Goal: Task Accomplishment & Management: Use online tool/utility

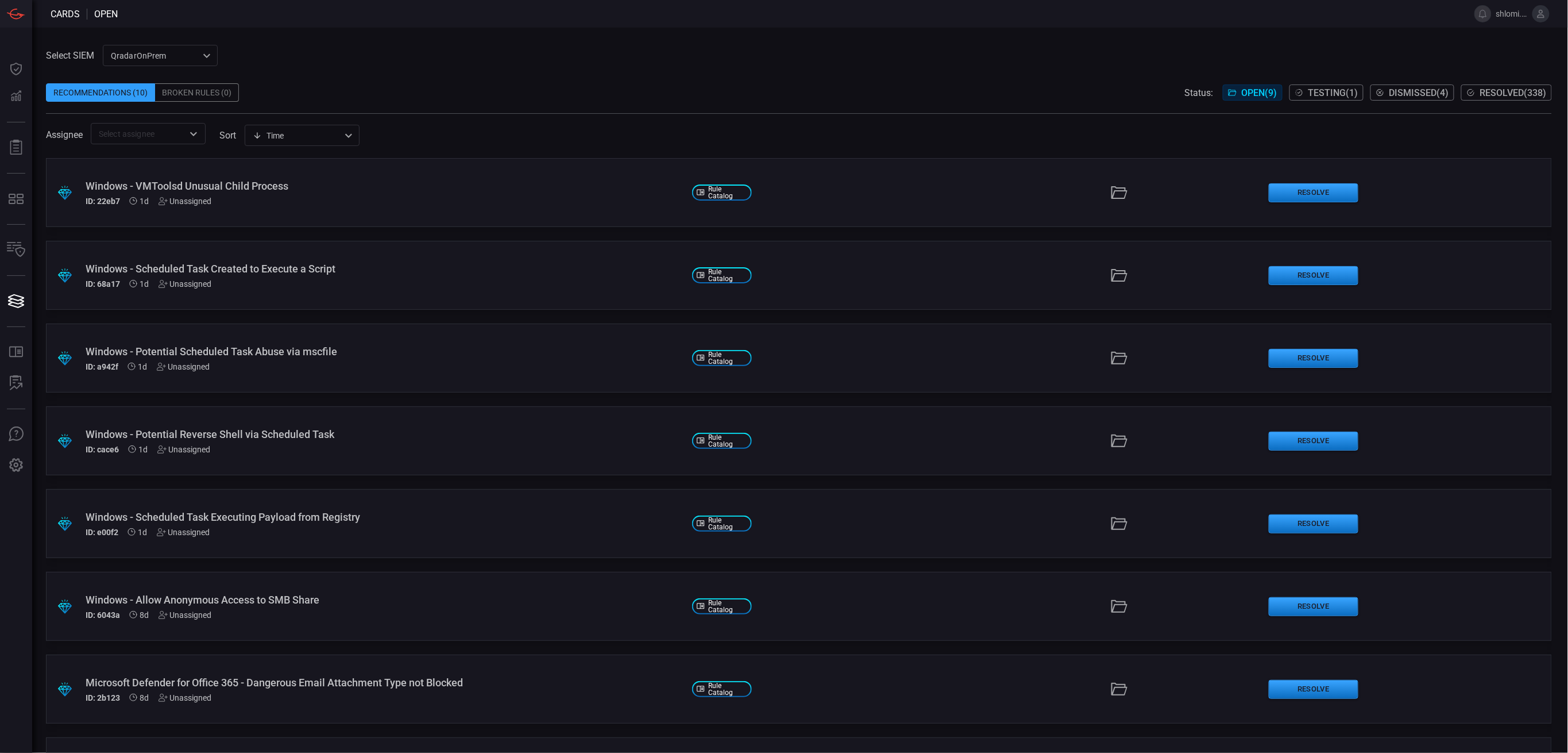
scroll to position [149, 0]
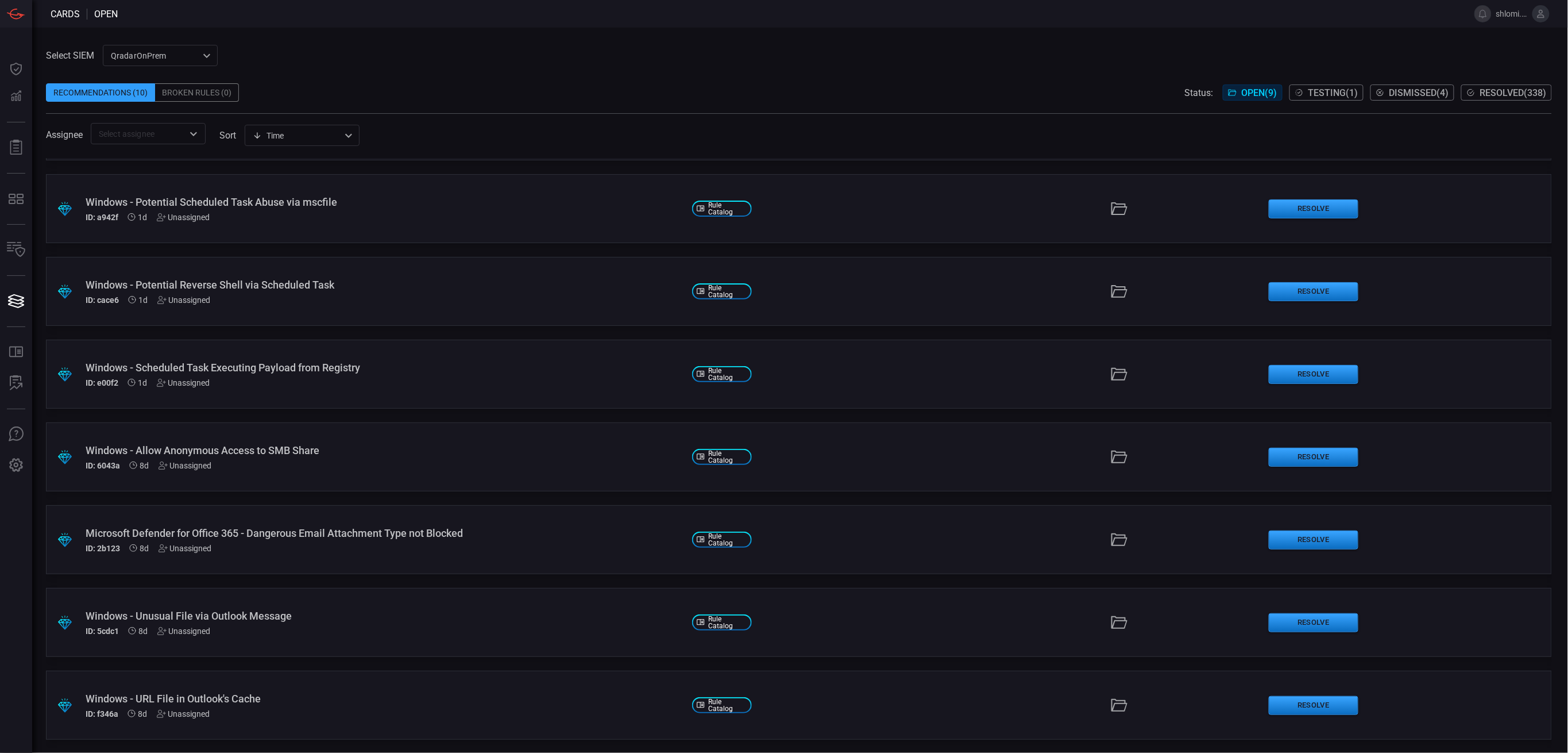
click at [1542, 10] on icon at bounding box center [1542, 14] width 8 height 8
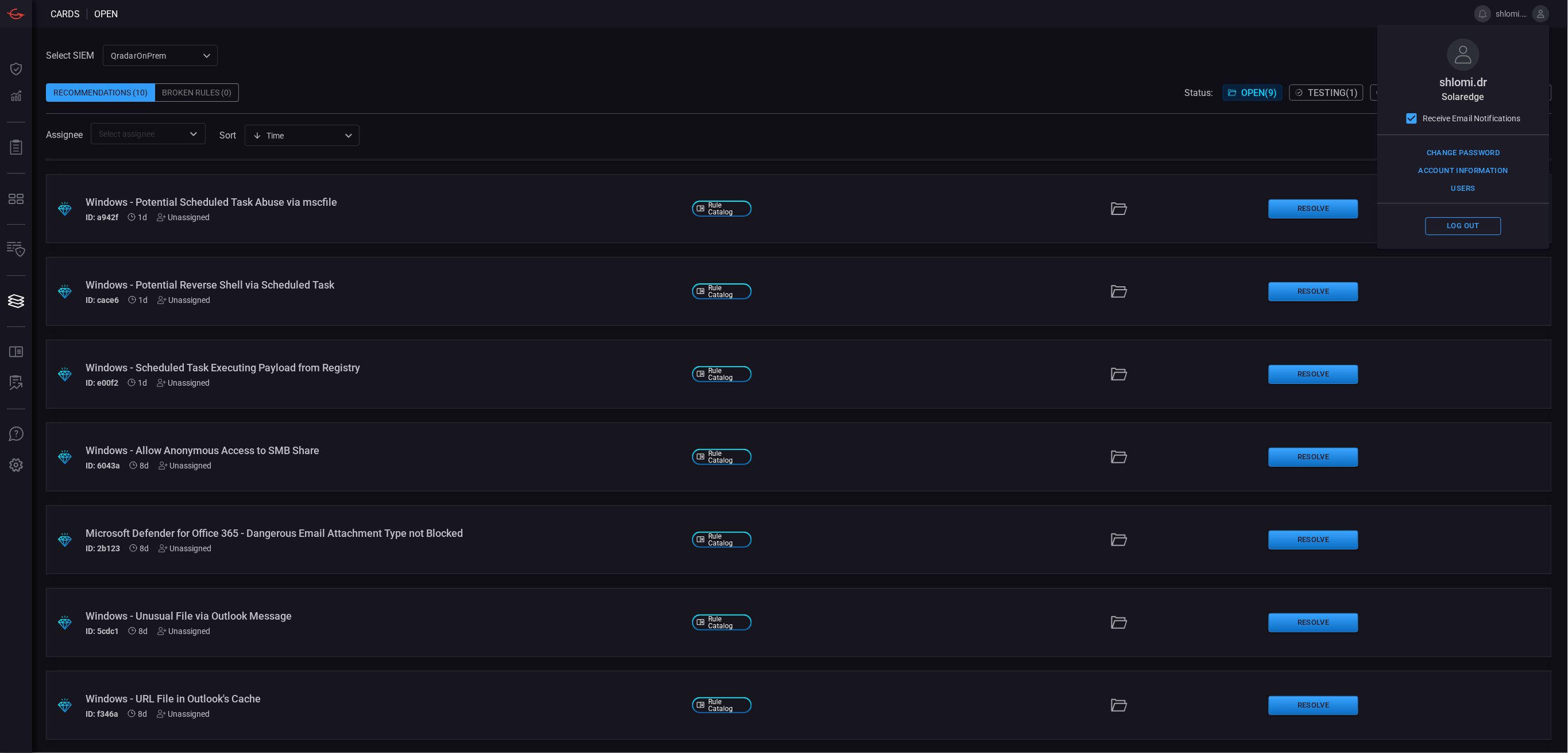
click at [1458, 88] on span "shlomi.dr" at bounding box center [1463, 82] width 47 height 14
click at [1471, 188] on button "Users" at bounding box center [1463, 189] width 76 height 17
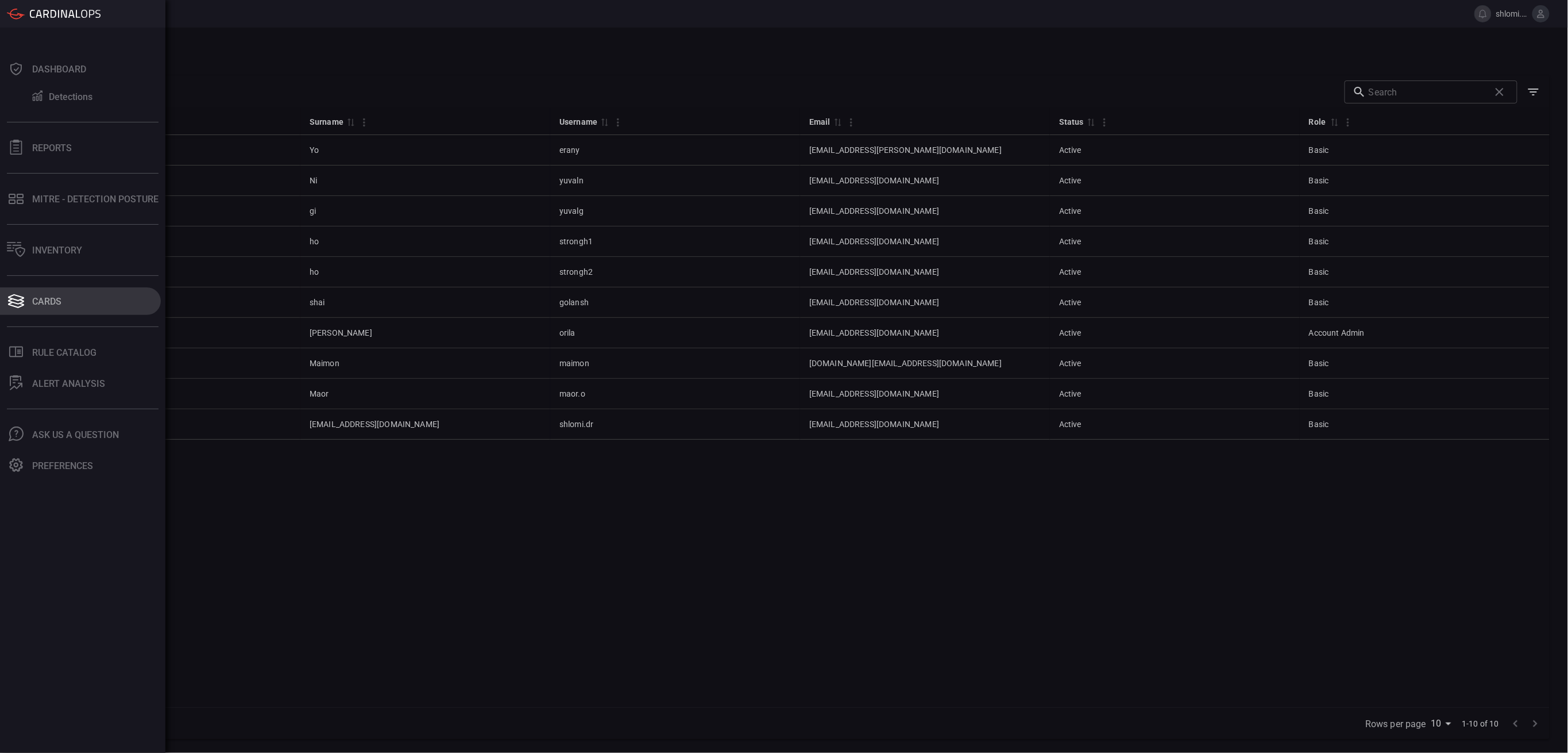
click at [43, 299] on div "Cards" at bounding box center [46, 300] width 29 height 11
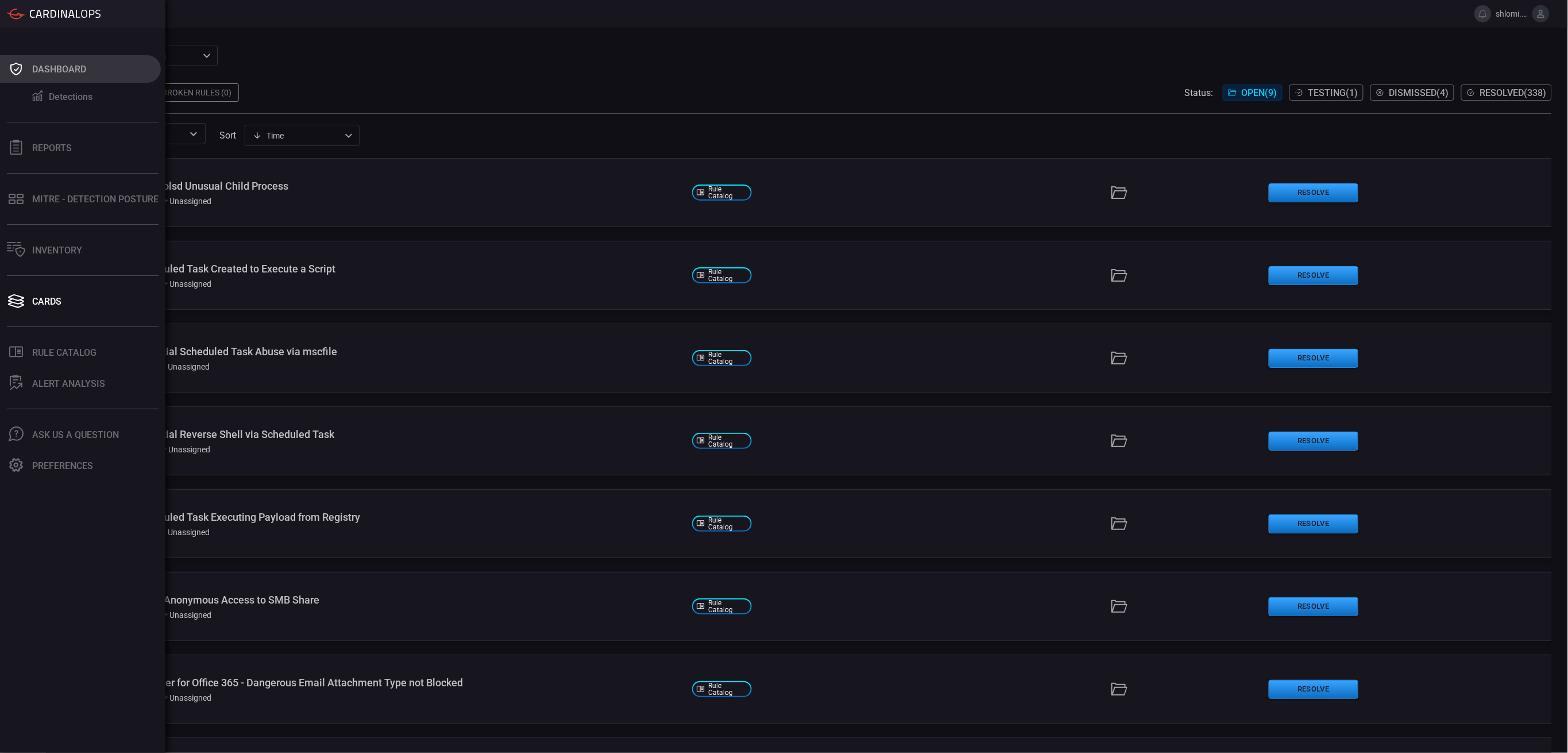
click at [67, 75] on button "Dashboard" at bounding box center [80, 69] width 161 height 27
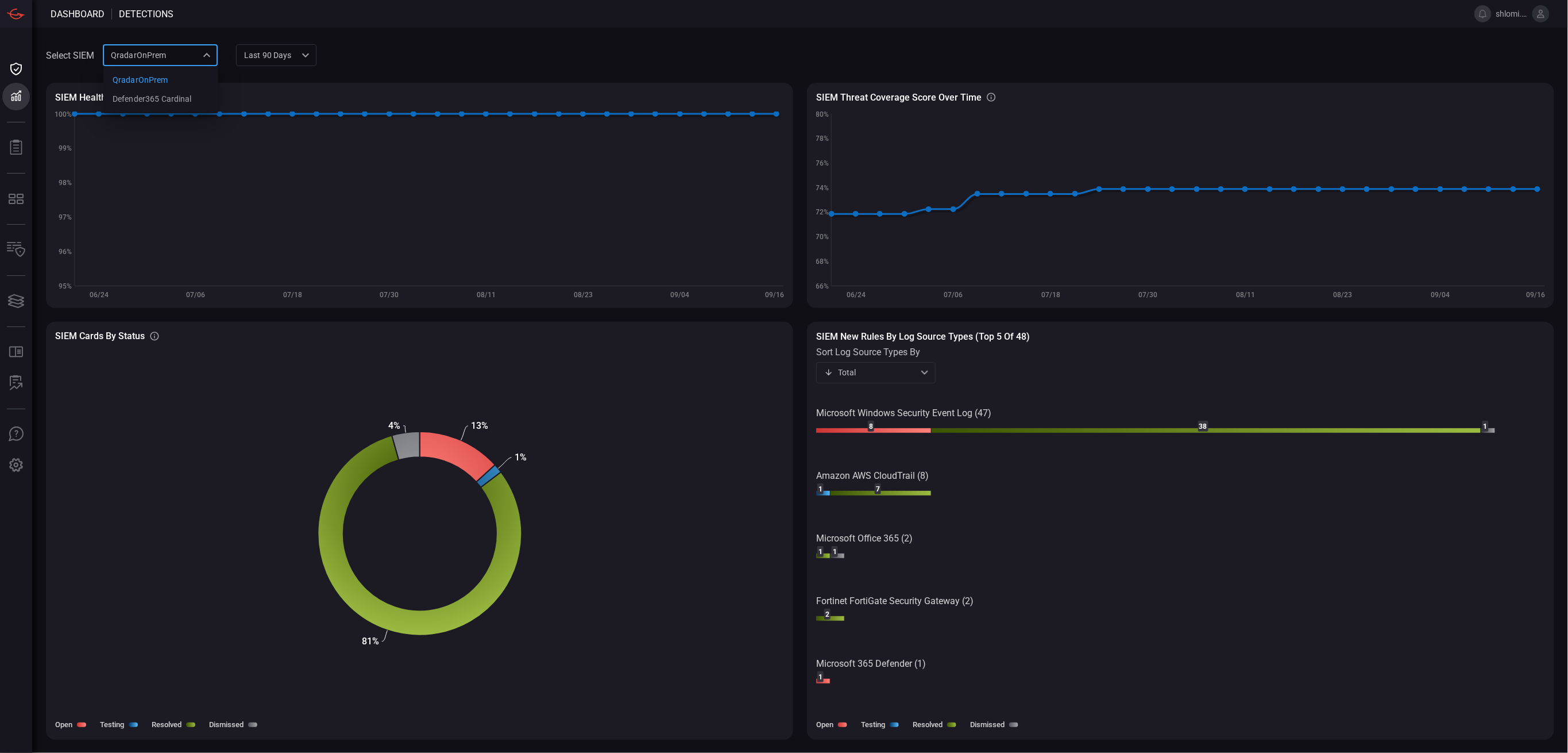
click at [171, 52] on div "QradarOnPrem 88f5ea39-b336-4bf5-ab61-f2abc50aa181 QradarOnPrem Defender365 Card…" at bounding box center [160, 55] width 115 height 21
click at [167, 98] on div "Defender365 Cardinal" at bounding box center [152, 99] width 79 height 12
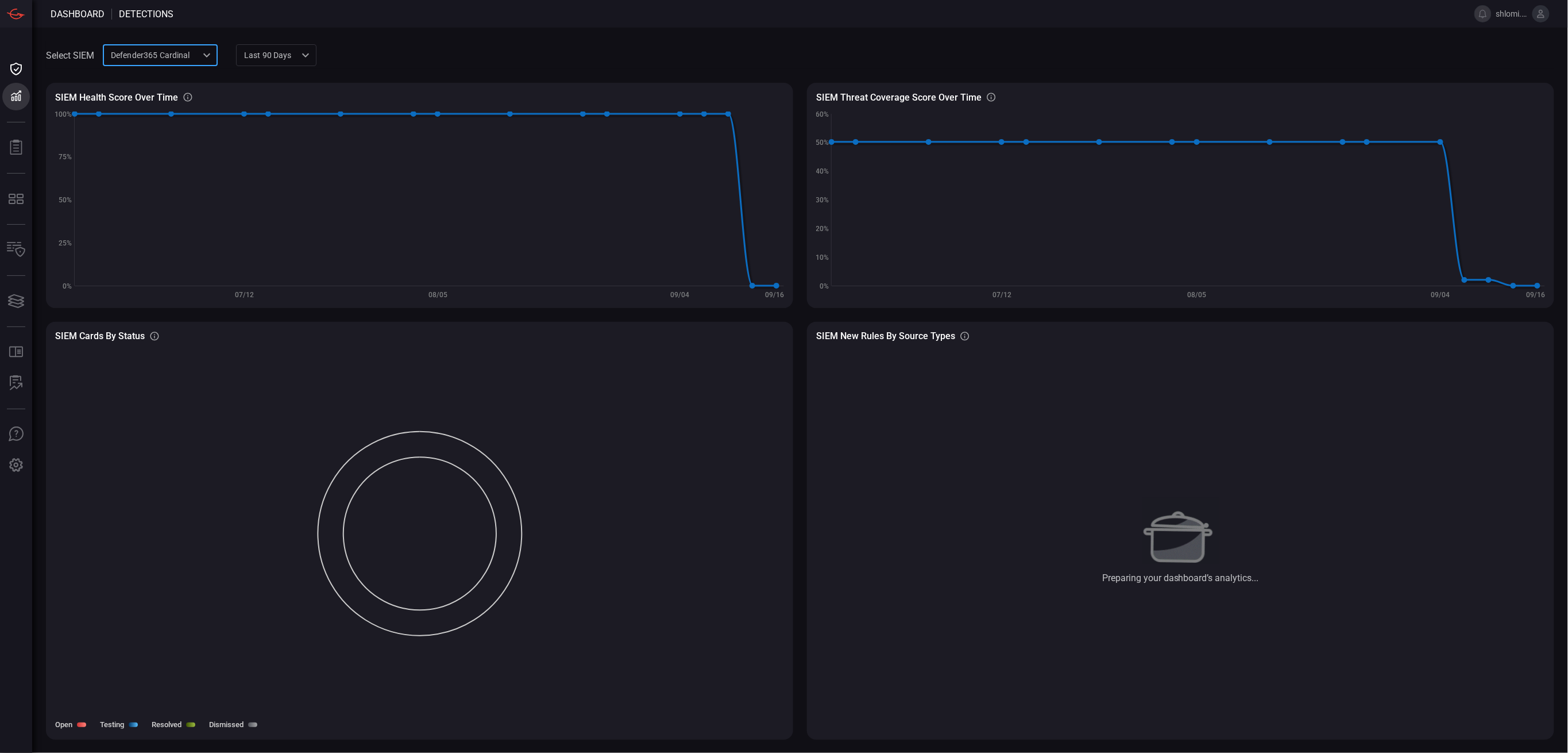
click at [201, 58] on div "Defender365 Cardinal 04dfaee0-be28-4e7b-b29f-54aeb1233451 ​" at bounding box center [160, 55] width 115 height 21
click at [175, 87] on li "QradarOnPrem" at bounding box center [161, 80] width 115 height 19
type input "88f5ea39-b336-4bf5-ab61-f2abc50aa181"
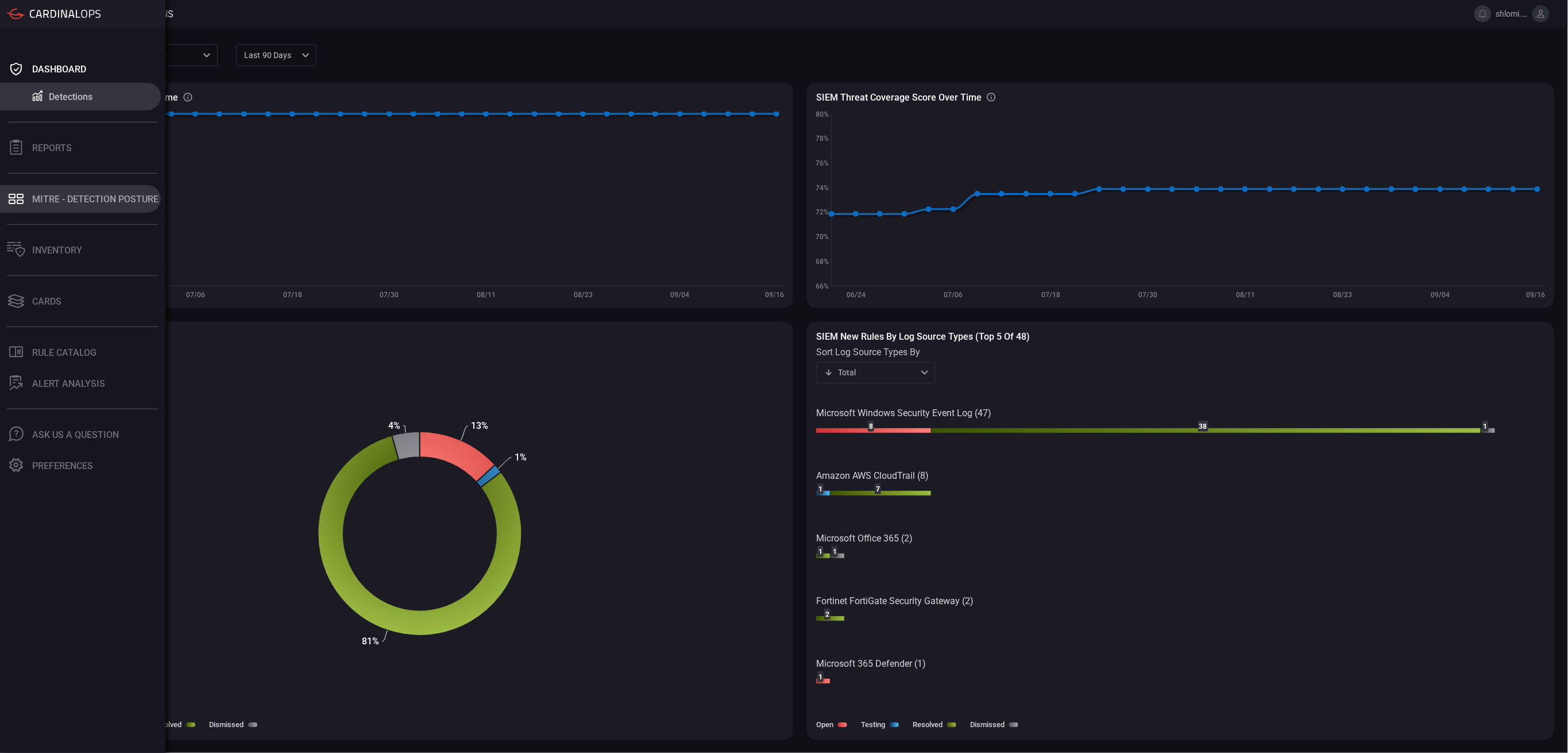
click at [102, 199] on div "MITRE - Detection Posture" at bounding box center [95, 199] width 126 height 11
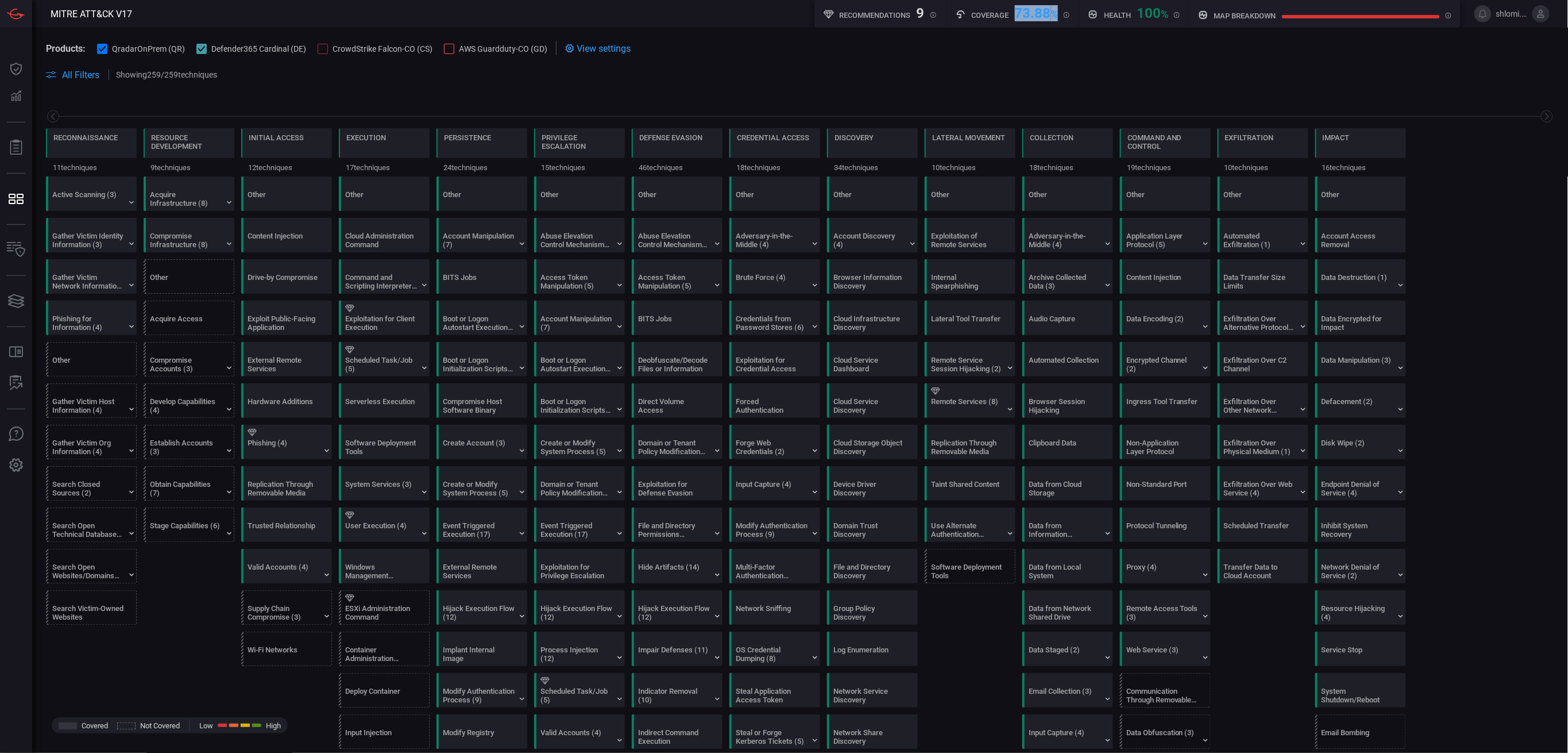
drag, startPoint x: 1015, startPoint y: 13, endPoint x: 1061, endPoint y: 15, distance: 46.0
click at [1061, 15] on div "Coverage 73.88 % MITRE ATT&CK techniques coverage by rules" at bounding box center [1013, 12] width 114 height 15
click at [1054, 16] on span "%" at bounding box center [1055, 14] width 8 height 12
click at [1059, 77] on span at bounding box center [890, 75] width 1328 height 14
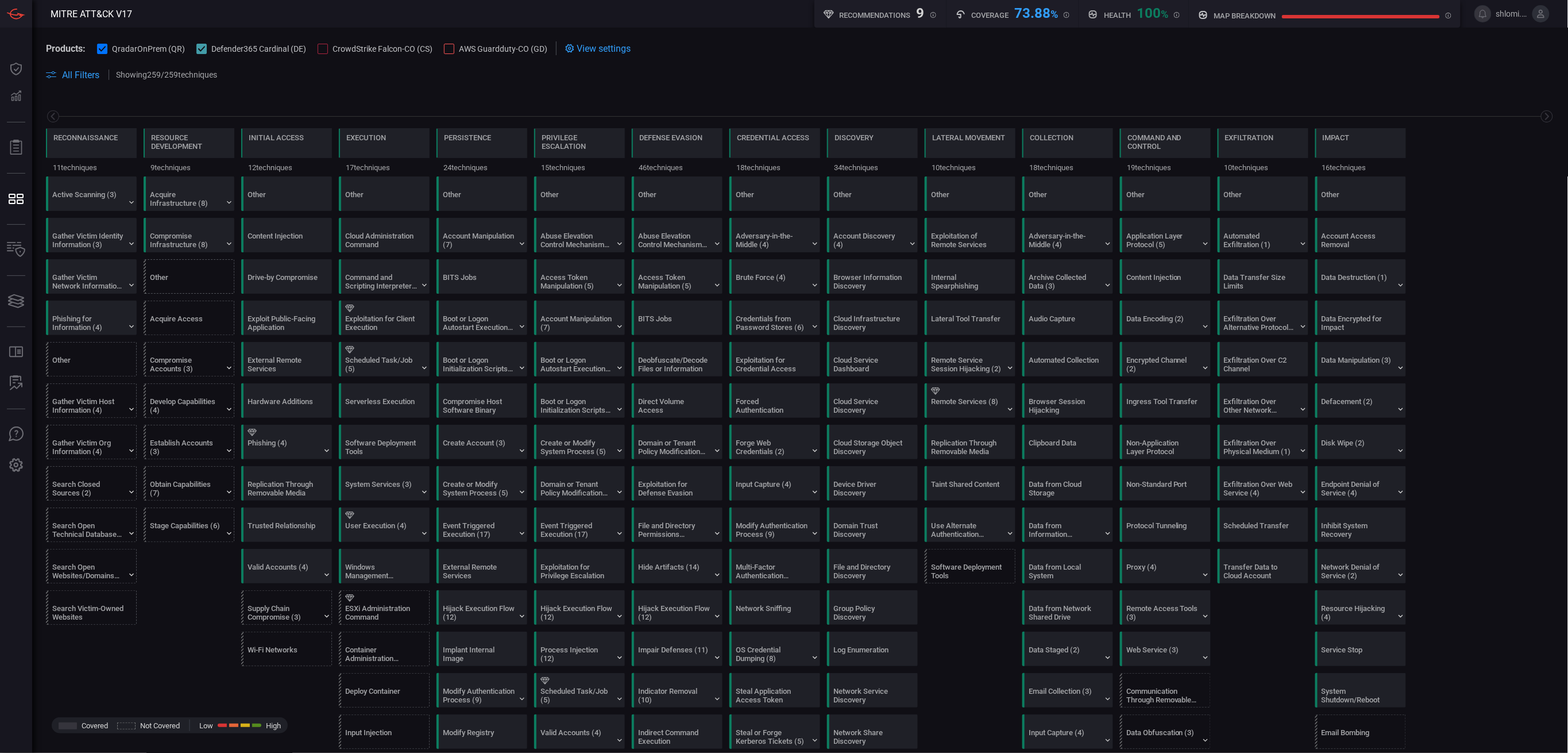
click at [202, 51] on icon at bounding box center [202, 49] width 8 height 8
click at [200, 47] on div at bounding box center [201, 48] width 11 height 11
click at [207, 46] on button "Defender365 Cardinal (DE)" at bounding box center [251, 48] width 109 height 12
click at [107, 47] on div at bounding box center [102, 48] width 11 height 11
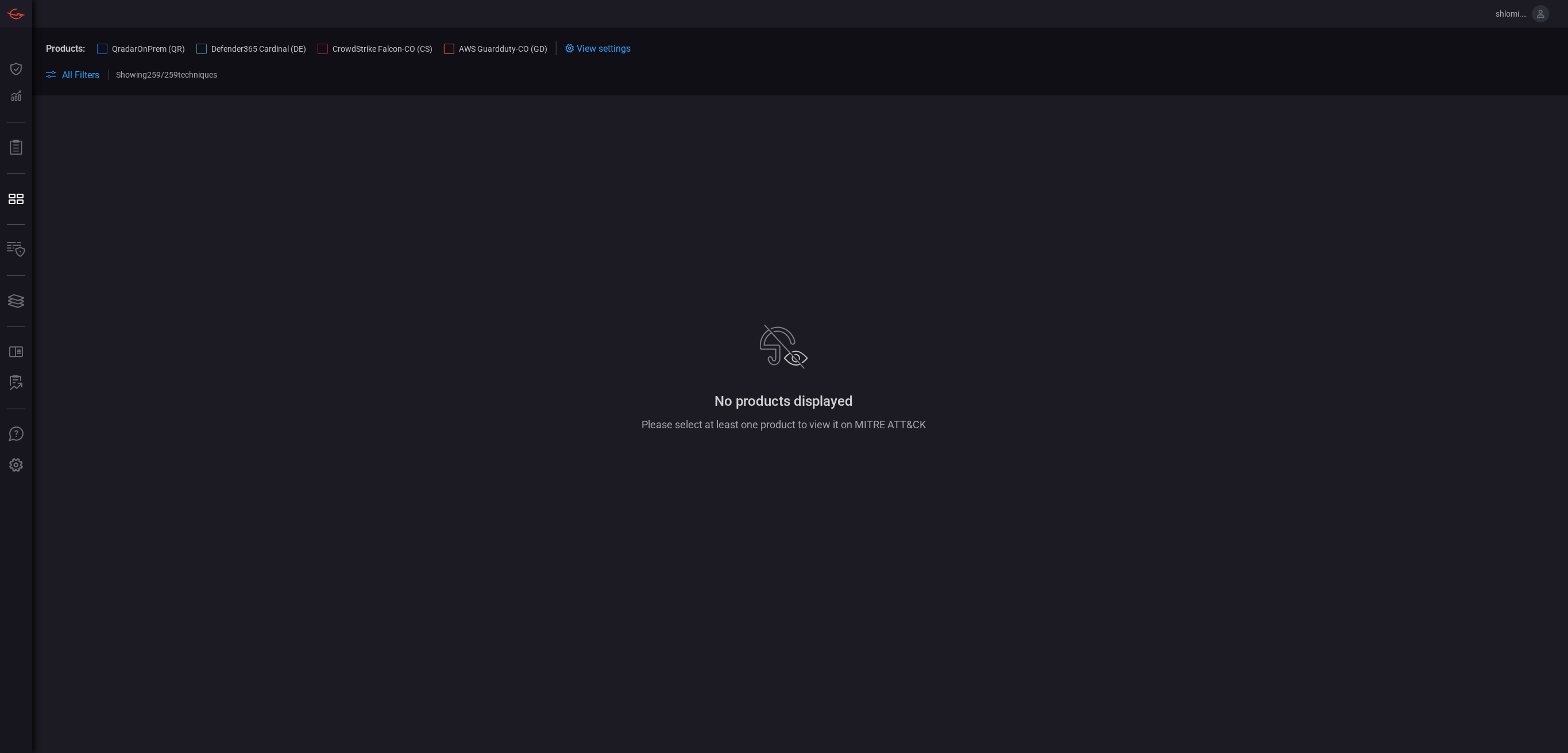
click at [325, 47] on div at bounding box center [323, 48] width 11 height 11
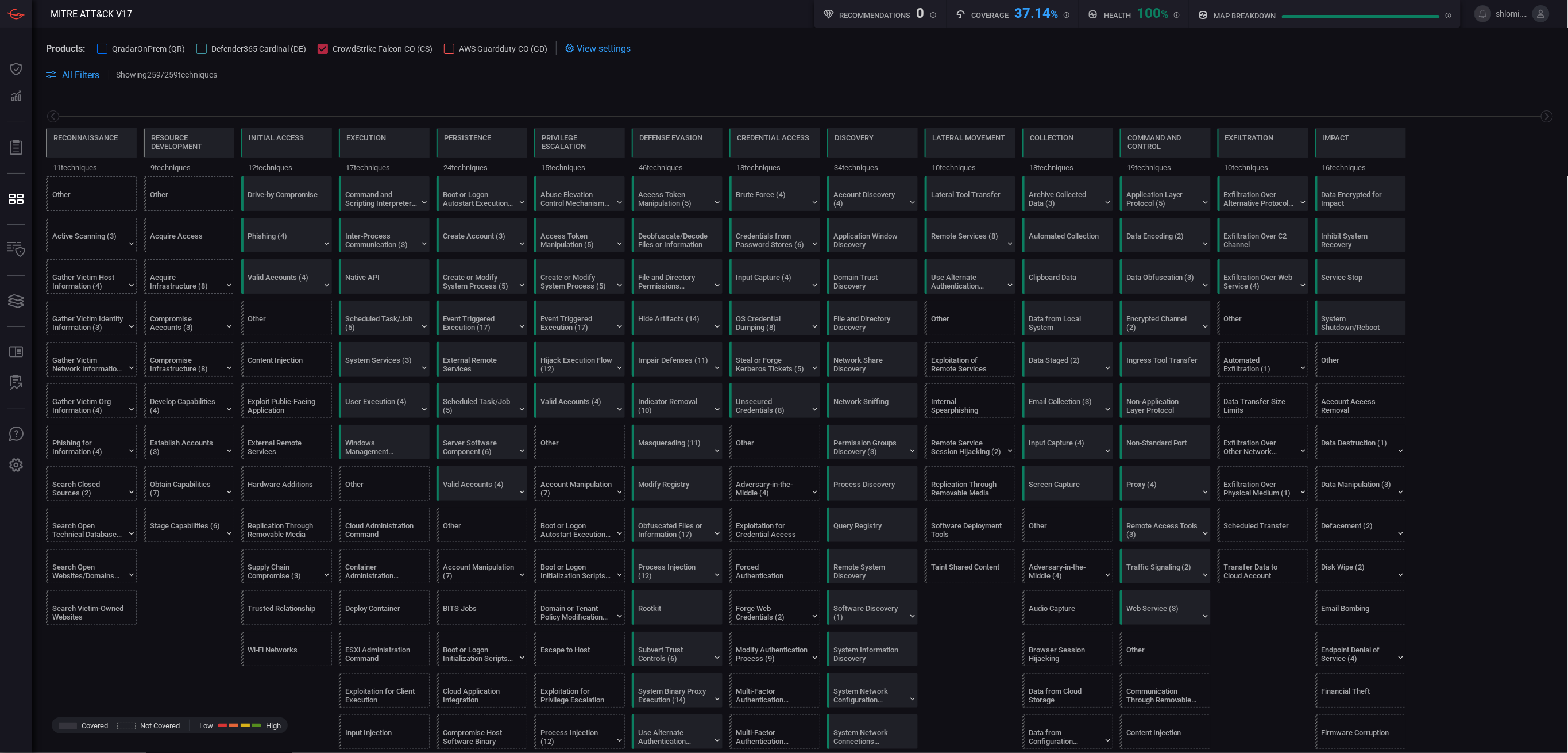
click at [320, 46] on icon at bounding box center [323, 49] width 8 height 8
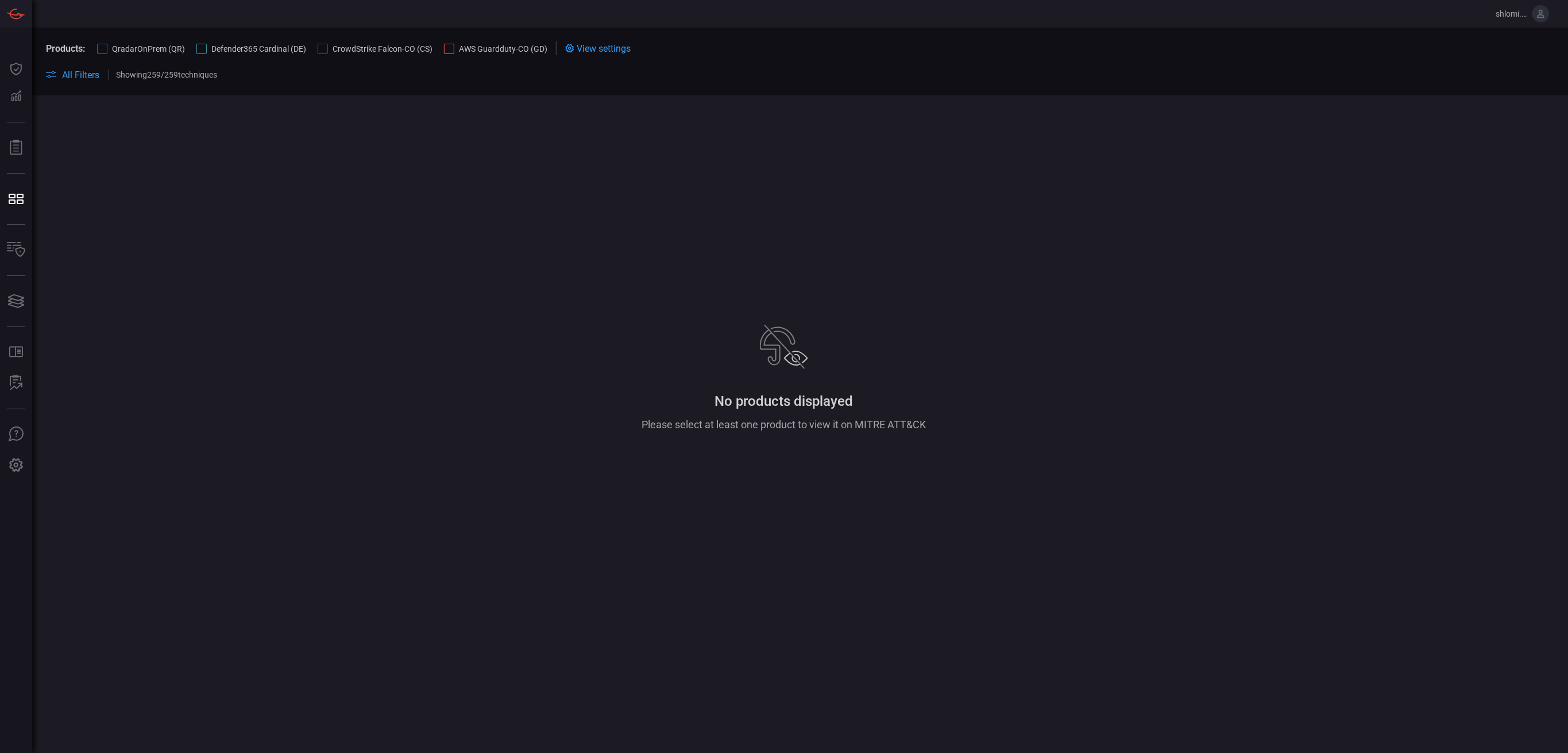
click at [446, 47] on div at bounding box center [448, 48] width 11 height 11
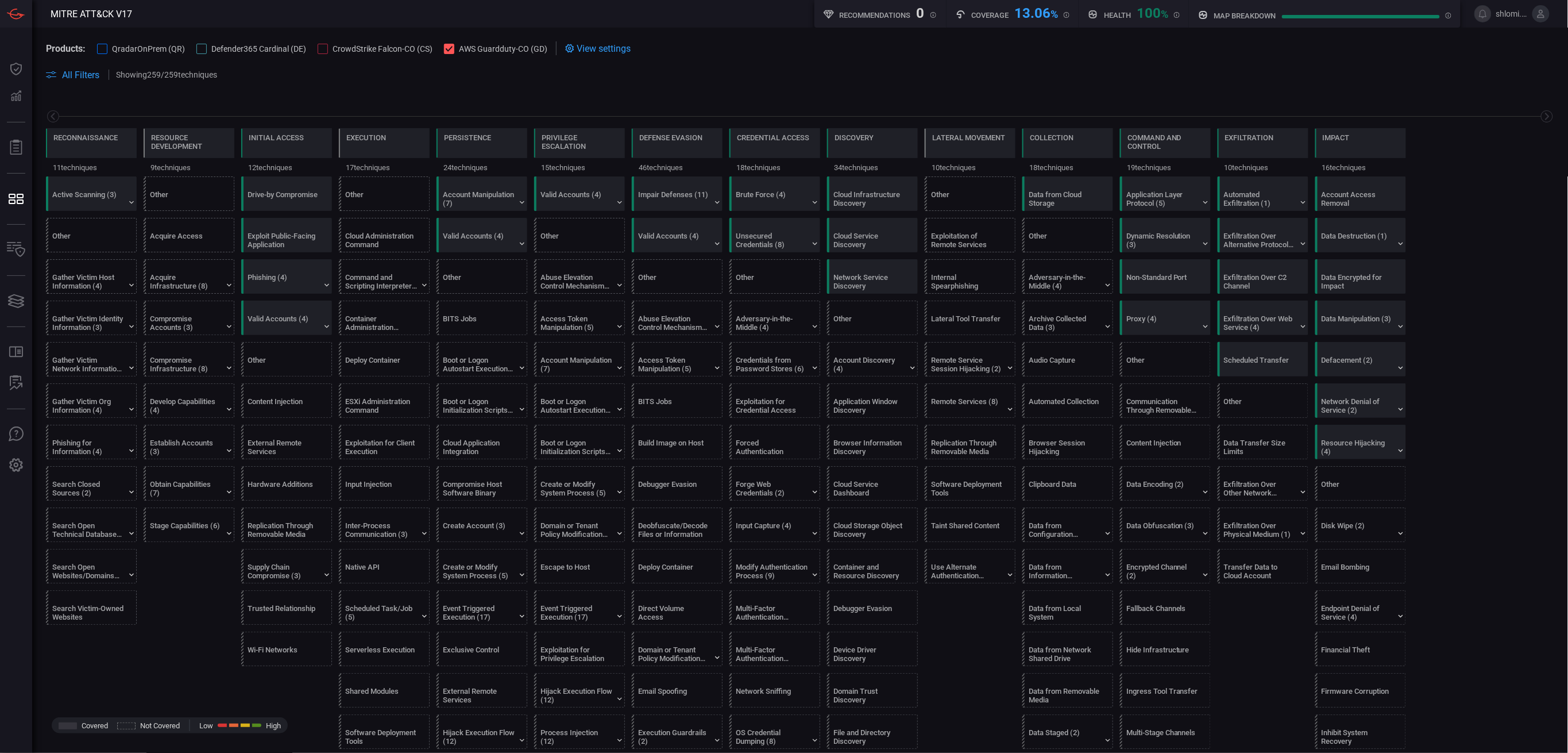
click at [323, 50] on div at bounding box center [323, 48] width 11 height 11
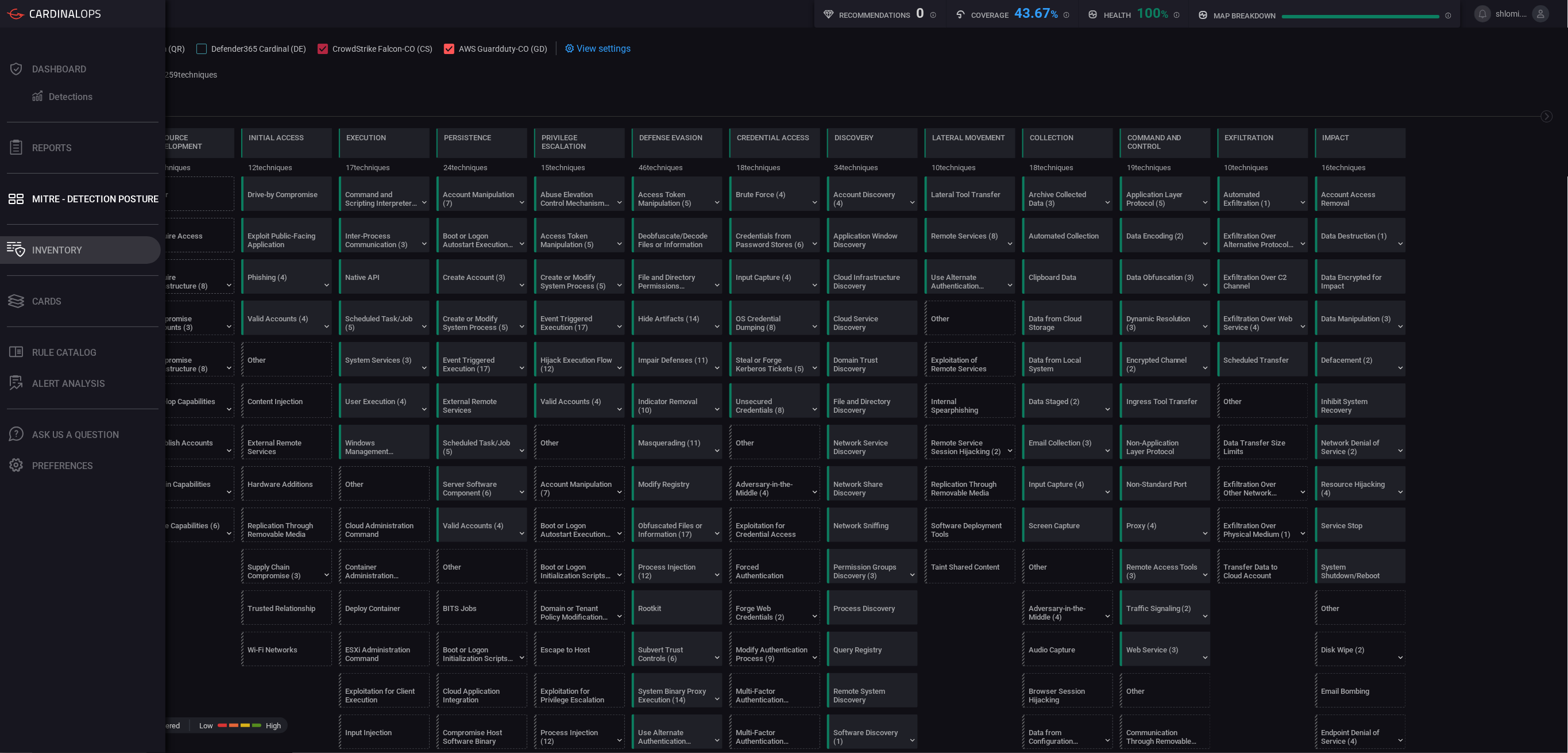
click at [58, 251] on div "Inventory" at bounding box center [57, 250] width 50 height 11
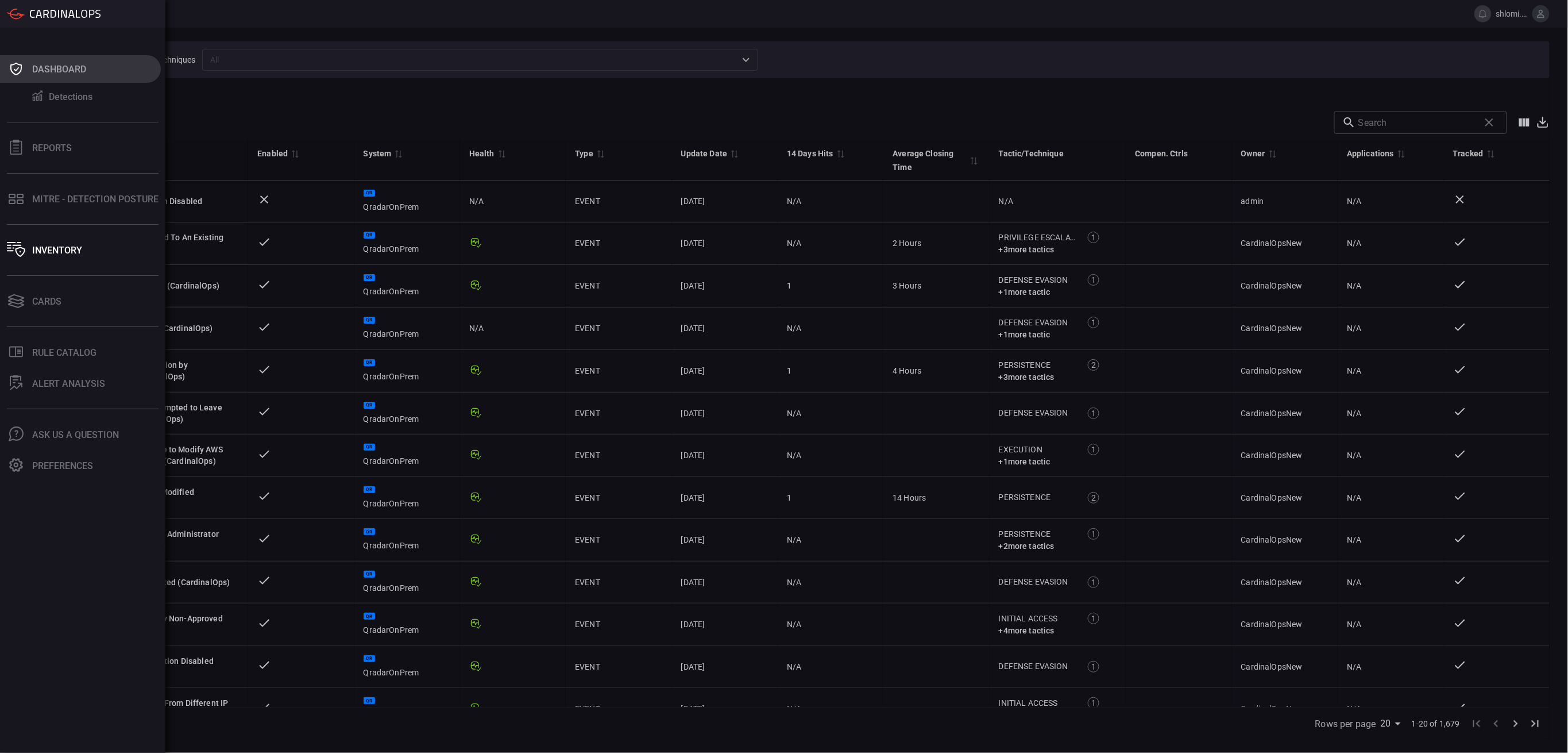
click at [75, 69] on div "Dashboard" at bounding box center [59, 69] width 54 height 11
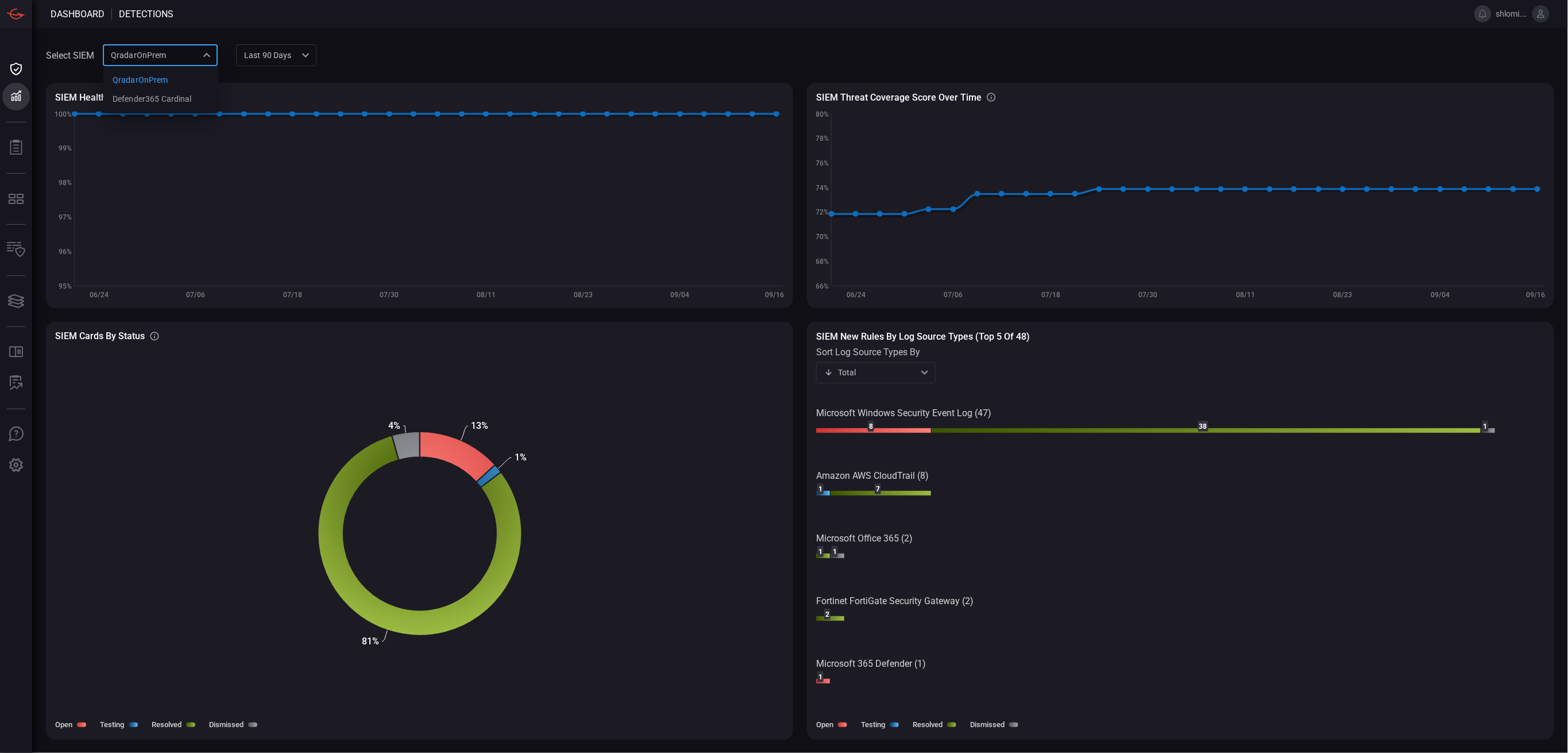
click at [195, 59] on div "QradarOnPrem 88f5ea39-b336-4bf5-ab61-f2abc50aa181 QradarOnPrem Defender365 Card…" at bounding box center [160, 55] width 115 height 21
click at [16, 467] on div at bounding box center [784, 376] width 1568 height 753
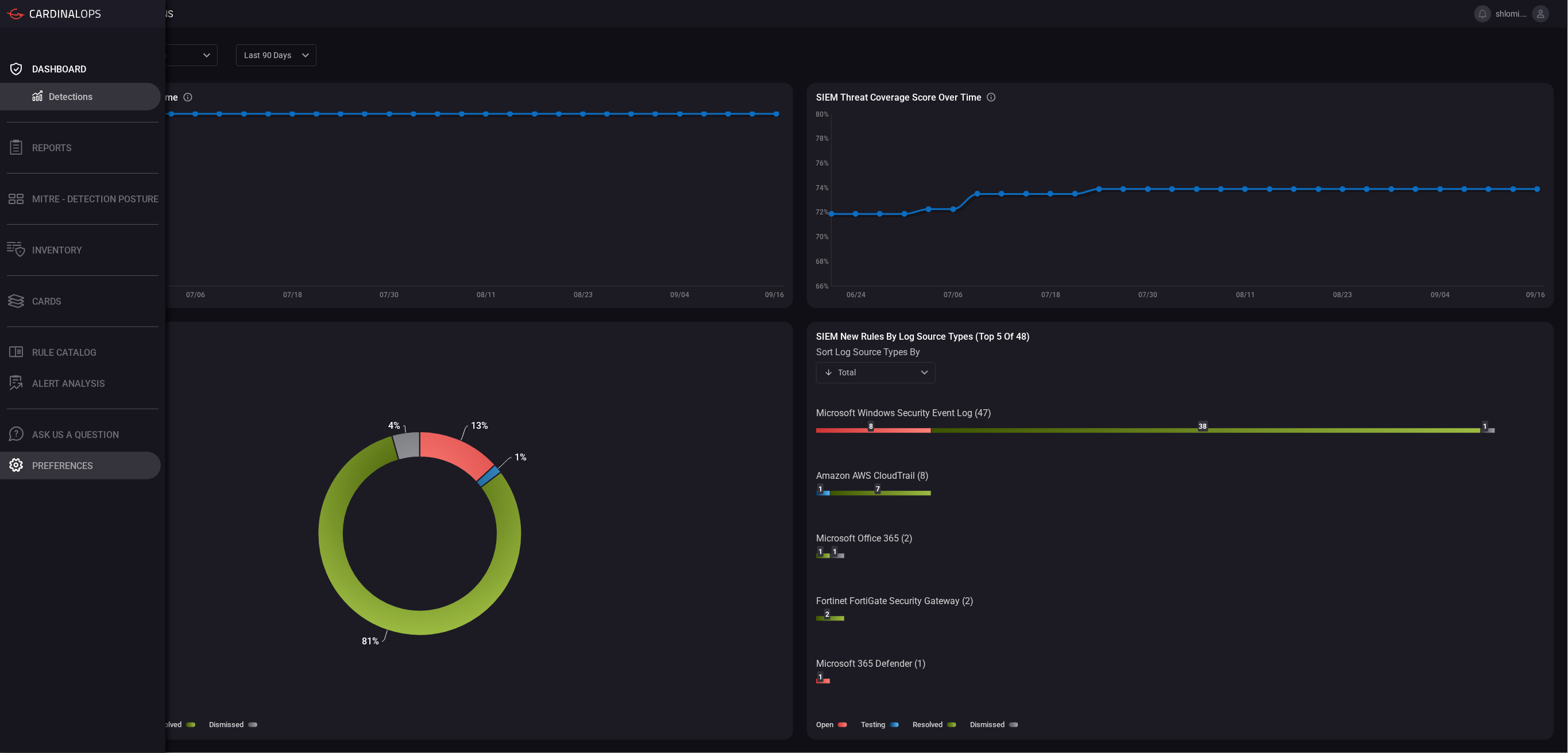
click at [39, 472] on button "Preferences" at bounding box center [80, 465] width 161 height 27
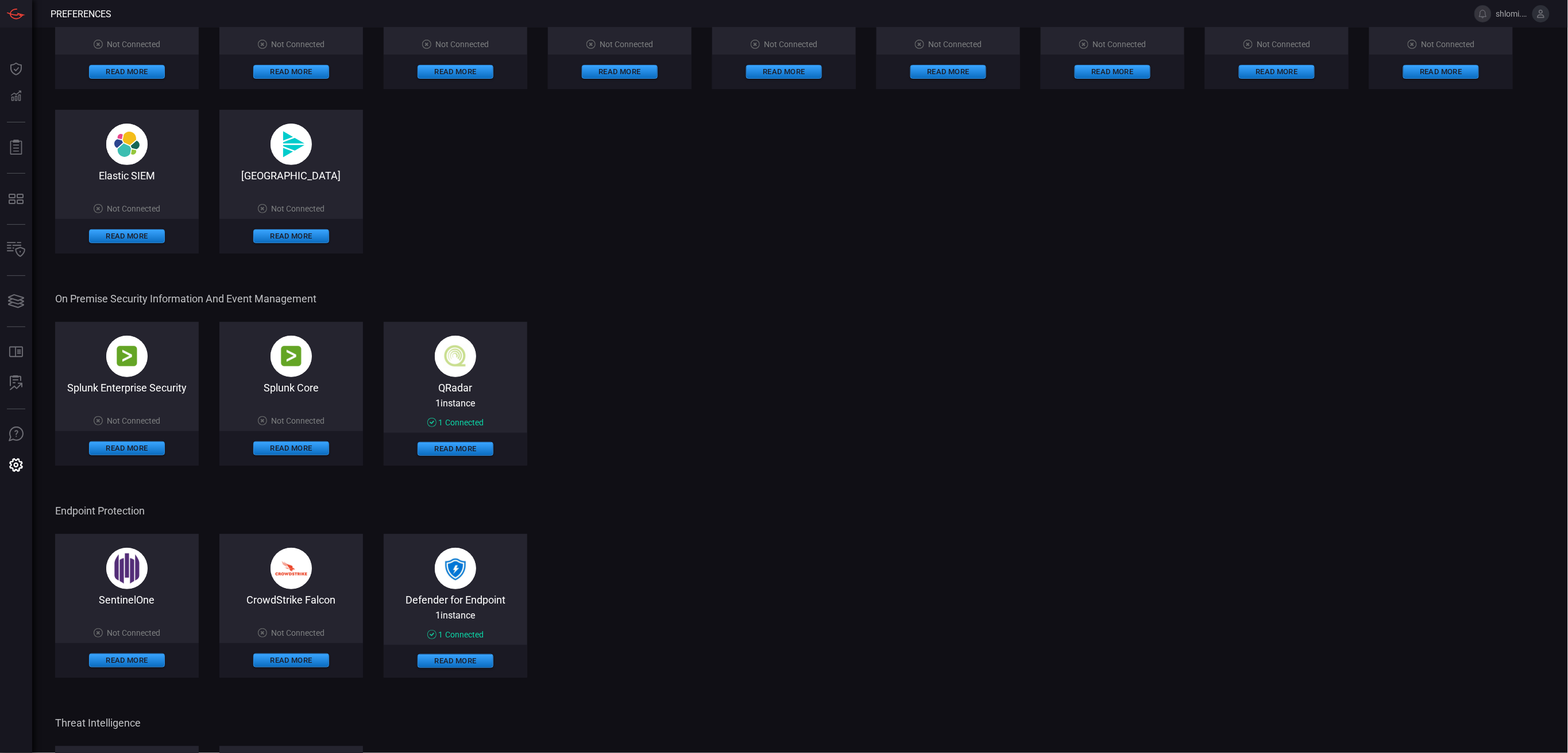
scroll to position [4, 0]
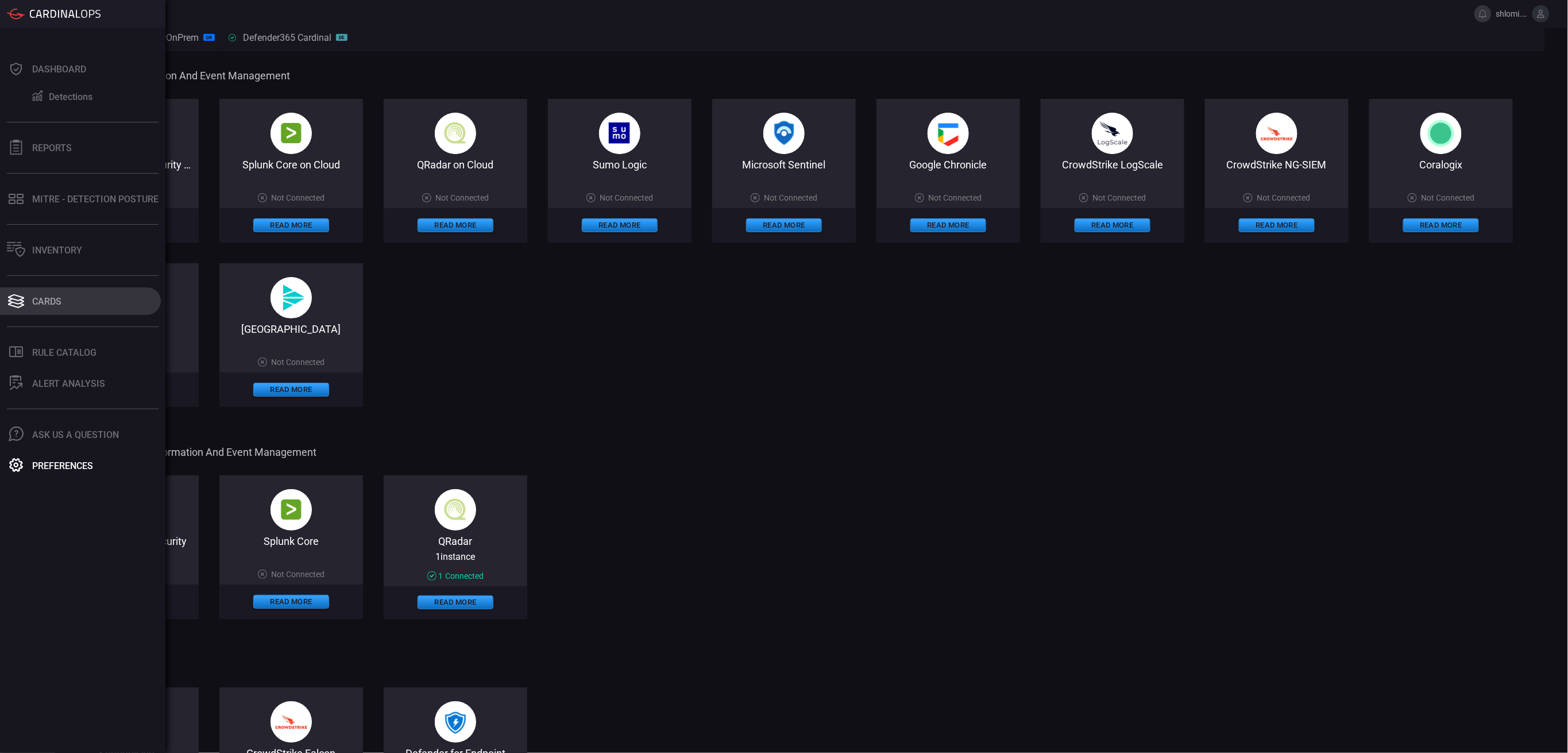
click at [36, 302] on div "Cards" at bounding box center [46, 300] width 29 height 11
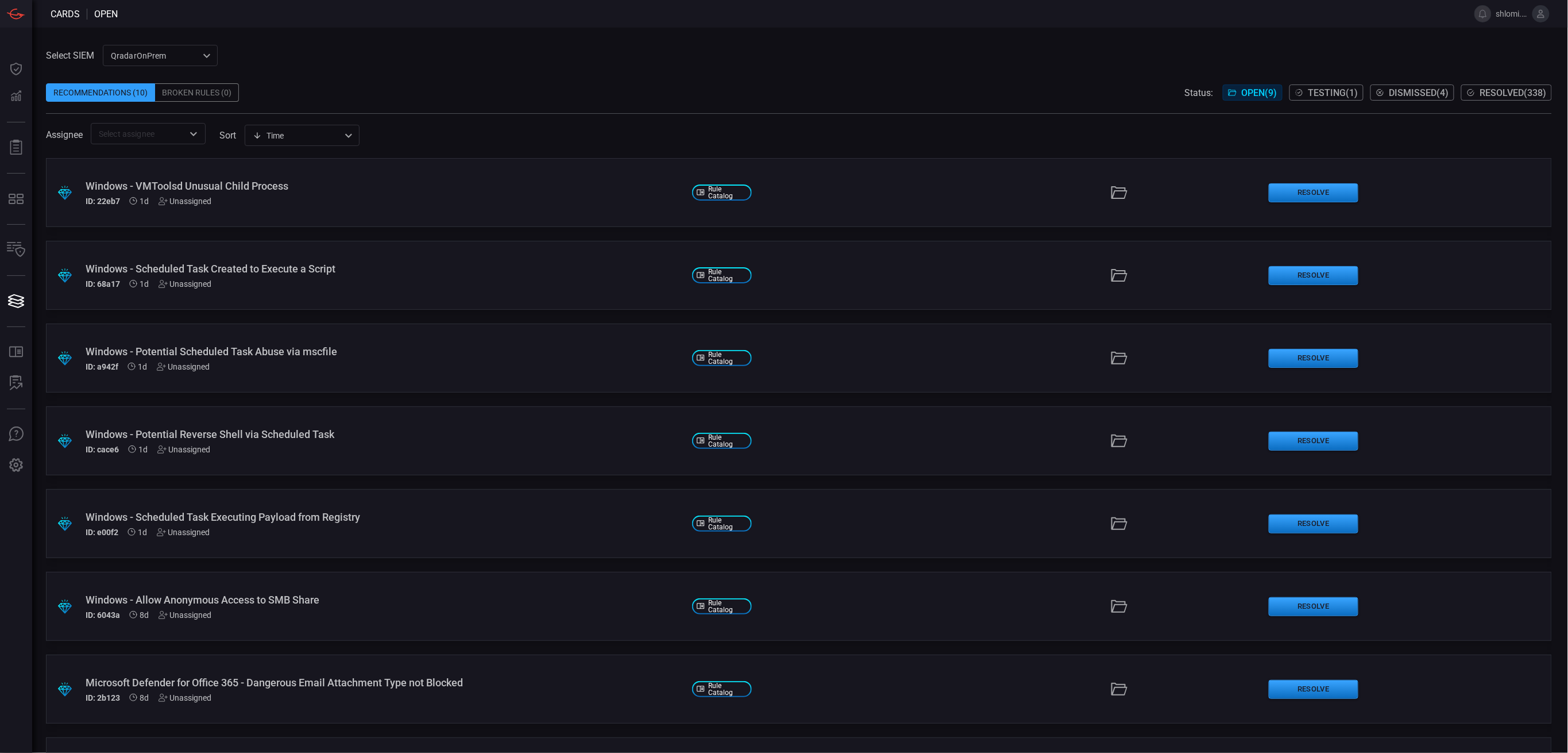
click at [232, 517] on div "Windows - Scheduled Task Executing Payload from Registry" at bounding box center [384, 517] width 598 height 12
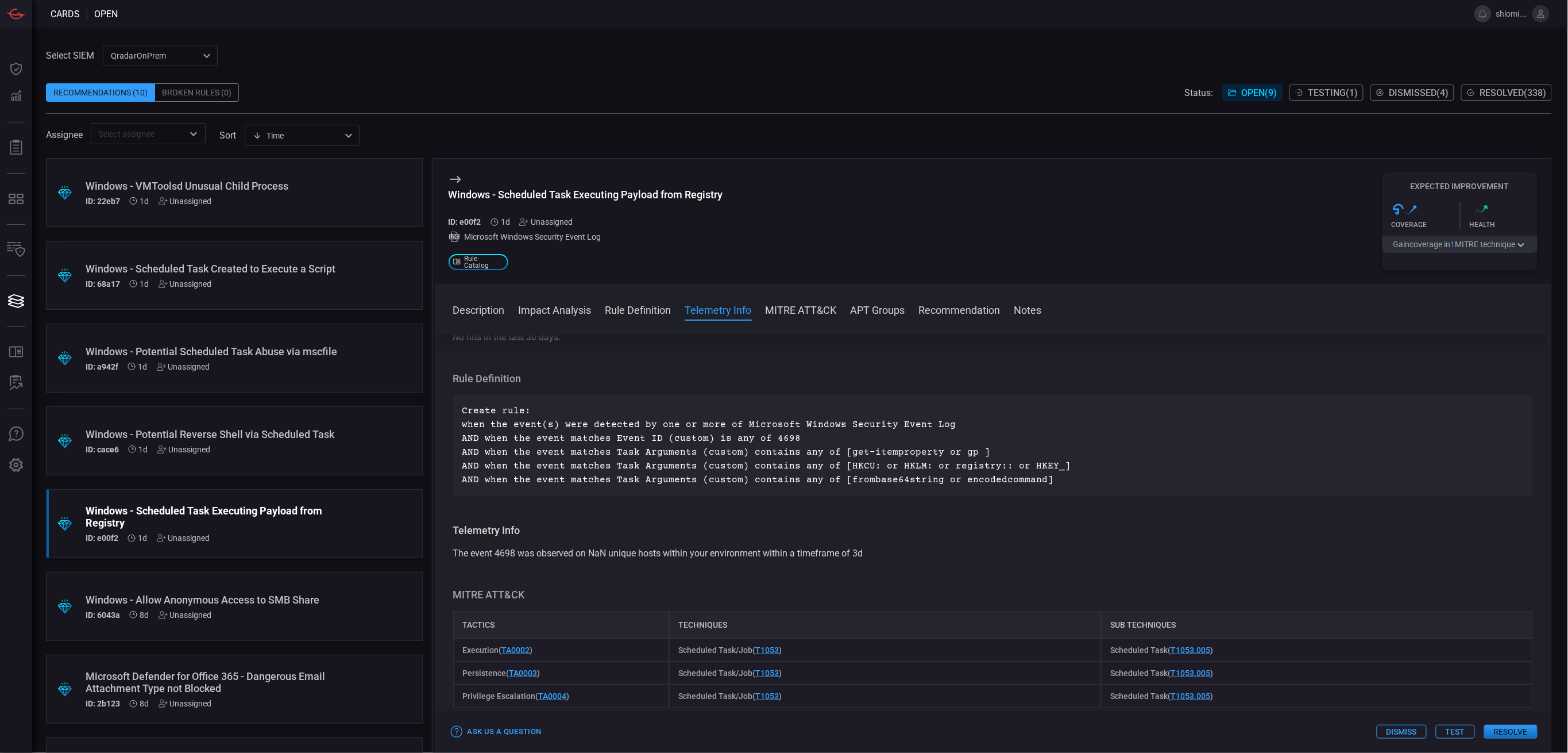
scroll to position [153, 0]
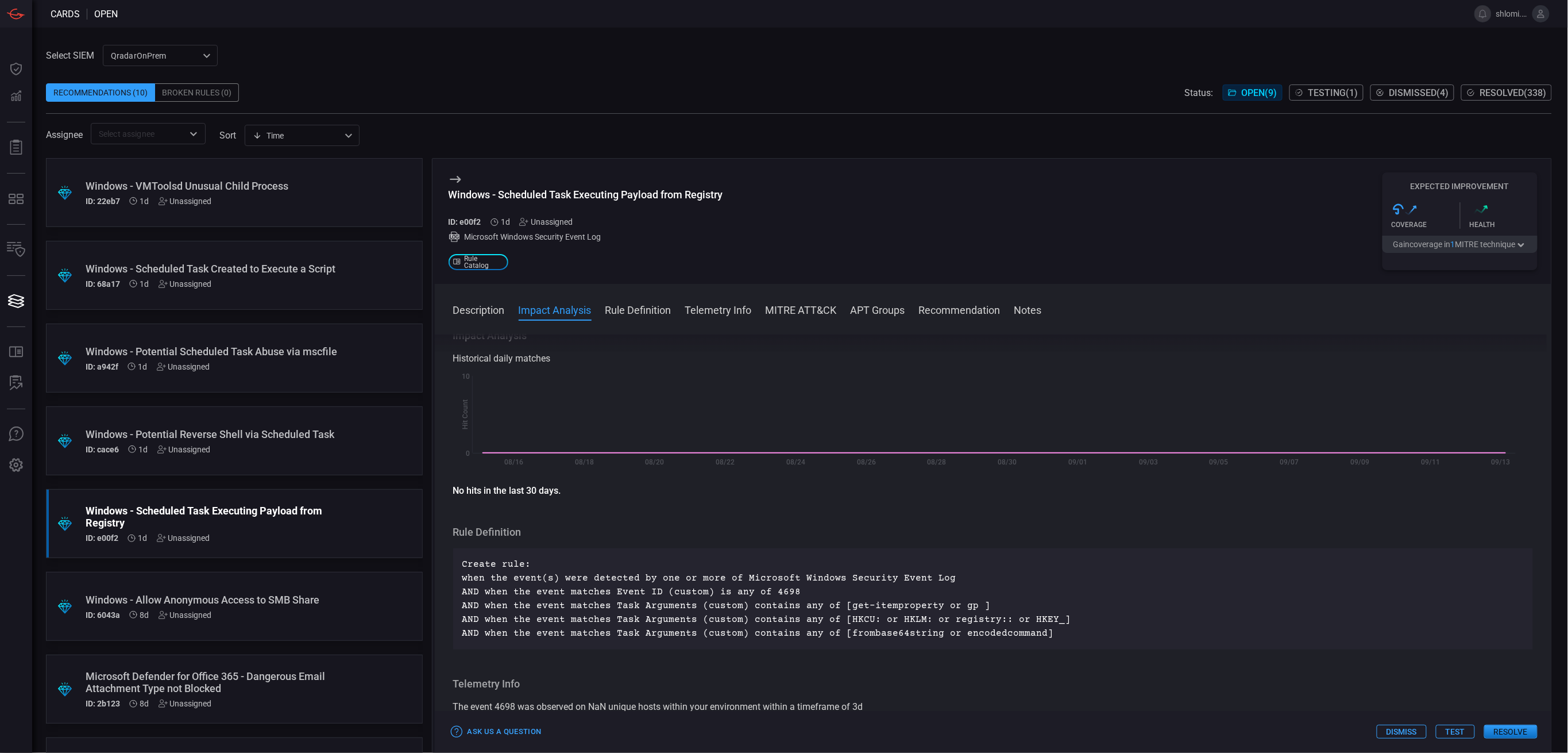
click at [224, 434] on div "Windows - Potential Reverse Shell via Scheduled Task" at bounding box center [212, 434] width 254 height 12
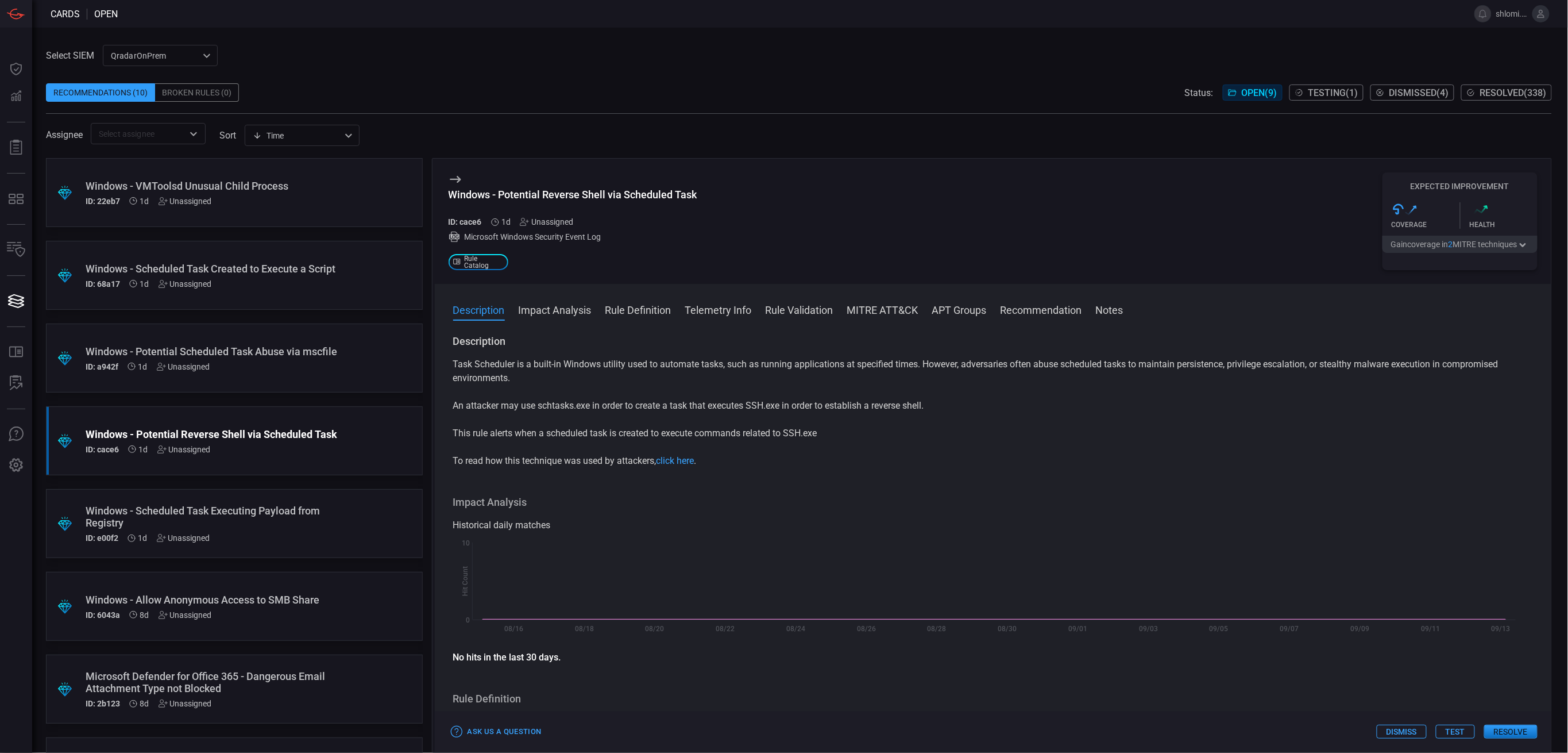
click at [163, 358] on div "Windows - Potential Scheduled Task Abuse via mscfile" at bounding box center [212, 351] width 254 height 12
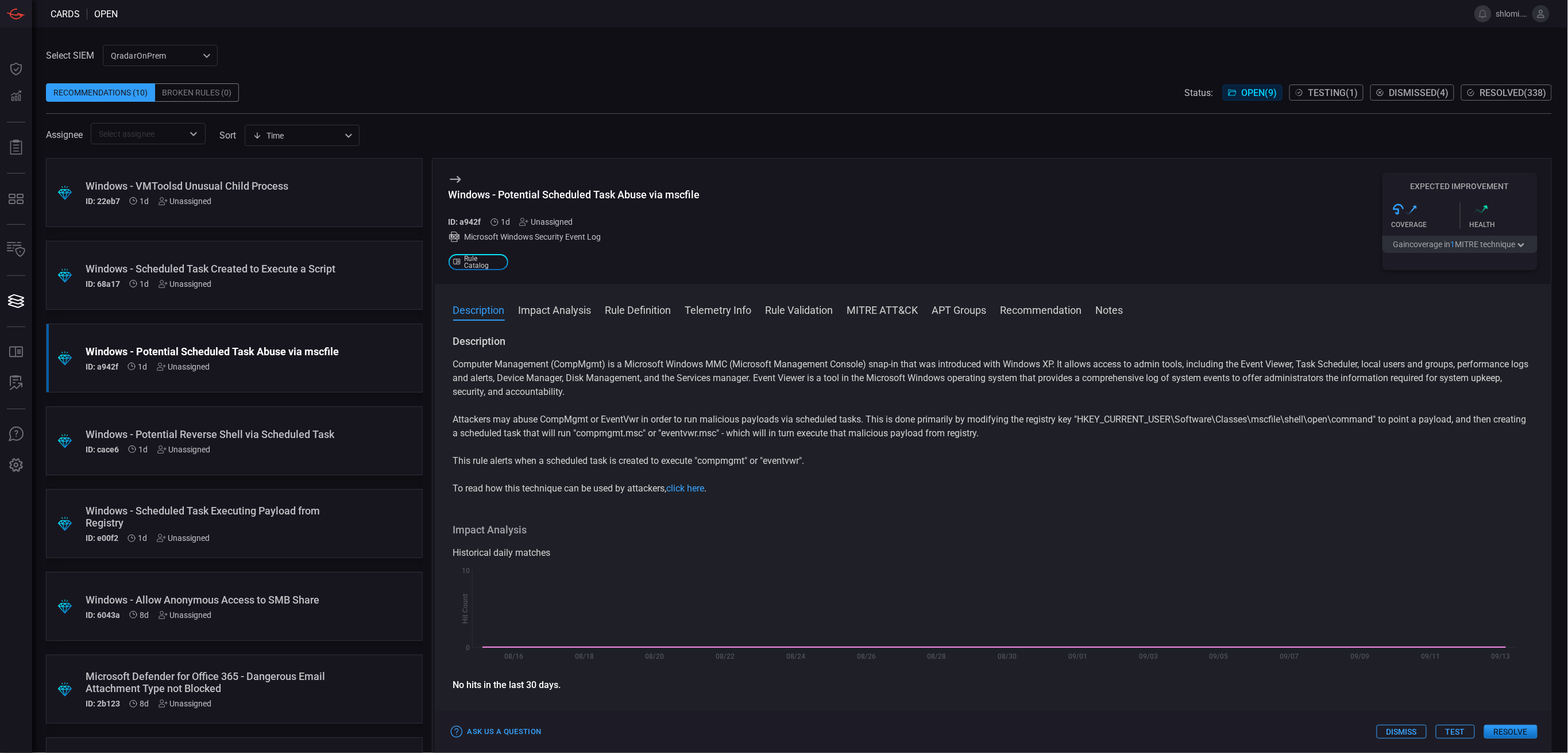
click at [239, 253] on div ".suggested_cards_icon{fill:url(#suggested_cards_icon);} Windows - Scheduled Tas…" at bounding box center [233, 274] width 377 height 69
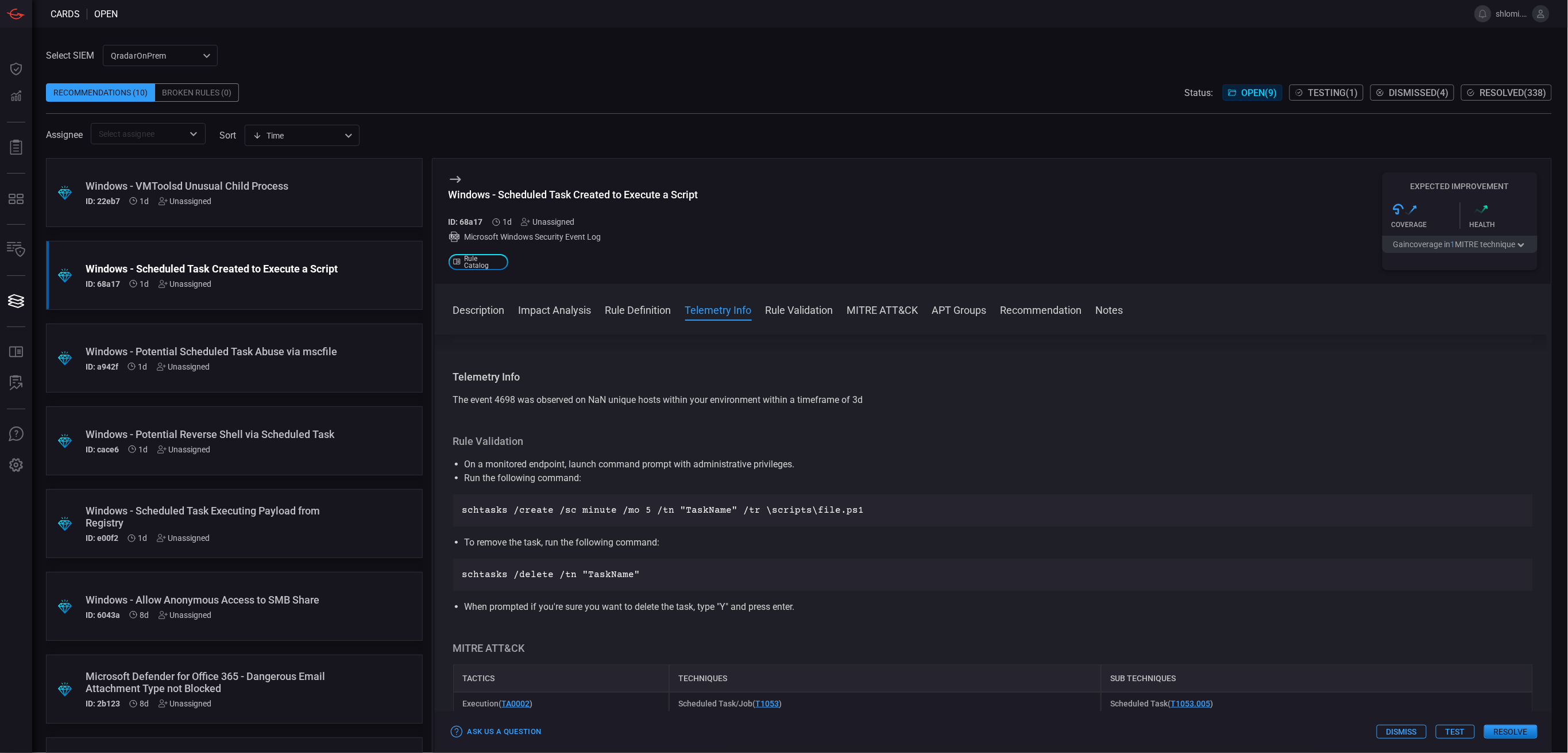
scroll to position [306, 0]
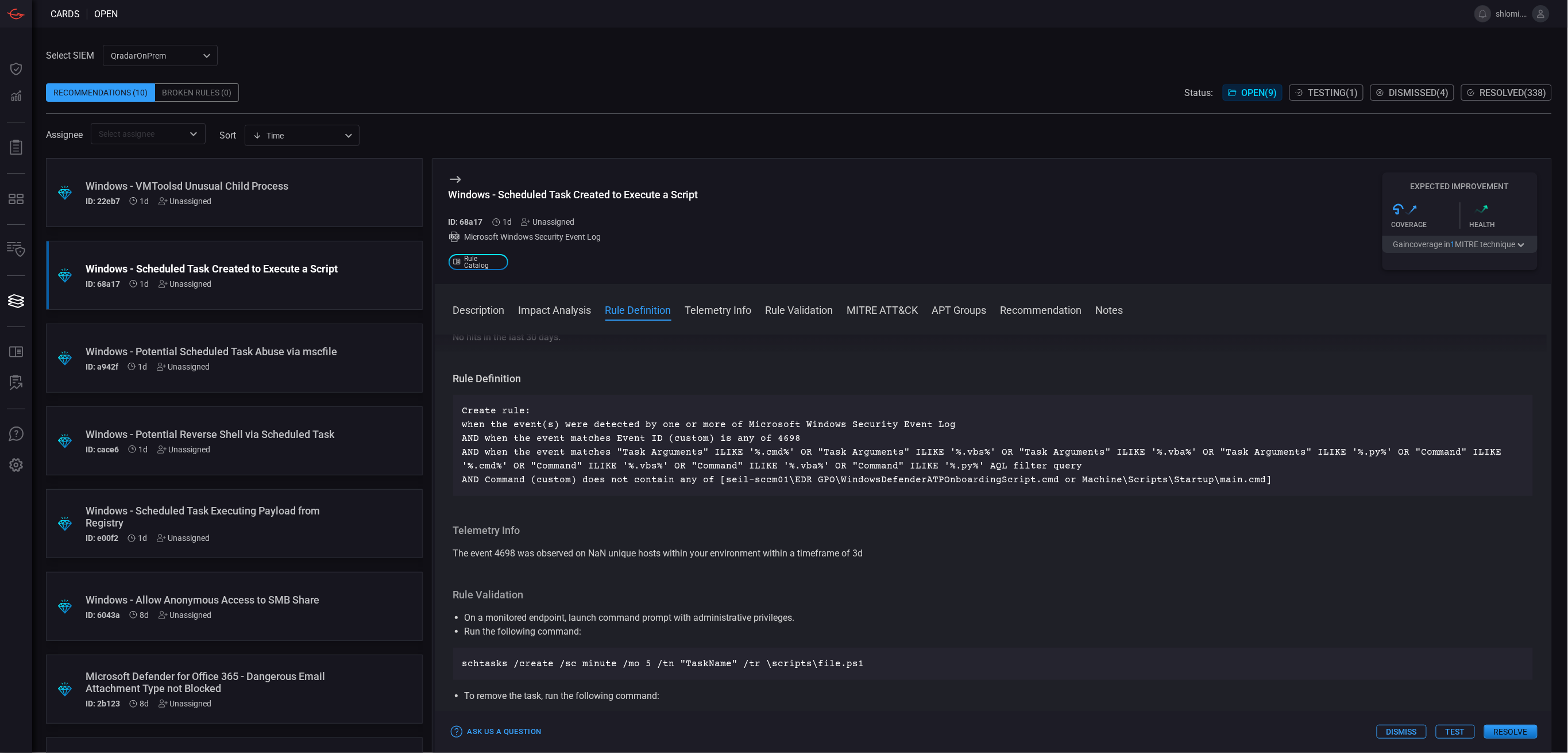
click at [258, 430] on div "Windows - Potential Reverse Shell via Scheduled Task" at bounding box center [212, 434] width 254 height 12
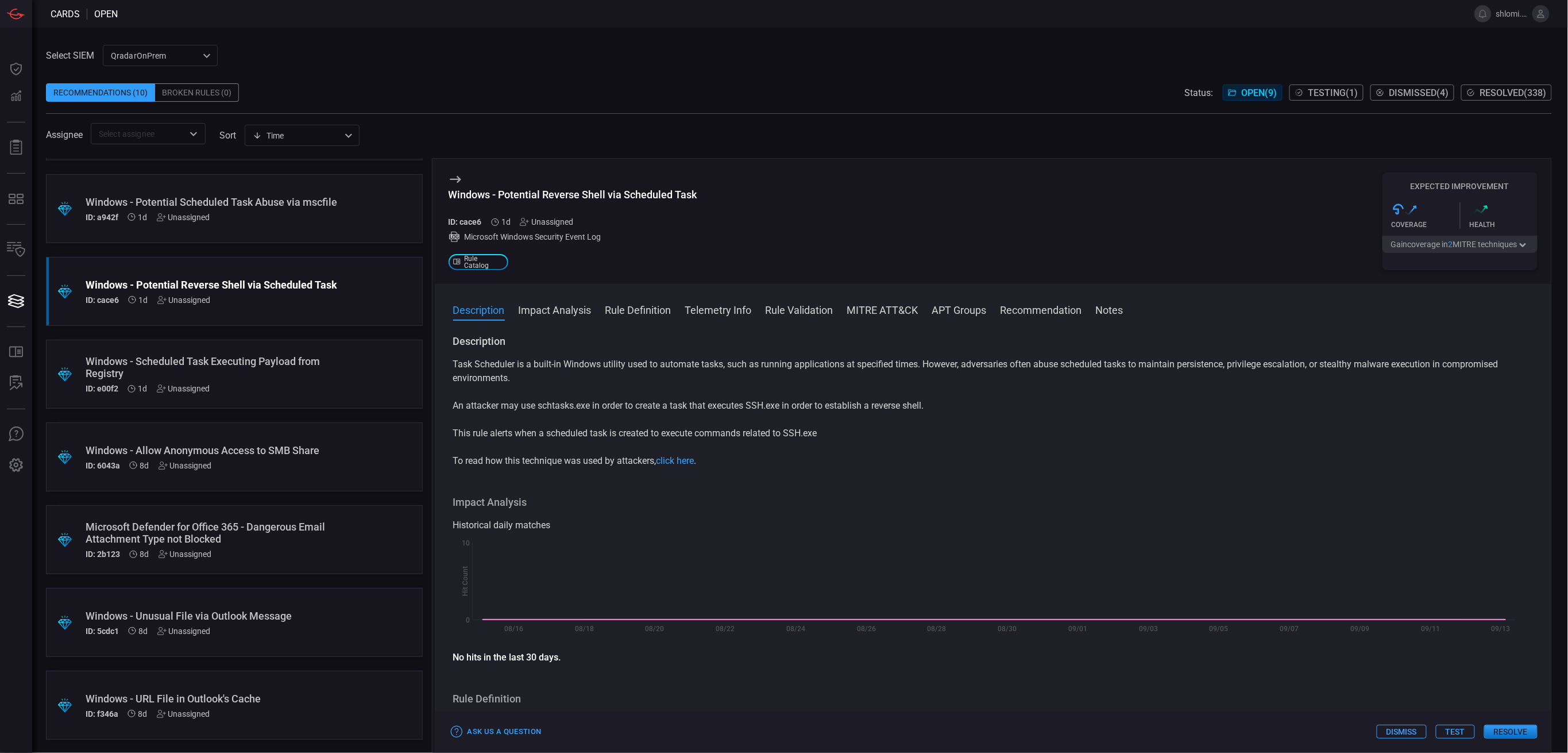
scroll to position [149, 0]
click at [245, 691] on div ".suggested_cards_icon{fill:url(#suggested_cards_icon);} Windows - URL File in O…" at bounding box center [233, 705] width 377 height 69
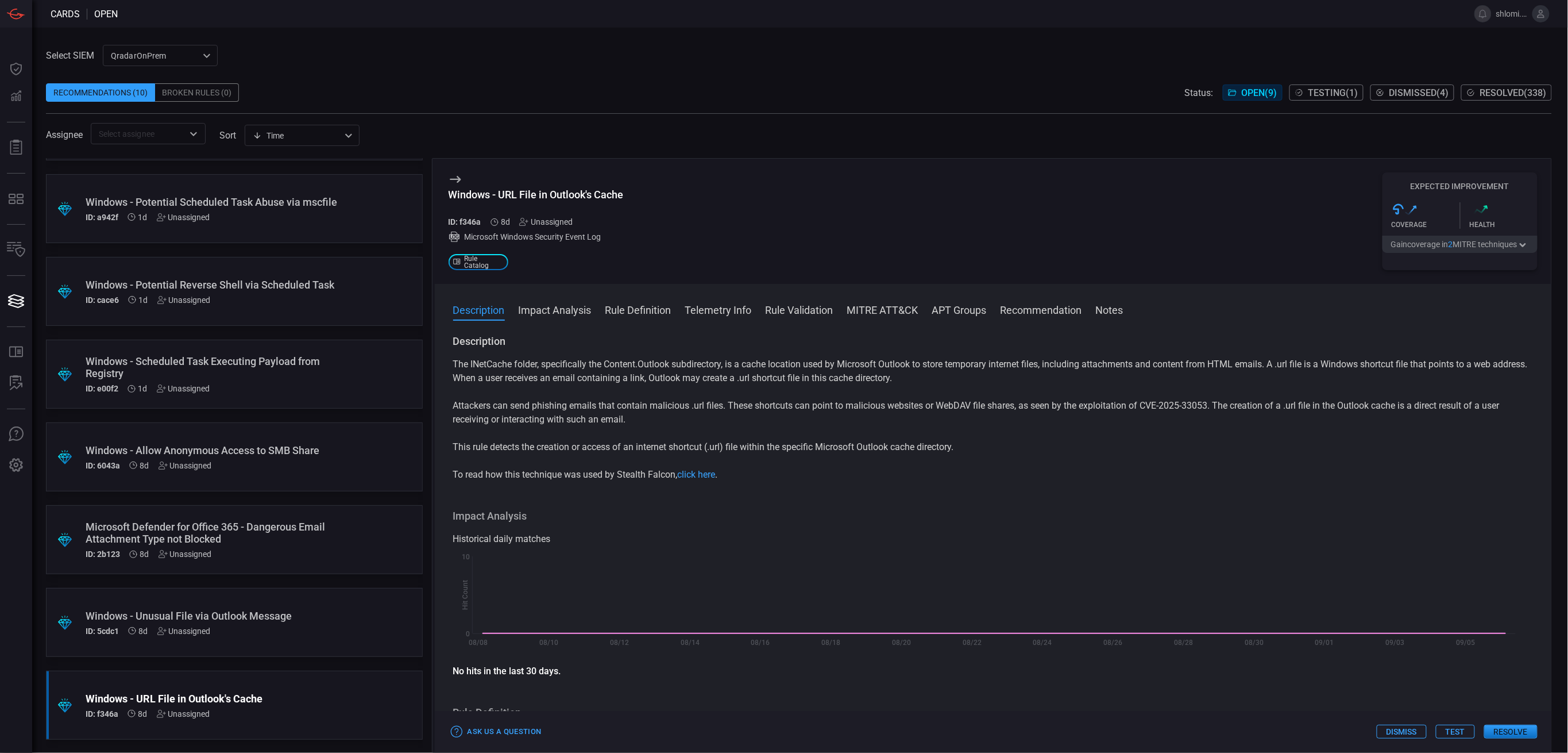
click at [228, 610] on div "Windows - Unusual File via Outlook Message" at bounding box center [212, 615] width 254 height 12
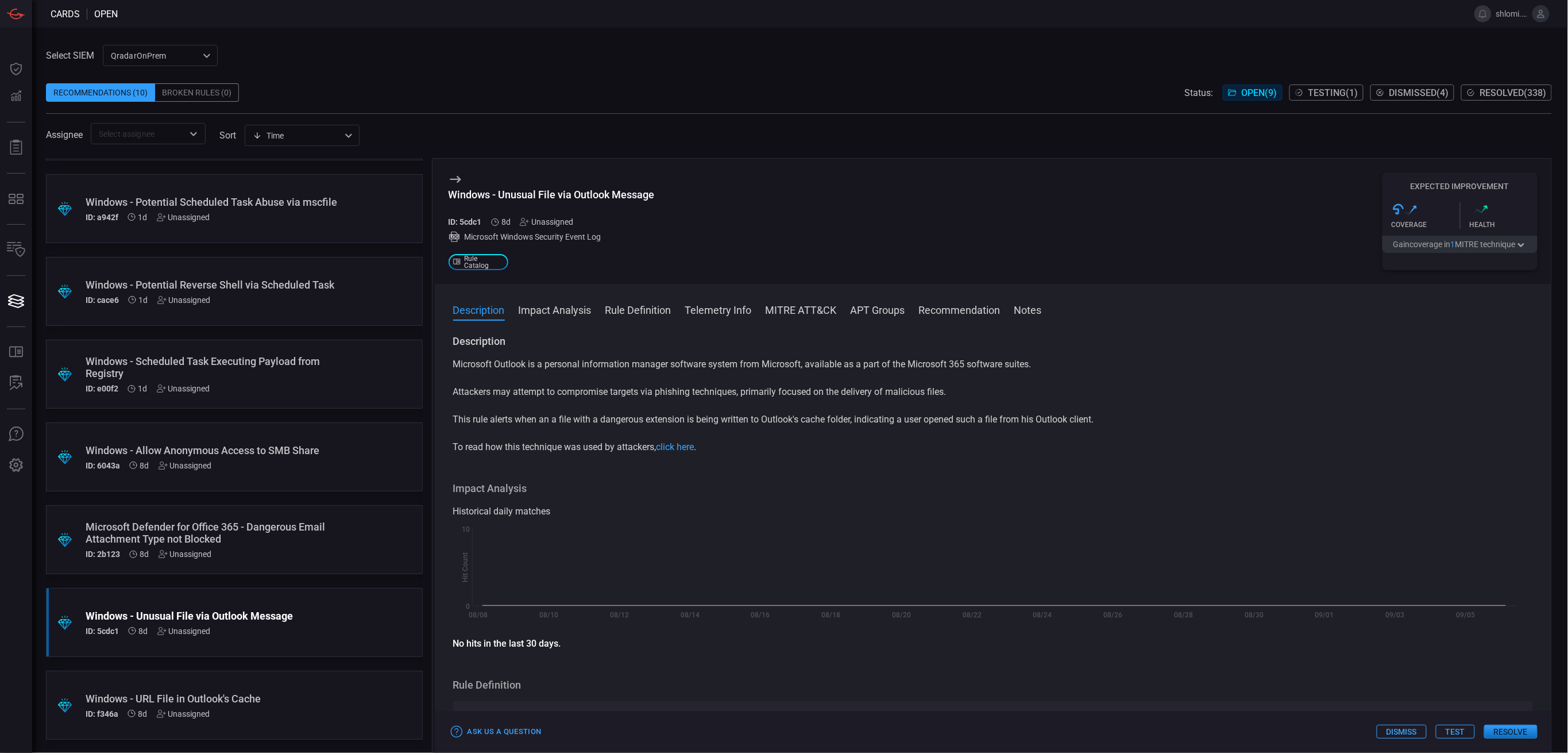
click at [271, 530] on div "Microsoft Defender for Office 365 - Dangerous Email Attachment Type not Blocked" at bounding box center [212, 532] width 254 height 24
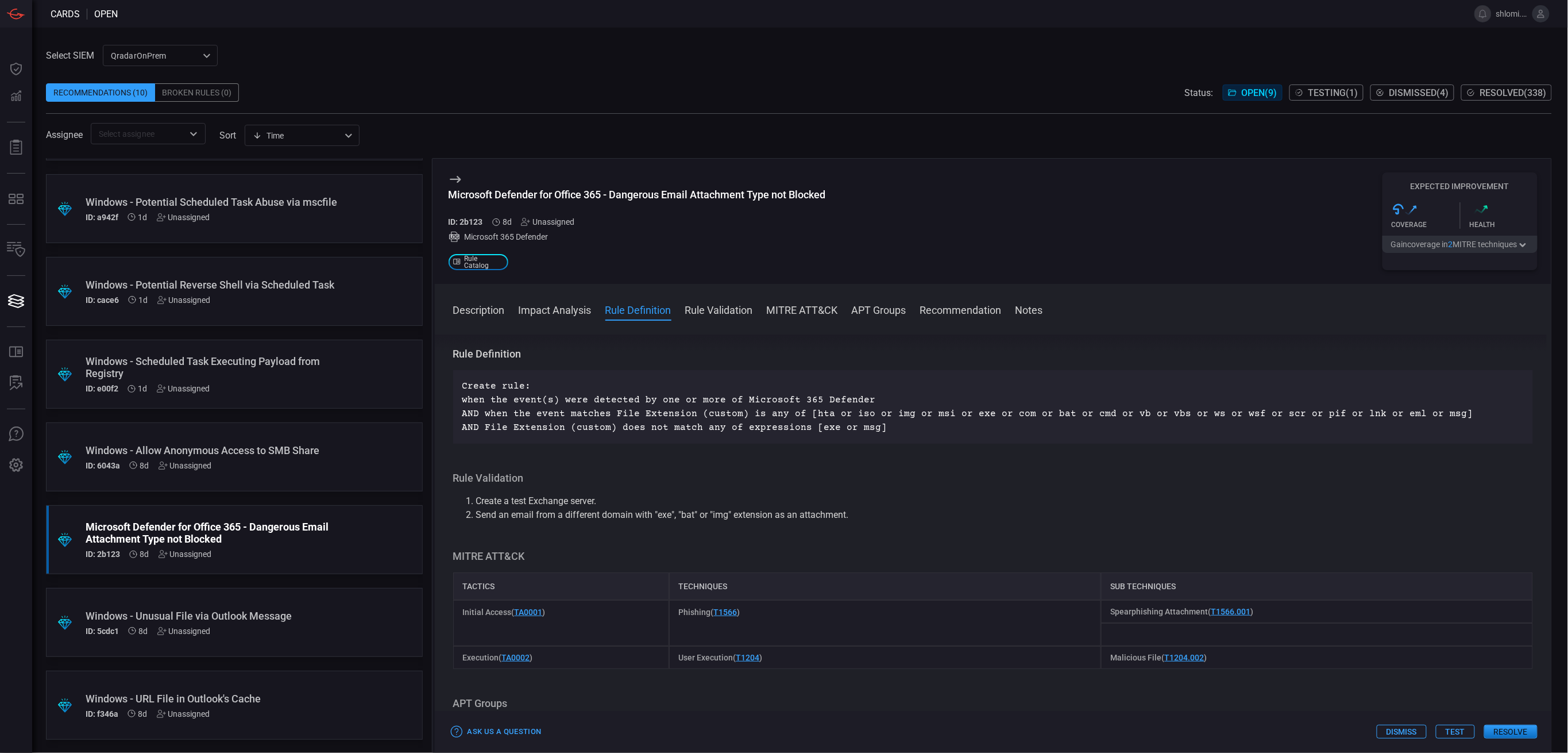
scroll to position [920, 0]
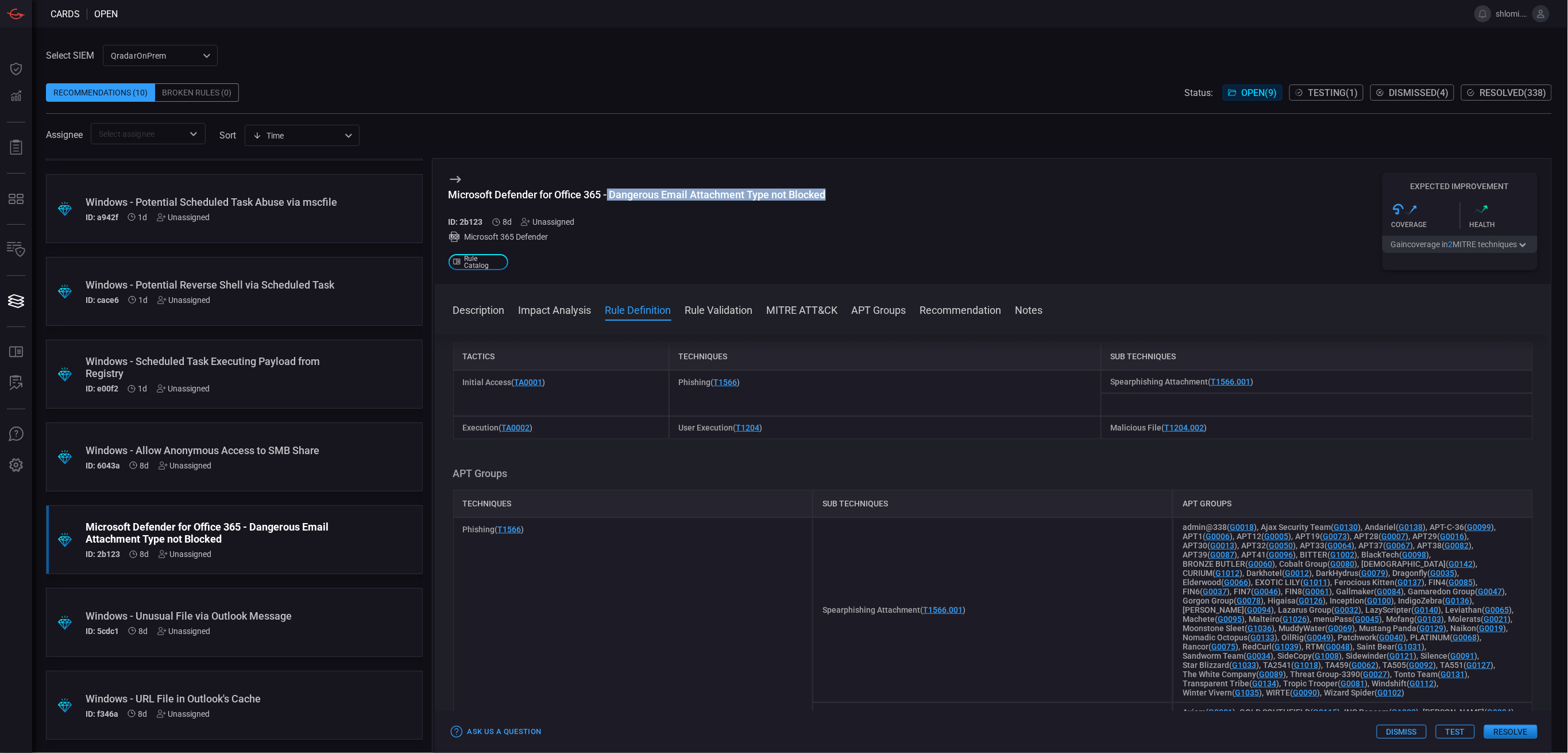
drag, startPoint x: 610, startPoint y: 194, endPoint x: 827, endPoint y: 193, distance: 217.0
click at [826, 193] on div "Microsoft Defender for Office 365 - Dangerous Email Attachment Type not Blocked" at bounding box center [637, 195] width 378 height 12
drag, startPoint x: 804, startPoint y: 475, endPoint x: 1430, endPoint y: 474, distance: 626.0
click at [1430, 204] on p "Create rule: when the event(s) were detected by one or more of Microsoft 365 De…" at bounding box center [993, 176] width 1062 height 55
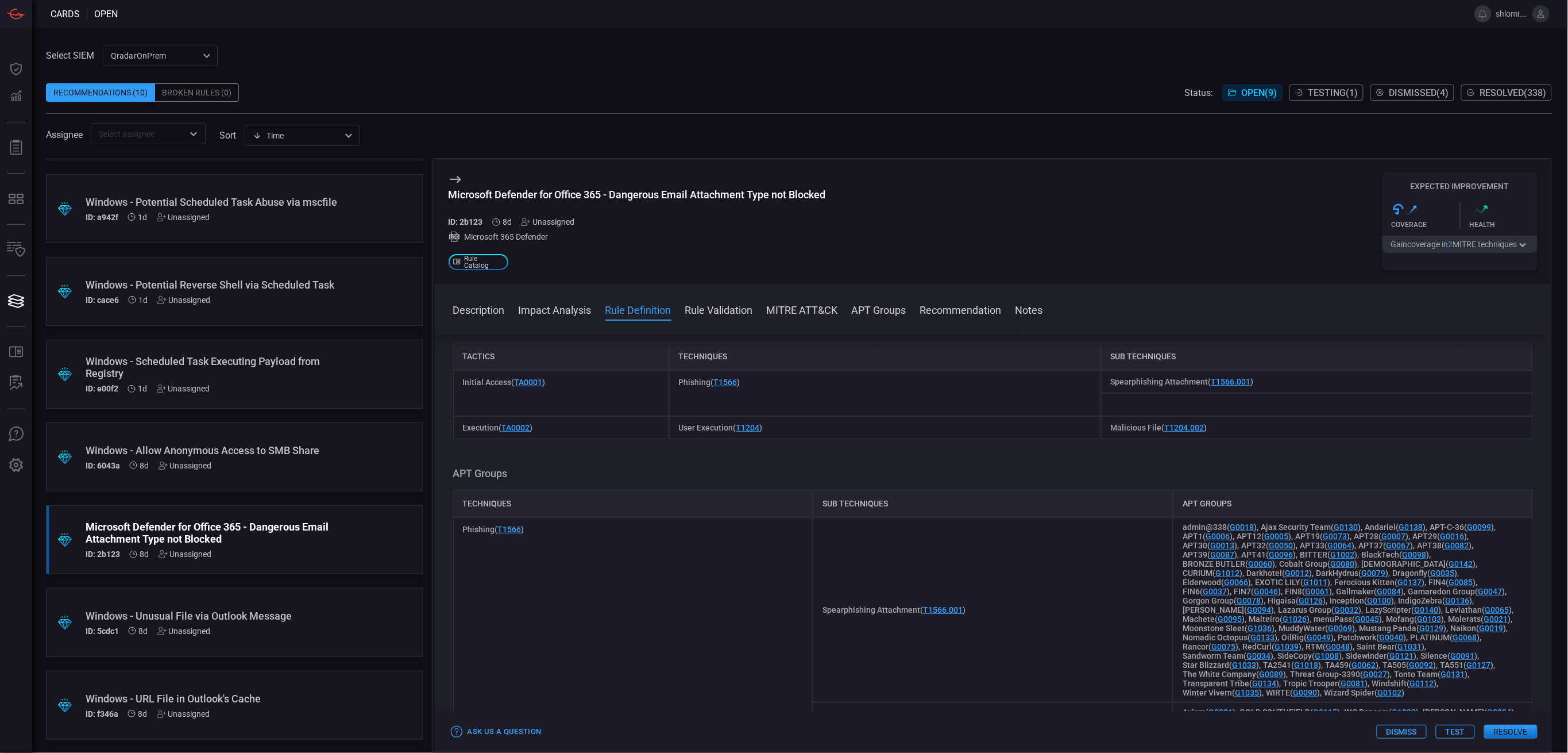
click at [867, 524] on div "Description [PERSON_NAME] is an email attack that tries to steal sensitive info…" at bounding box center [993, 541] width 1117 height 414
click at [206, 621] on div "Windows - Unusual File via Outlook Message" at bounding box center [212, 615] width 254 height 12
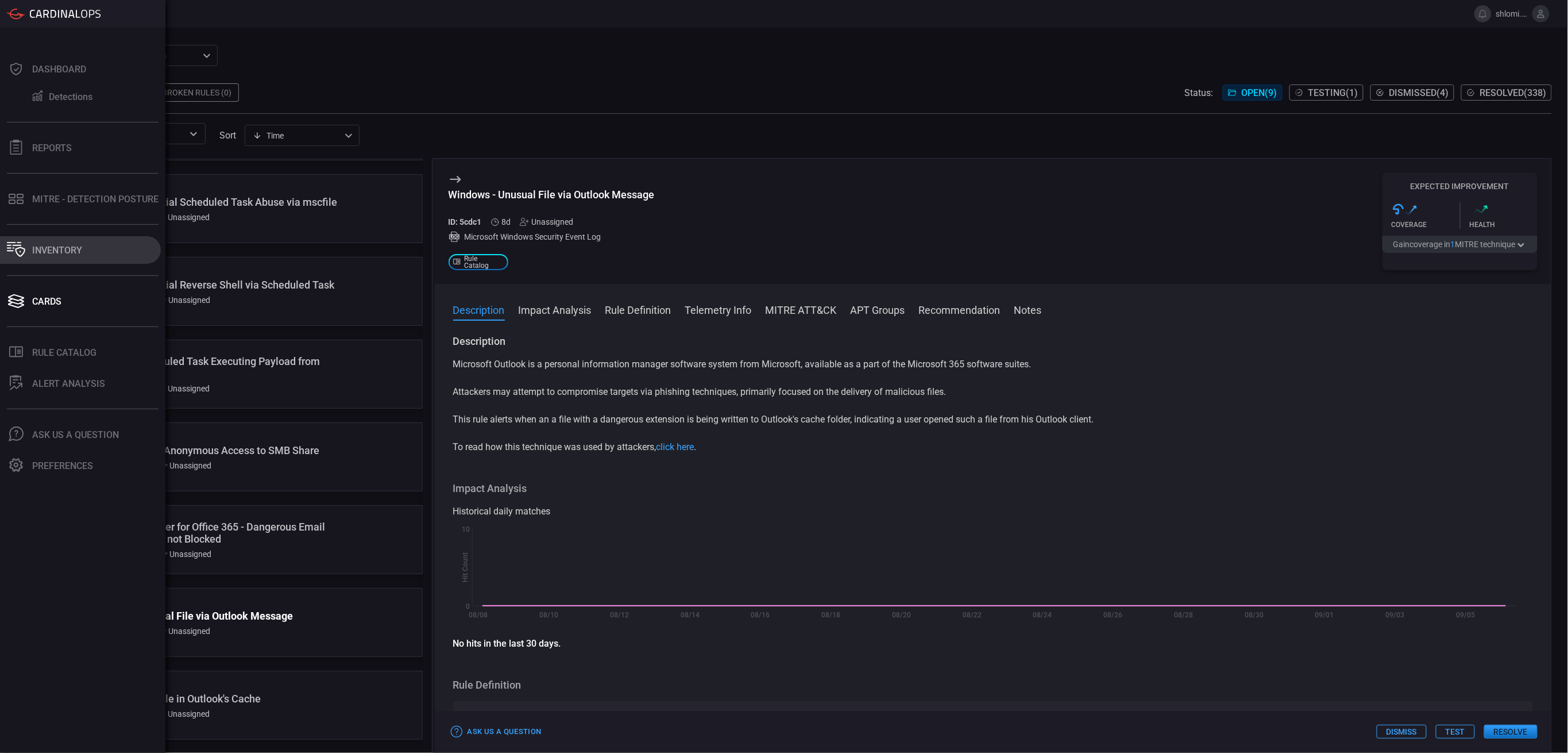
click at [43, 251] on div "Inventory" at bounding box center [57, 250] width 50 height 11
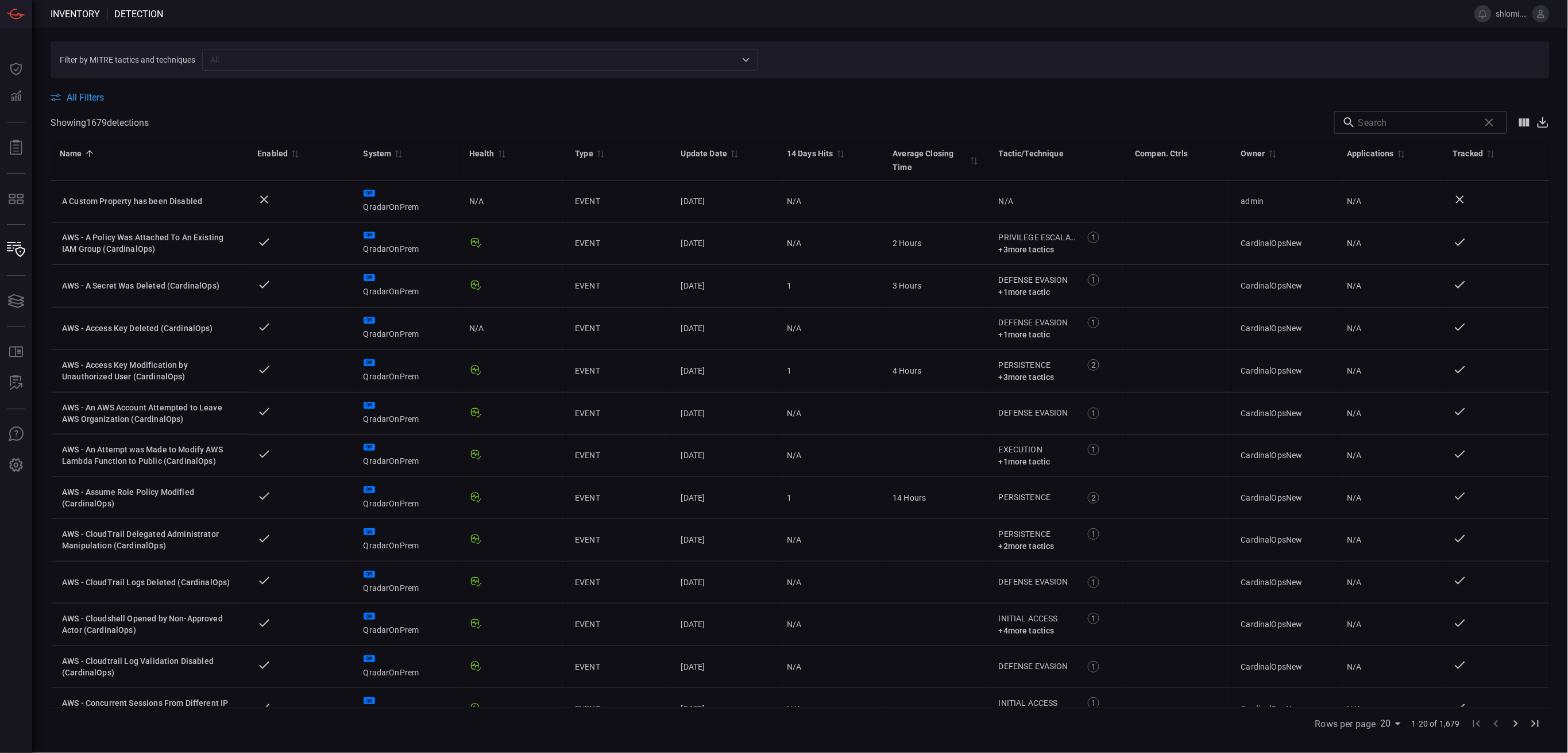
click at [69, 101] on span "All Filters" at bounding box center [85, 97] width 38 height 11
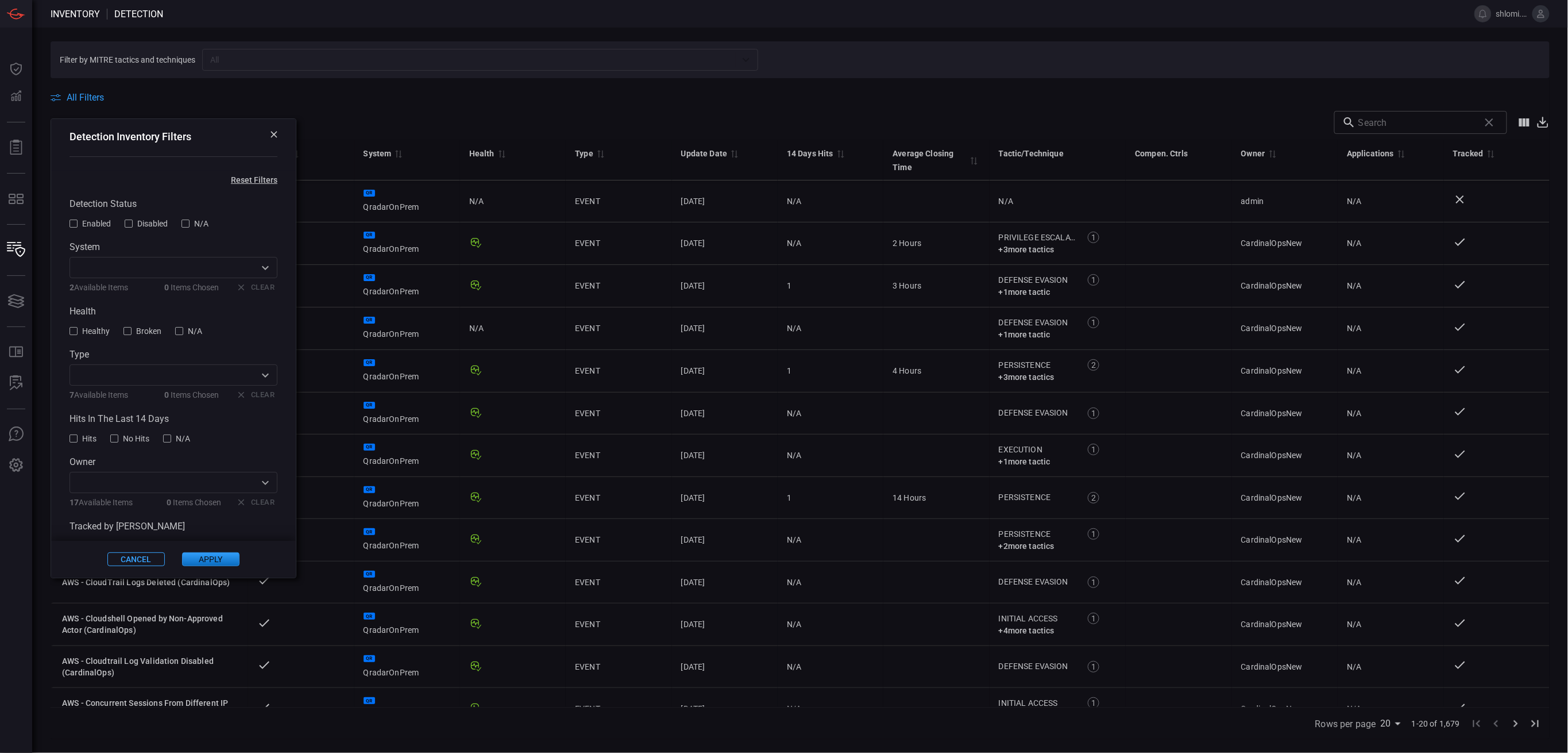
click at [243, 272] on input "text" at bounding box center [164, 267] width 182 height 15
click at [249, 238] on div "Detection Status Enabled Disabled N/A System ​ 2 Available Items 0 Items Chosen…" at bounding box center [173, 374] width 208 height 352
click at [259, 375] on icon "Open" at bounding box center [265, 375] width 14 height 14
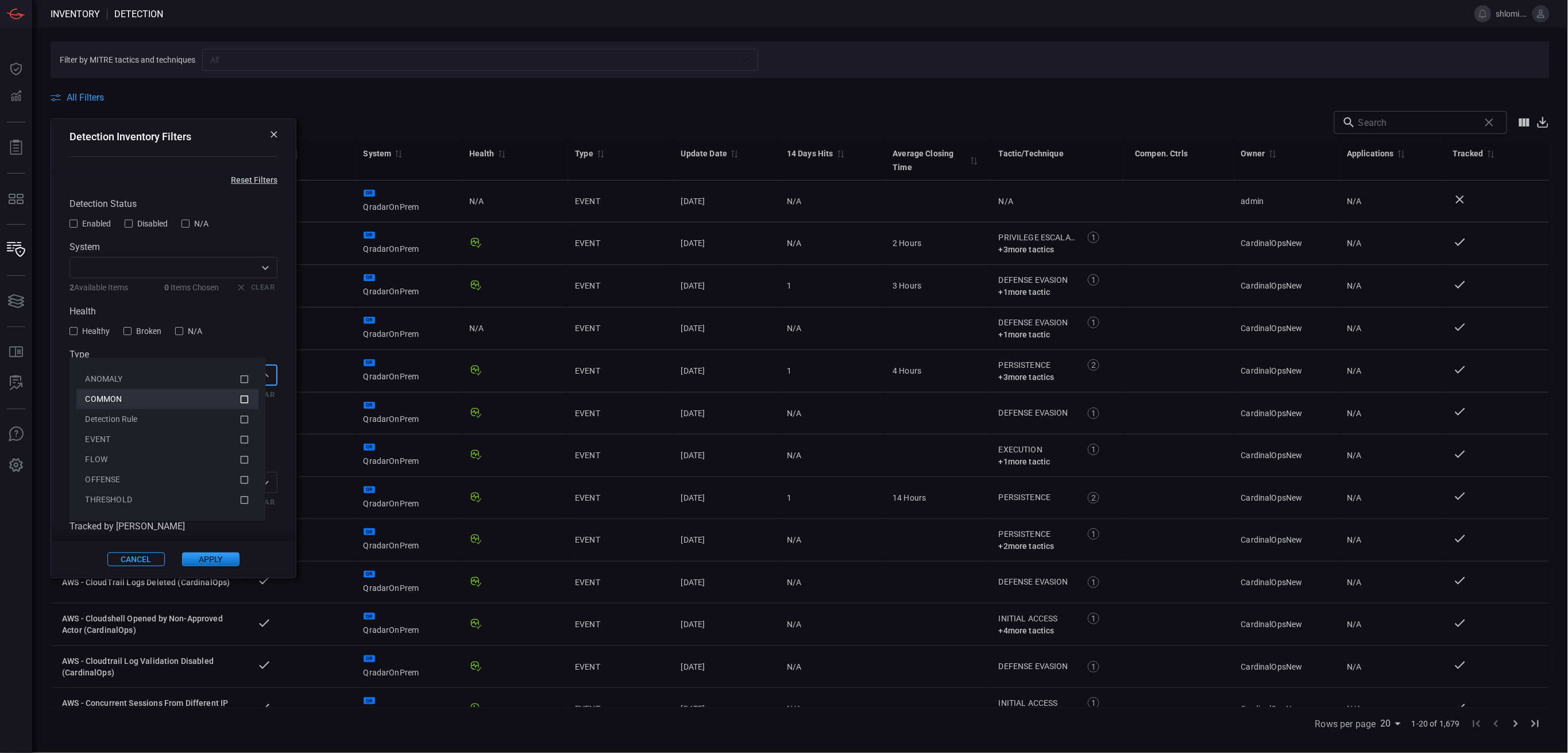
scroll to position [29, 0]
click at [261, 311] on div "Detection Status Enabled Disabled N/A System ​ 2 Available Items 0 Items Chosen…" at bounding box center [173, 346] width 208 height 352
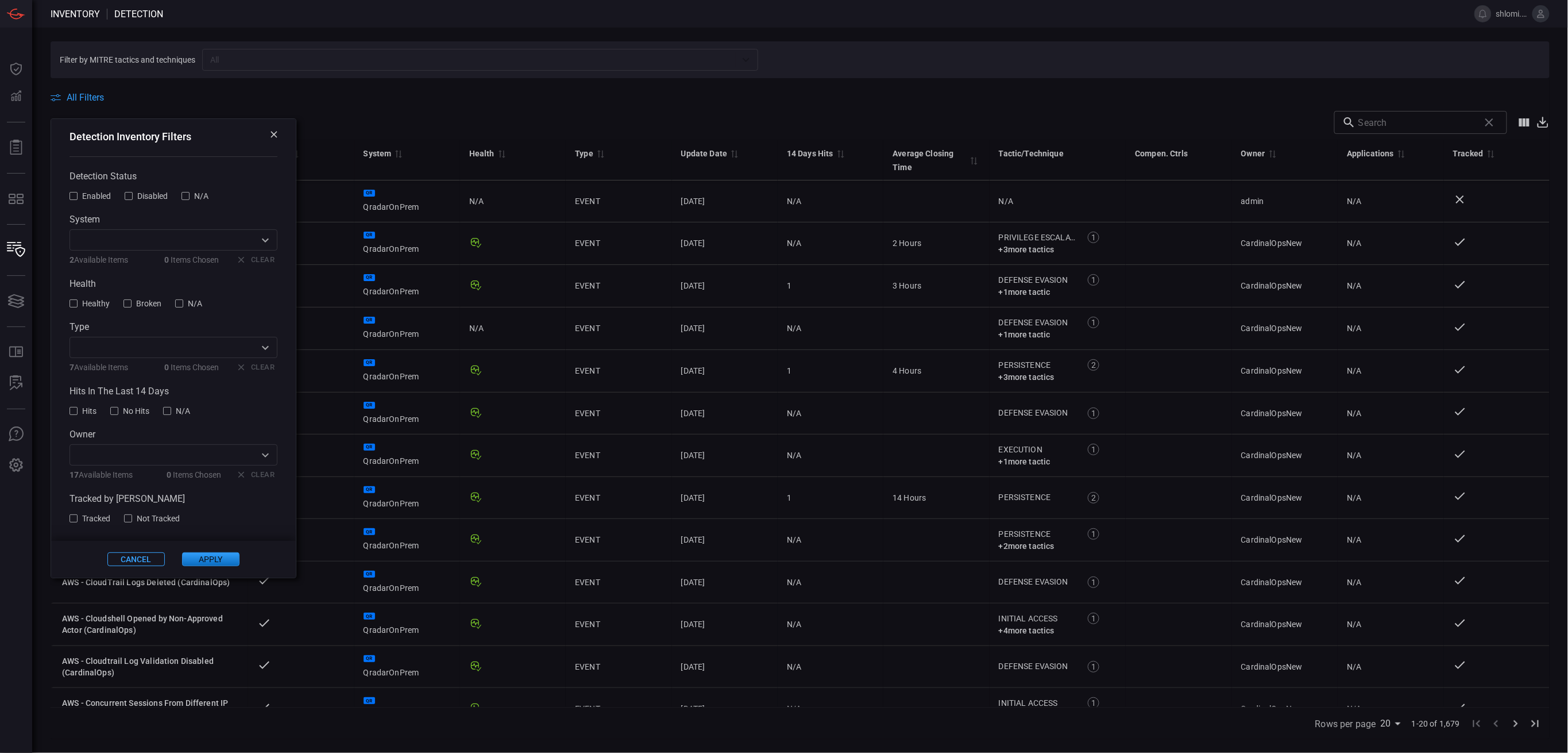
click at [261, 455] on icon "Open" at bounding box center [264, 455] width 7 height 4
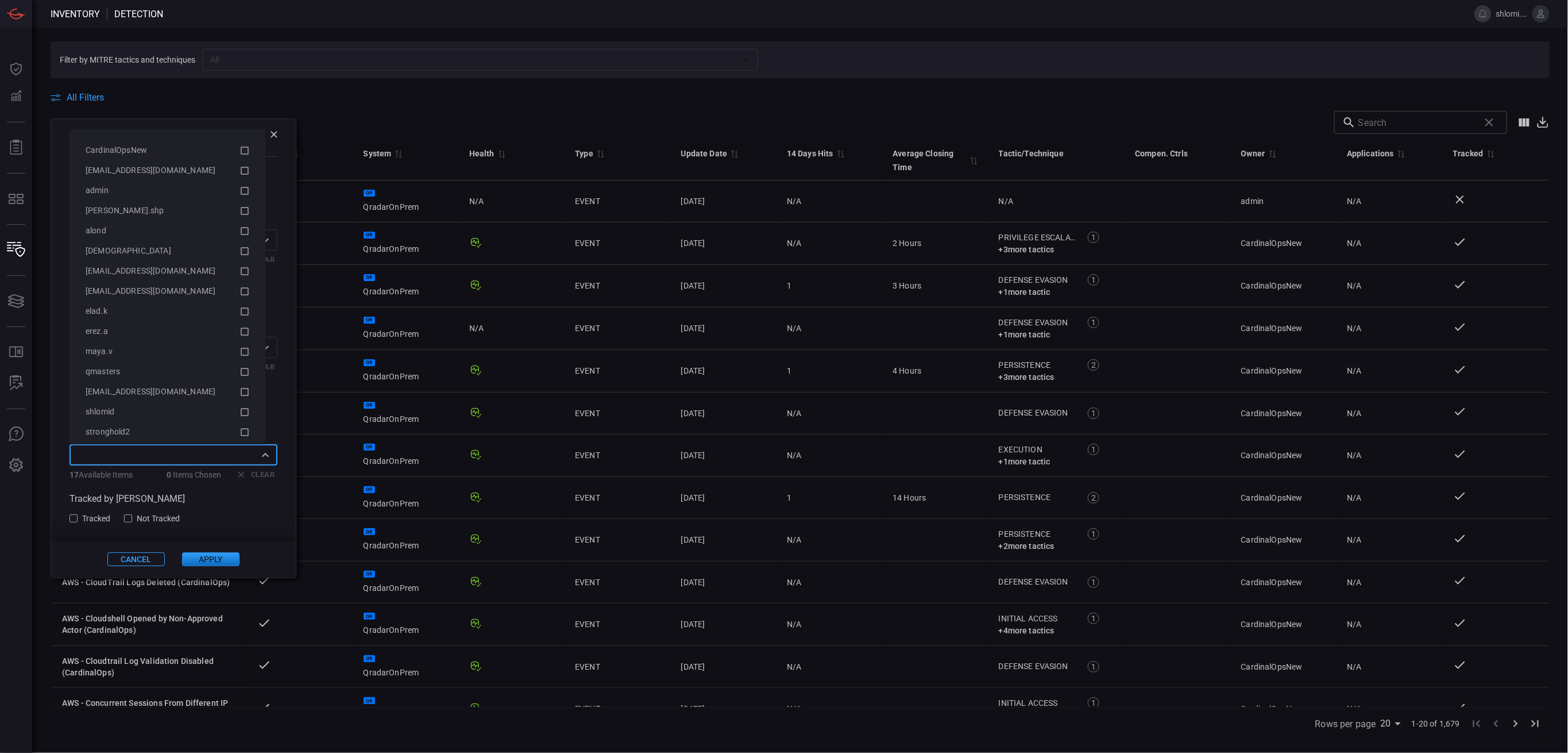
click at [259, 455] on icon "Close" at bounding box center [265, 455] width 14 height 14
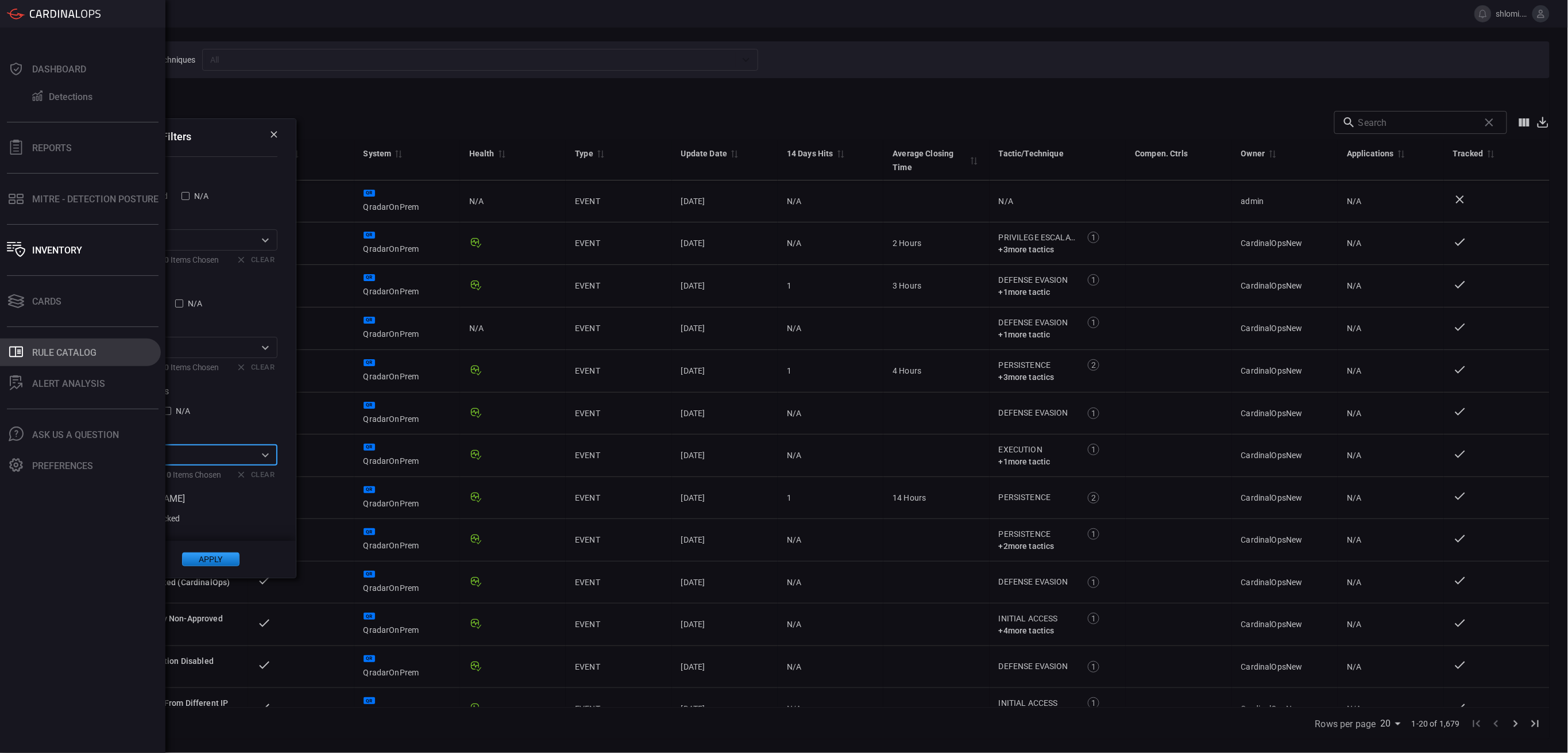
click at [53, 353] on div "Rule Catalog" at bounding box center [64, 352] width 64 height 11
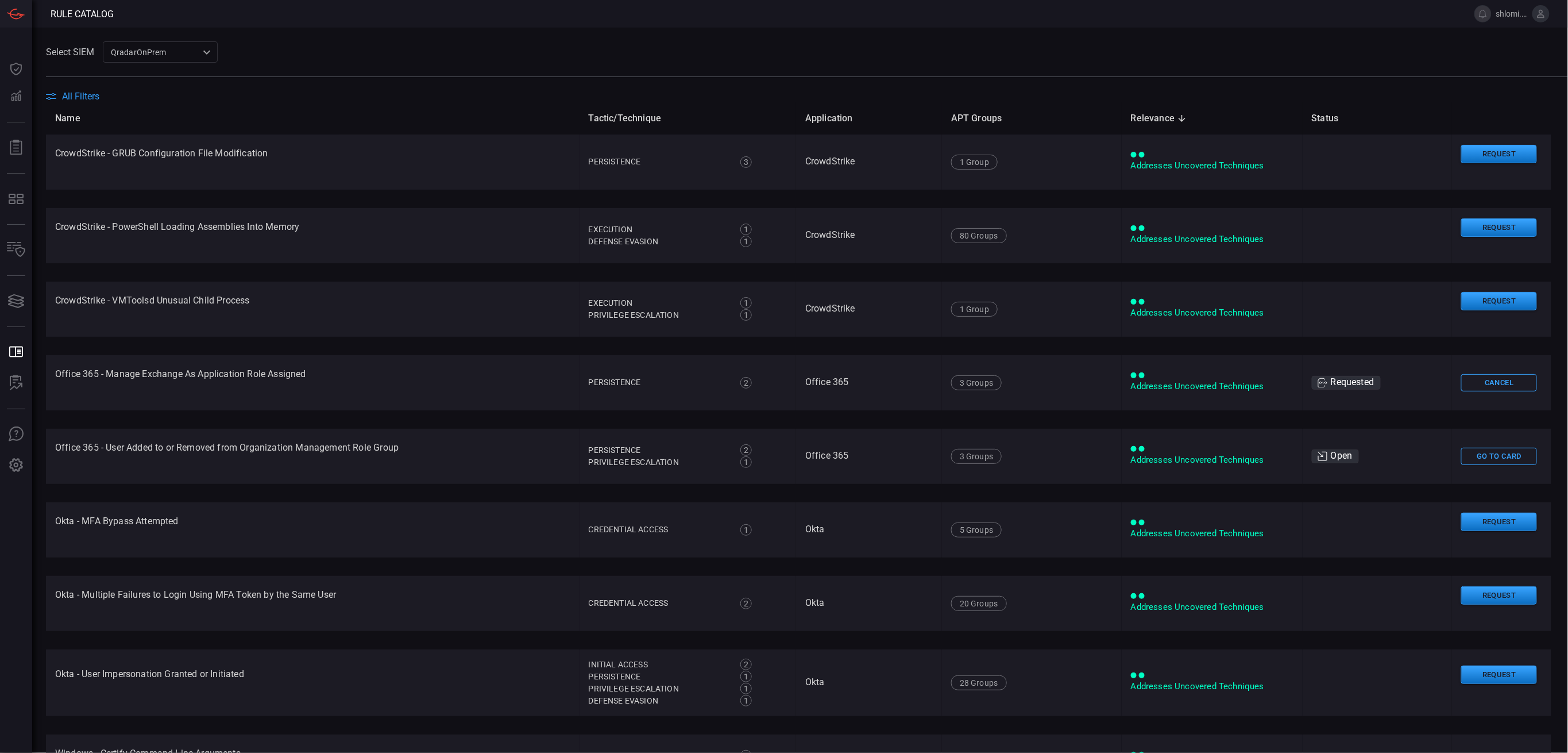
click at [59, 91] on button "All Filters" at bounding box center [72, 96] width 53 height 11
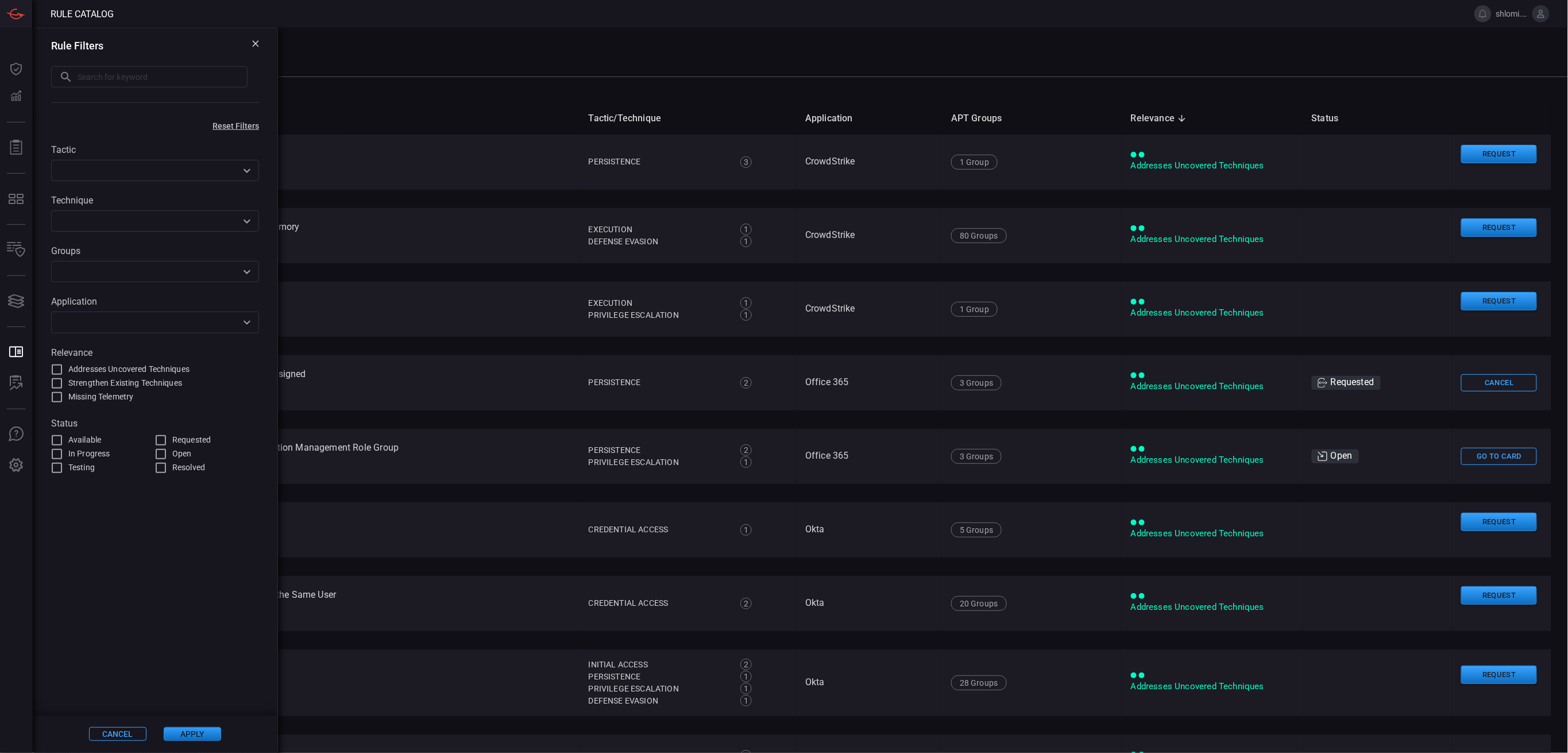
click at [268, 150] on div "Tactic ​ Technique ​ Groups ​ Application ​ Relevance Addresses Uncovered Techn…" at bounding box center [155, 302] width 245 height 344
click at [223, 170] on input "text" at bounding box center [145, 170] width 182 height 15
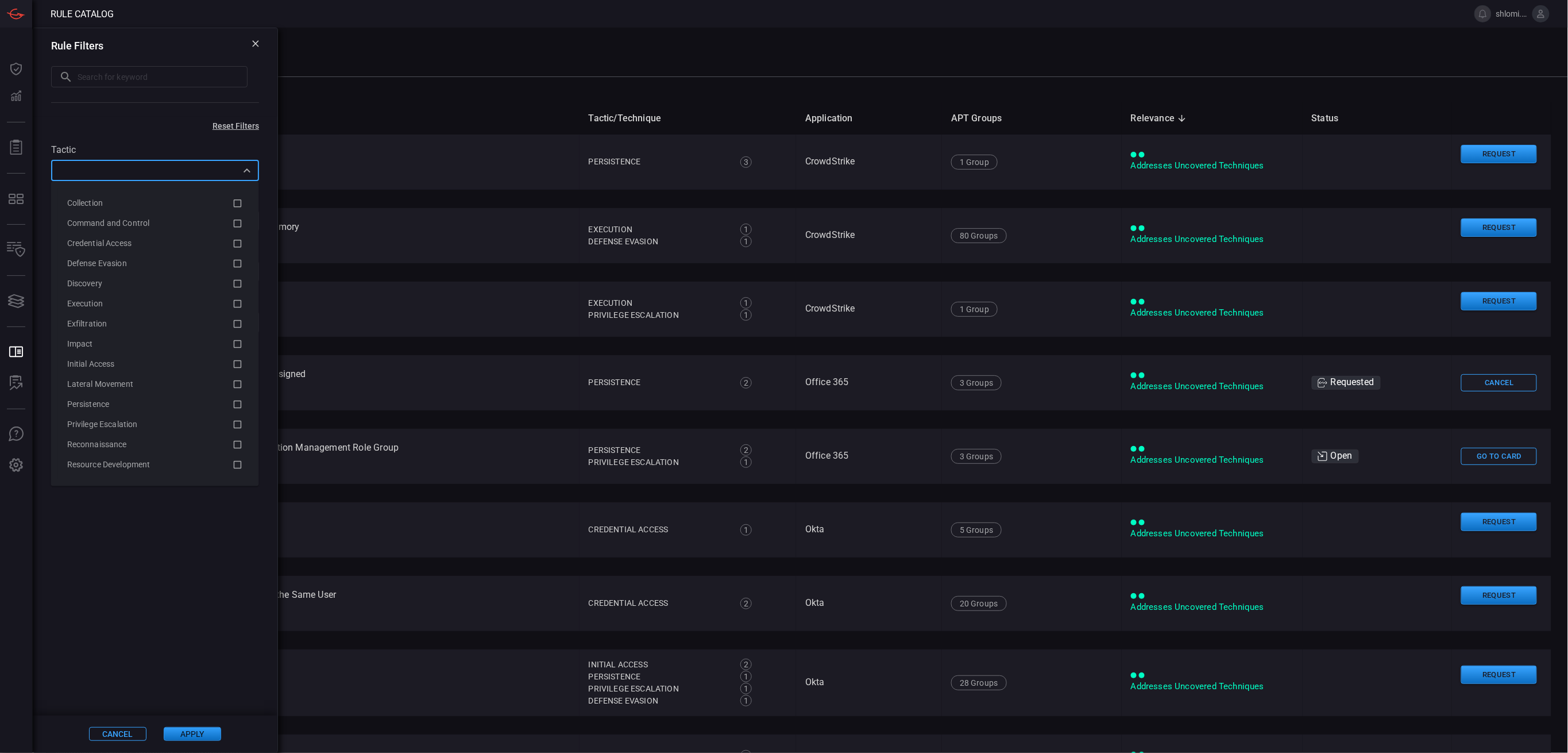
click at [249, 166] on icon "Close" at bounding box center [247, 171] width 14 height 14
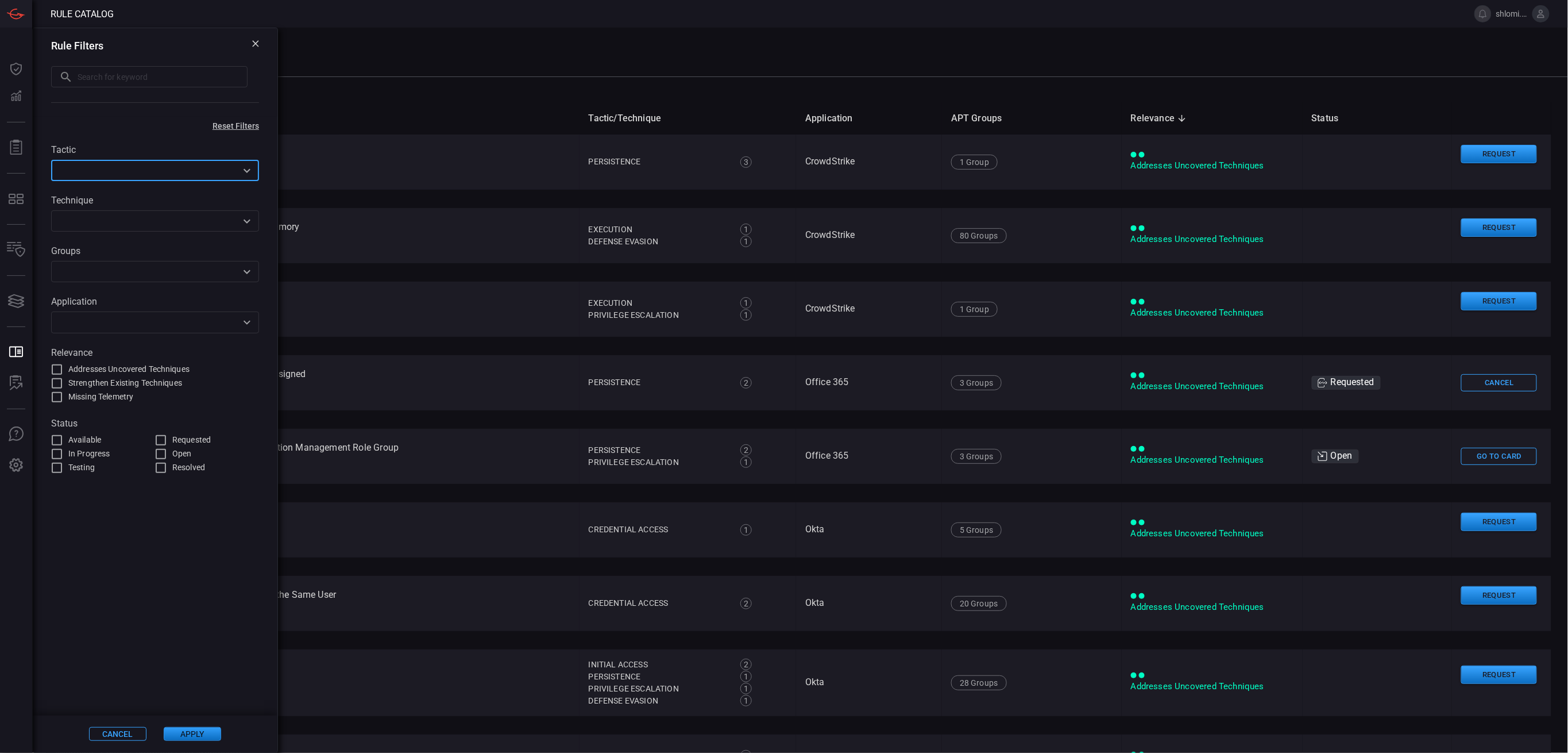
click at [242, 328] on icon "Open" at bounding box center [247, 323] width 14 height 14
click at [141, 353] on div "Cat o" at bounding box center [149, 355] width 166 height 12
type input "cat"
click at [195, 731] on button "Apply" at bounding box center [192, 734] width 57 height 14
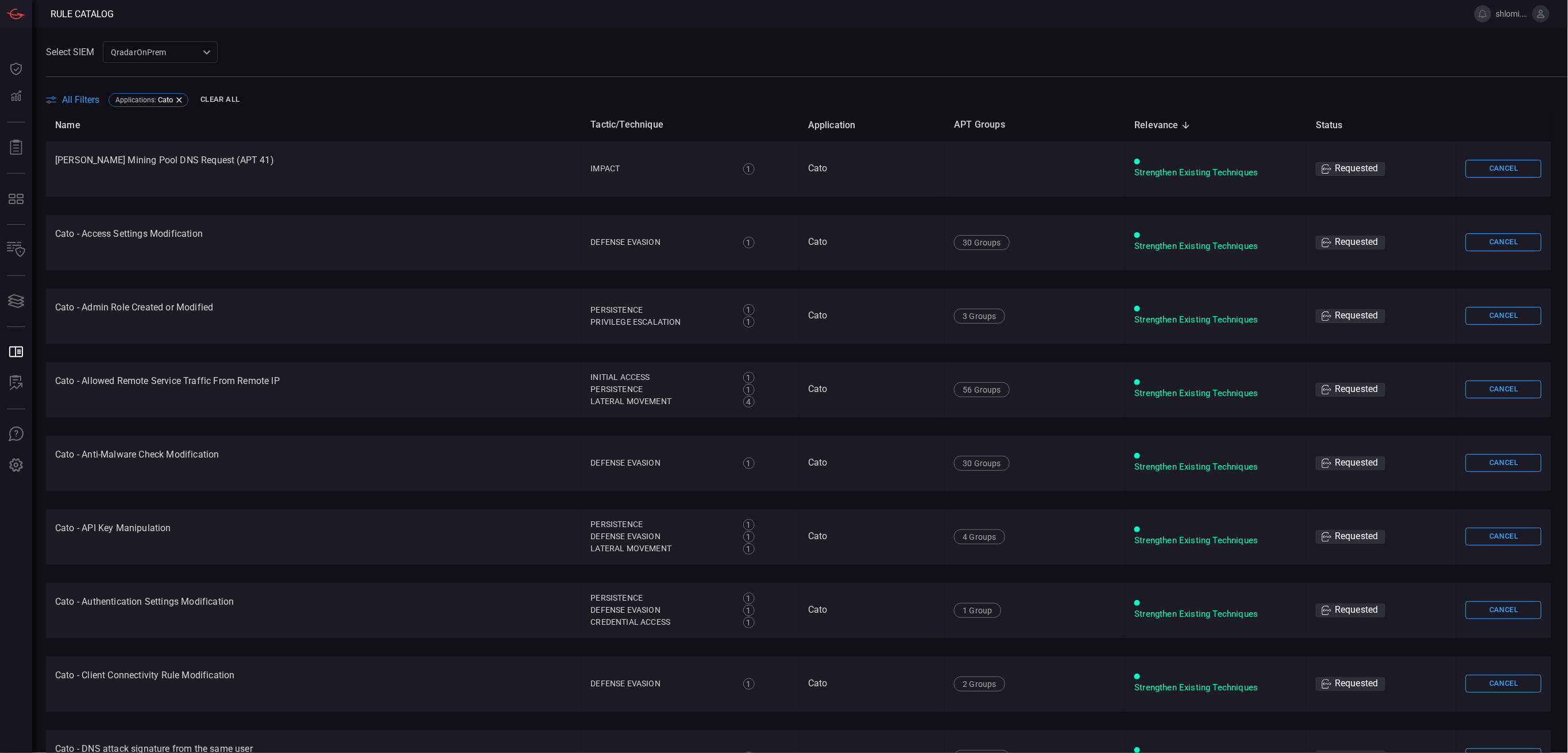
click at [81, 95] on span "All Filters" at bounding box center [80, 99] width 38 height 11
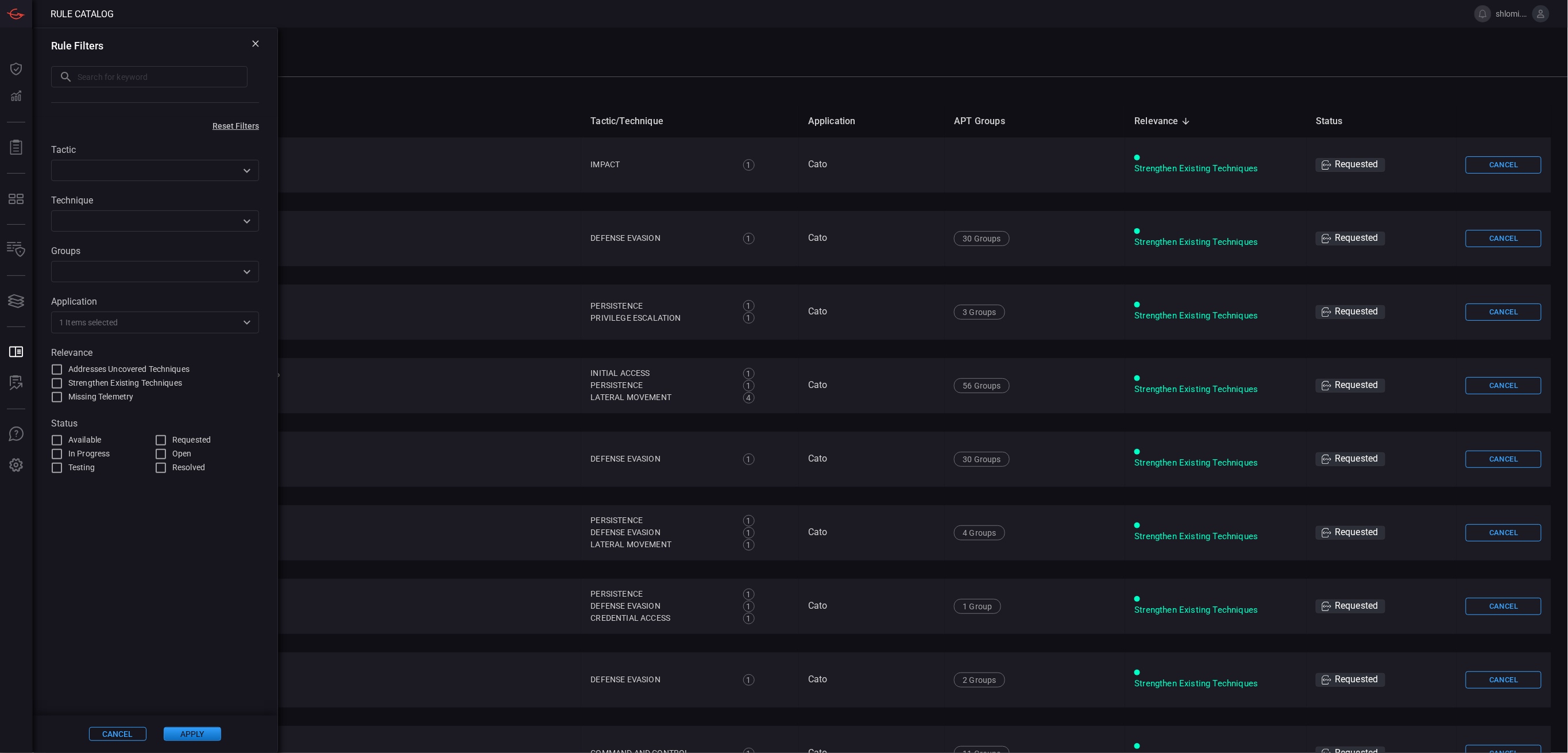
click at [230, 326] on input "text" at bounding box center [177, 322] width 119 height 15
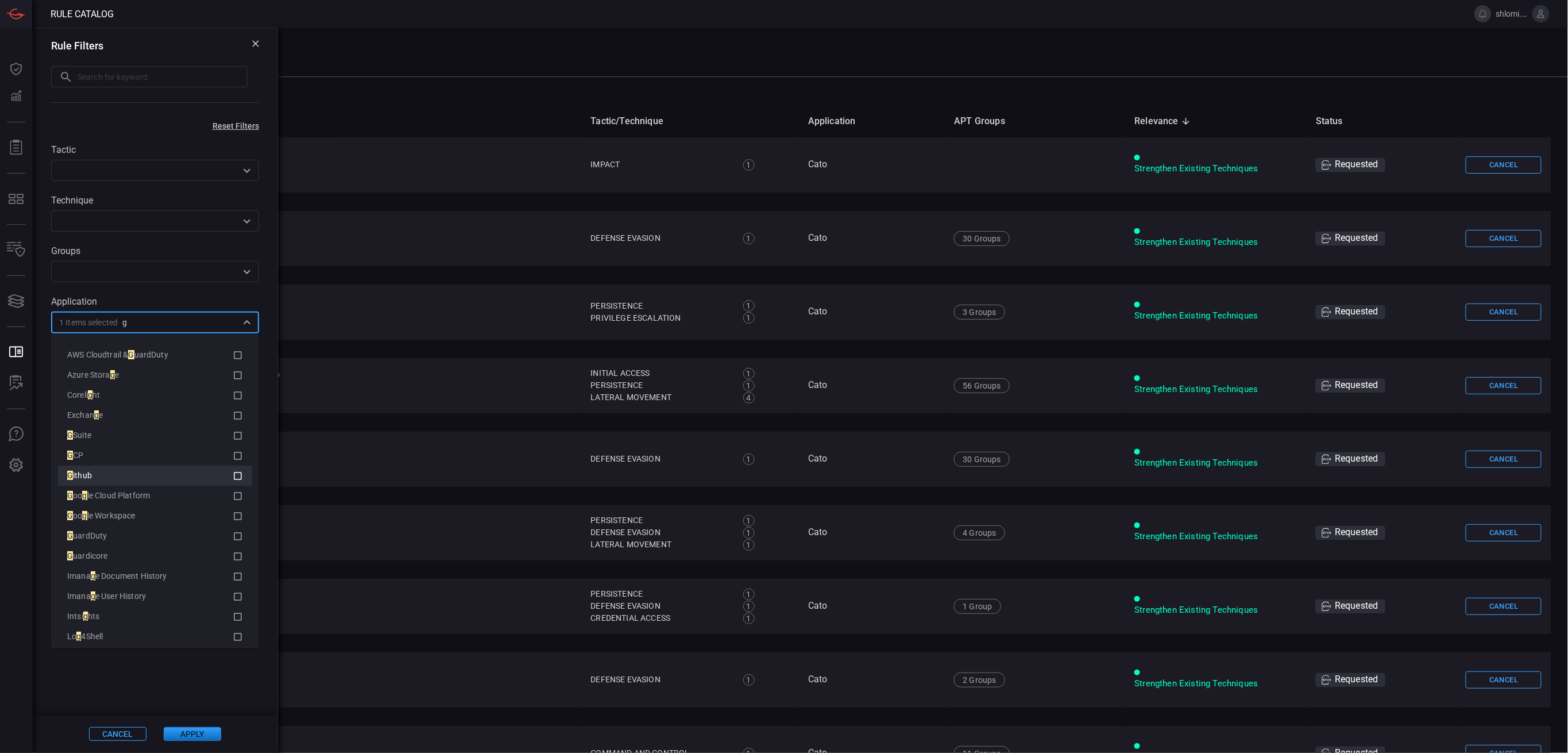
click at [204, 478] on div "G ithub" at bounding box center [149, 476] width 166 height 12
click at [232, 474] on icon at bounding box center [237, 476] width 11 height 14
type input "g"
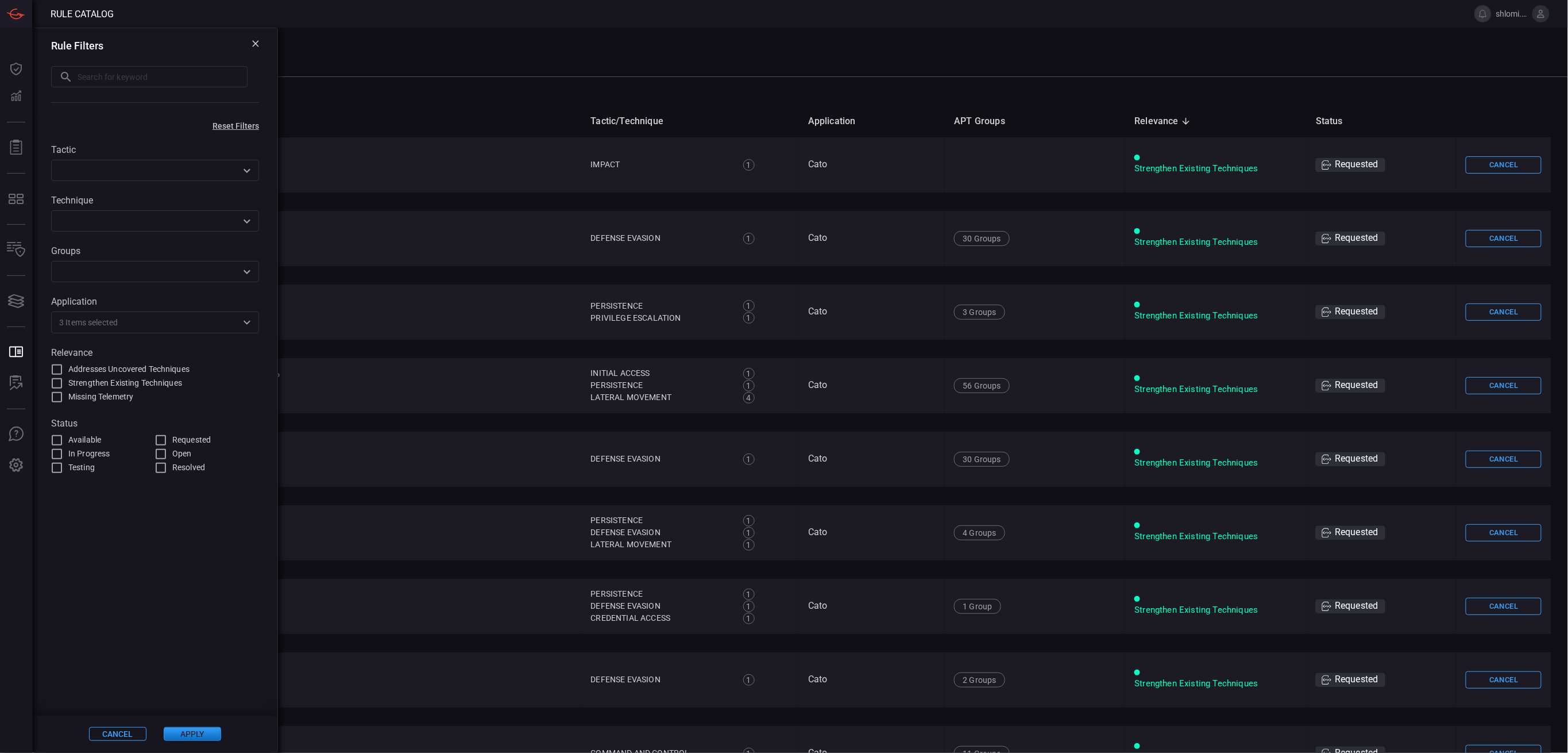
click at [226, 706] on span at bounding box center [155, 595] width 245 height 241
click at [191, 735] on button "Apply" at bounding box center [192, 734] width 57 height 14
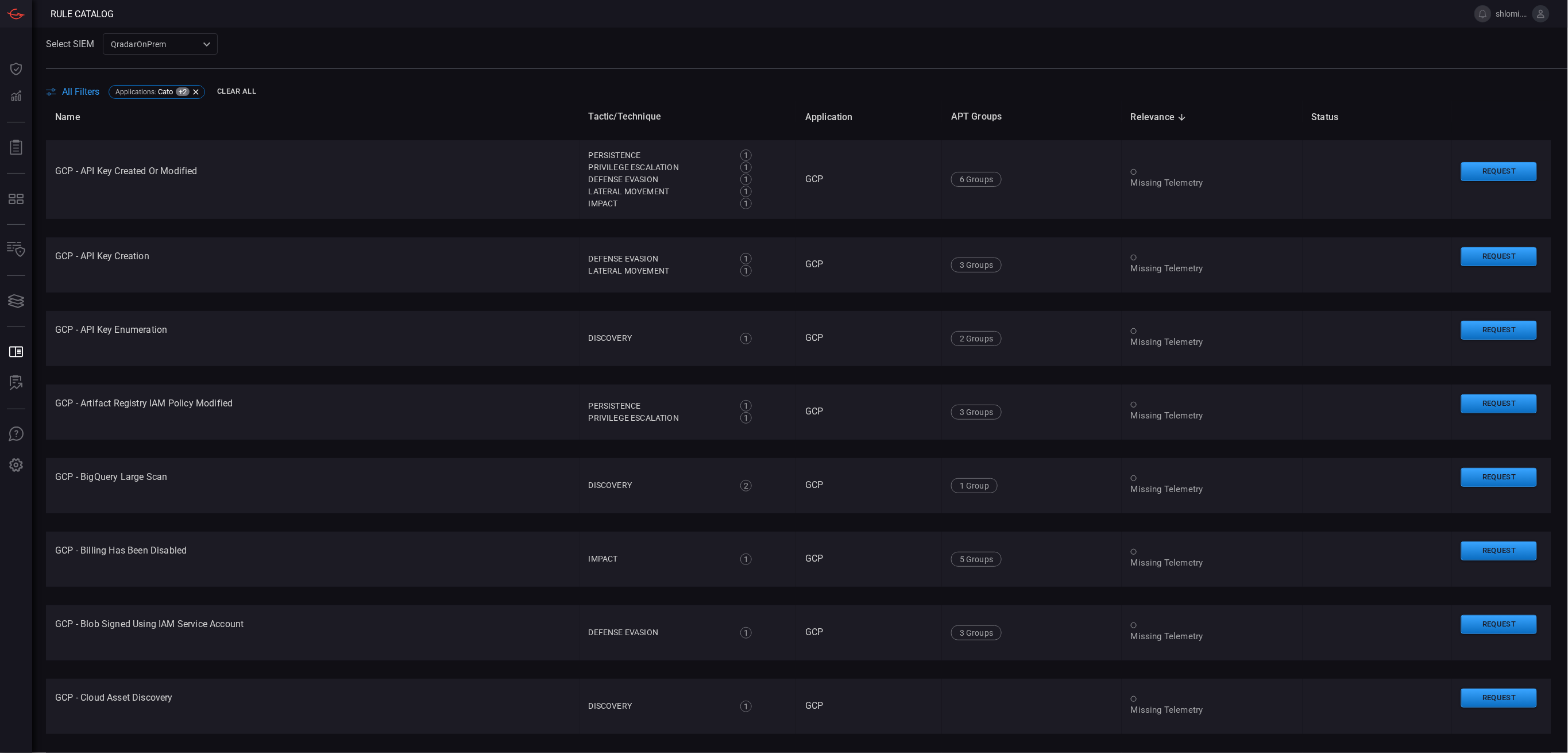
scroll to position [2278, 0]
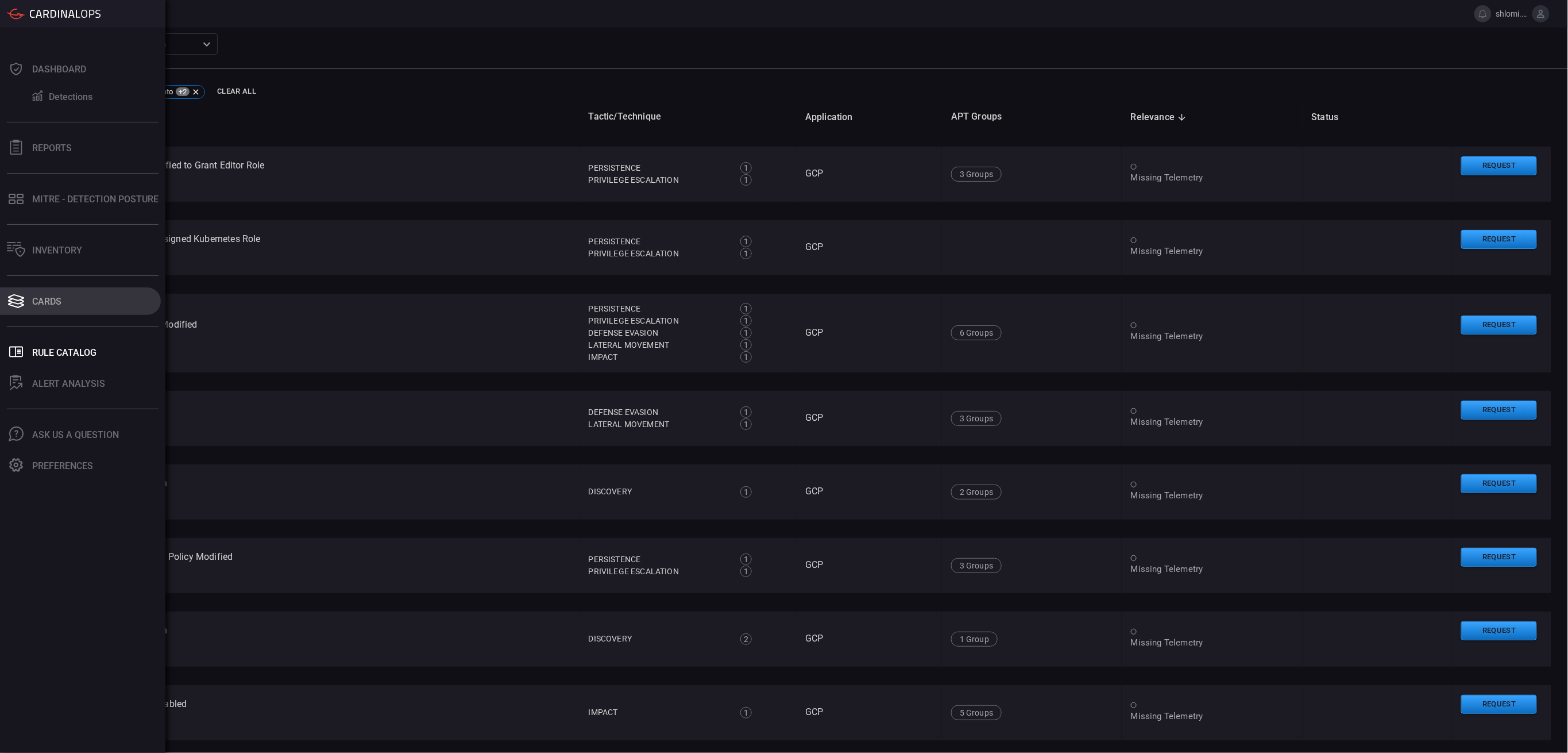
click at [65, 304] on button "Cards" at bounding box center [80, 301] width 161 height 27
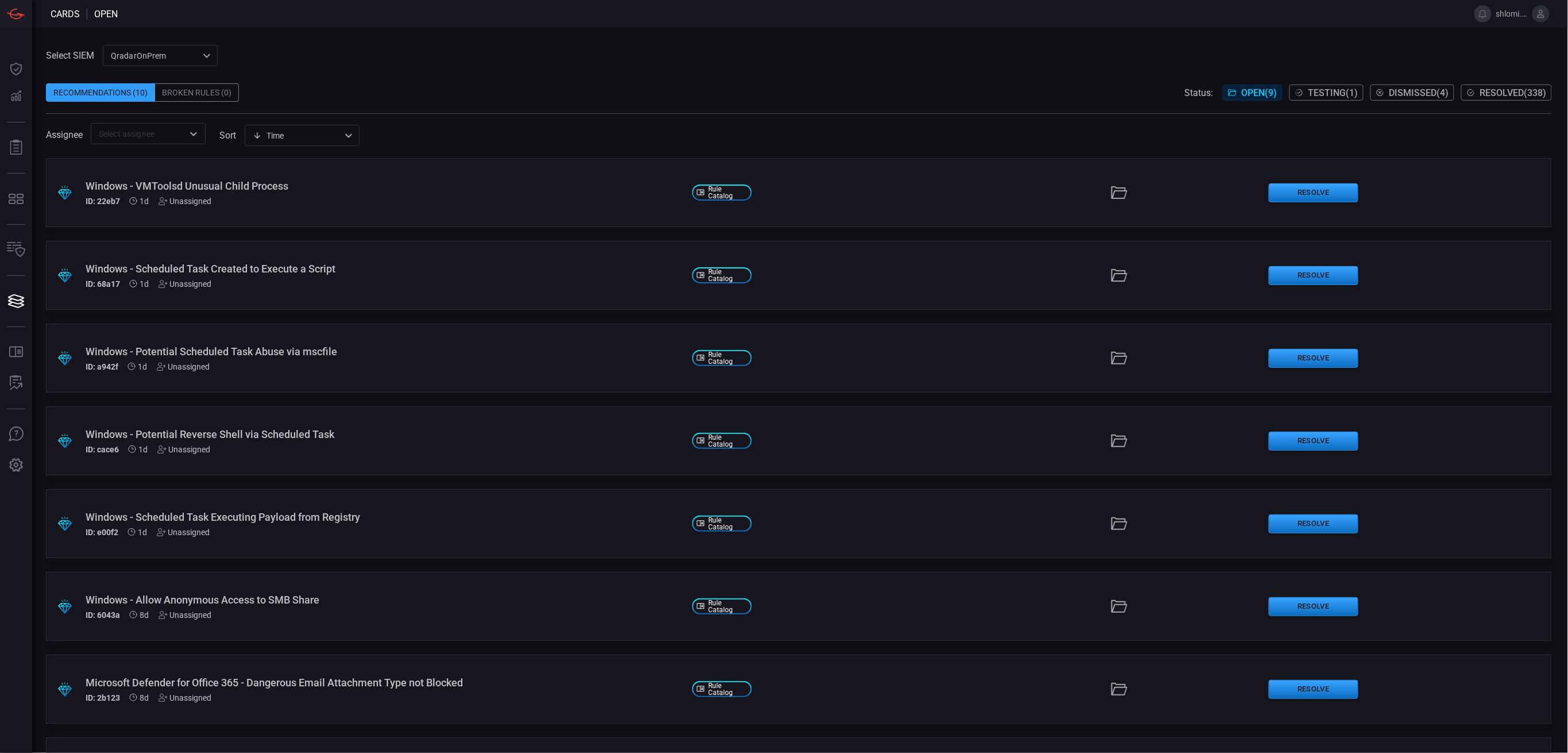
scroll to position [149, 0]
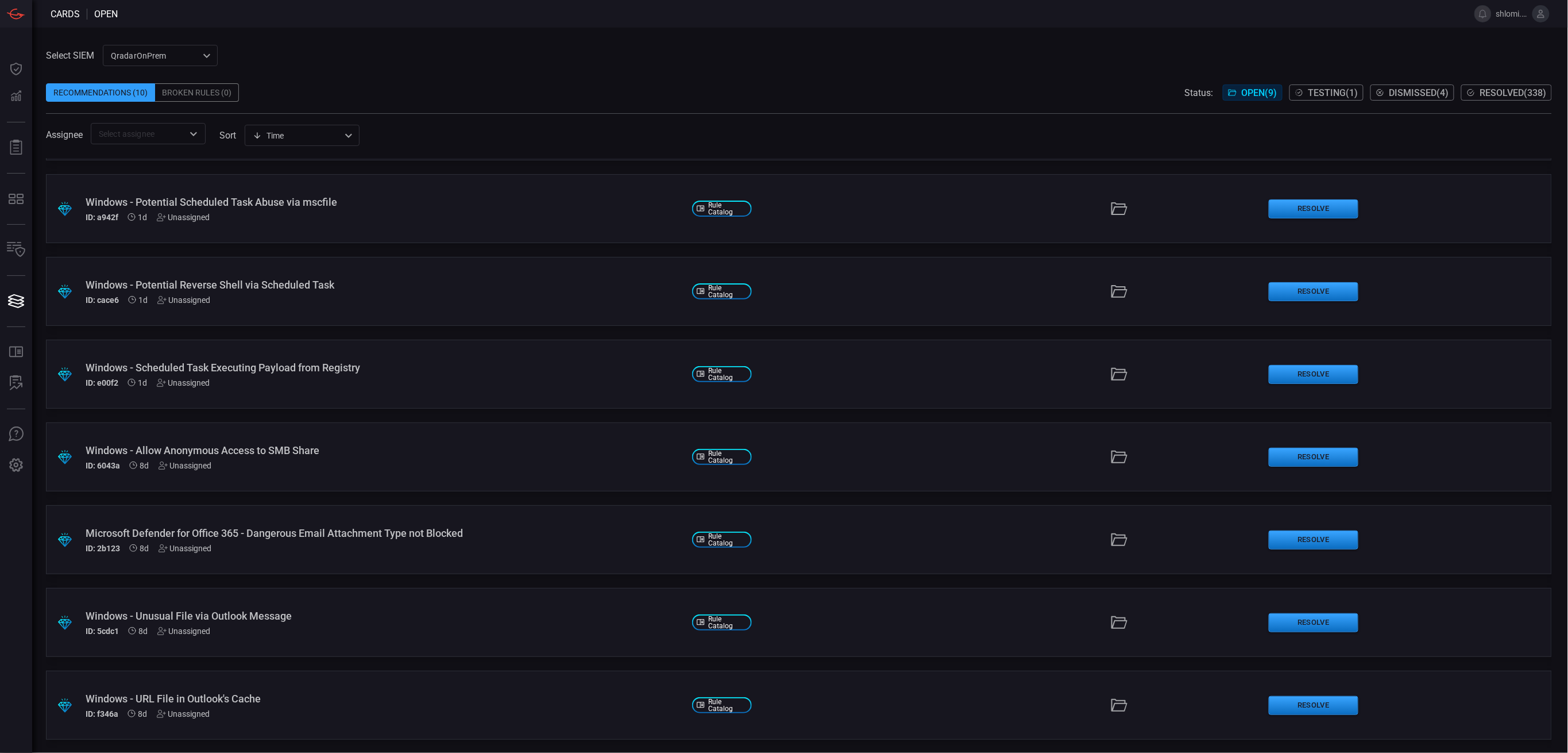
click at [191, 694] on div "Windows - URL File in Outlook's Cache" at bounding box center [384, 699] width 598 height 12
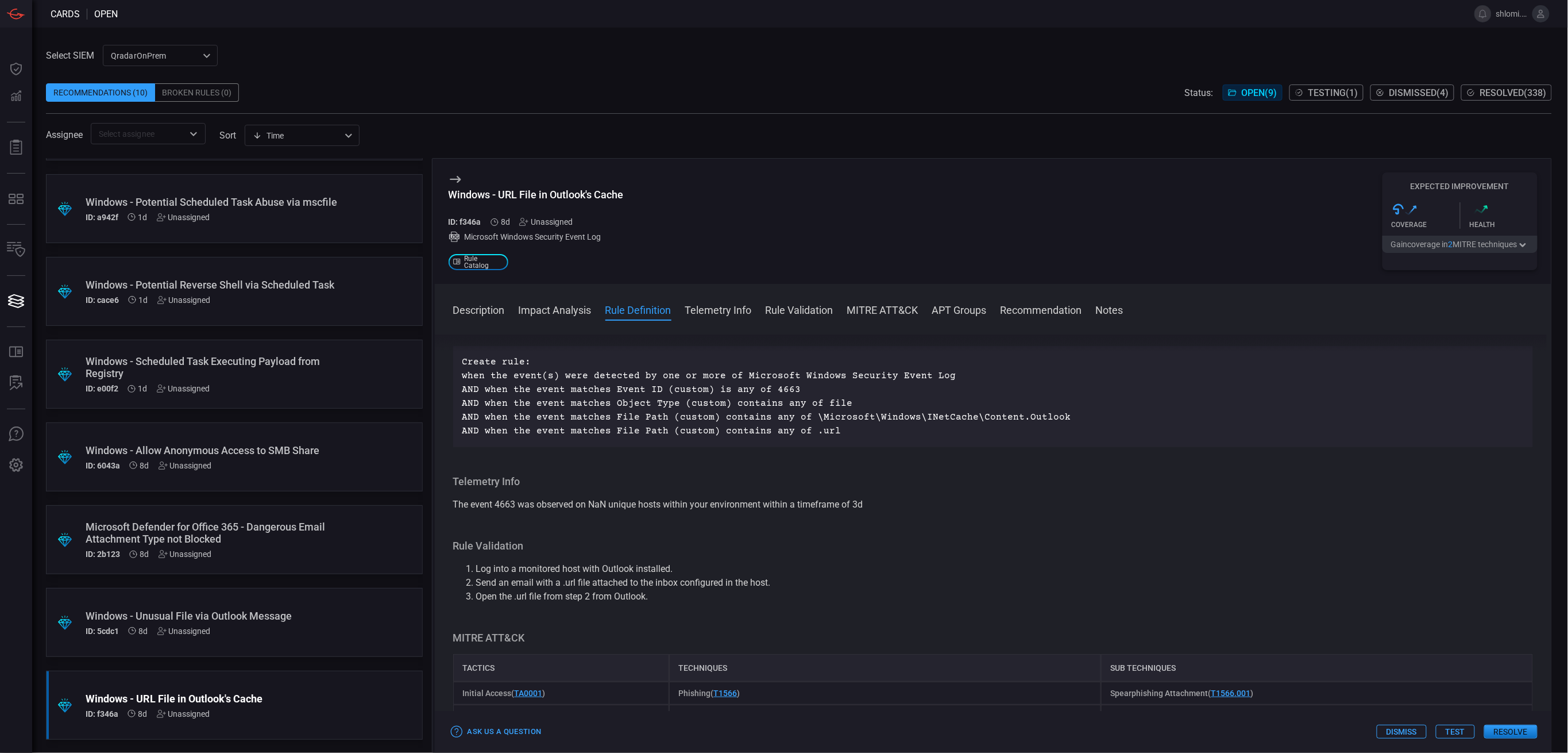
scroll to position [230, 0]
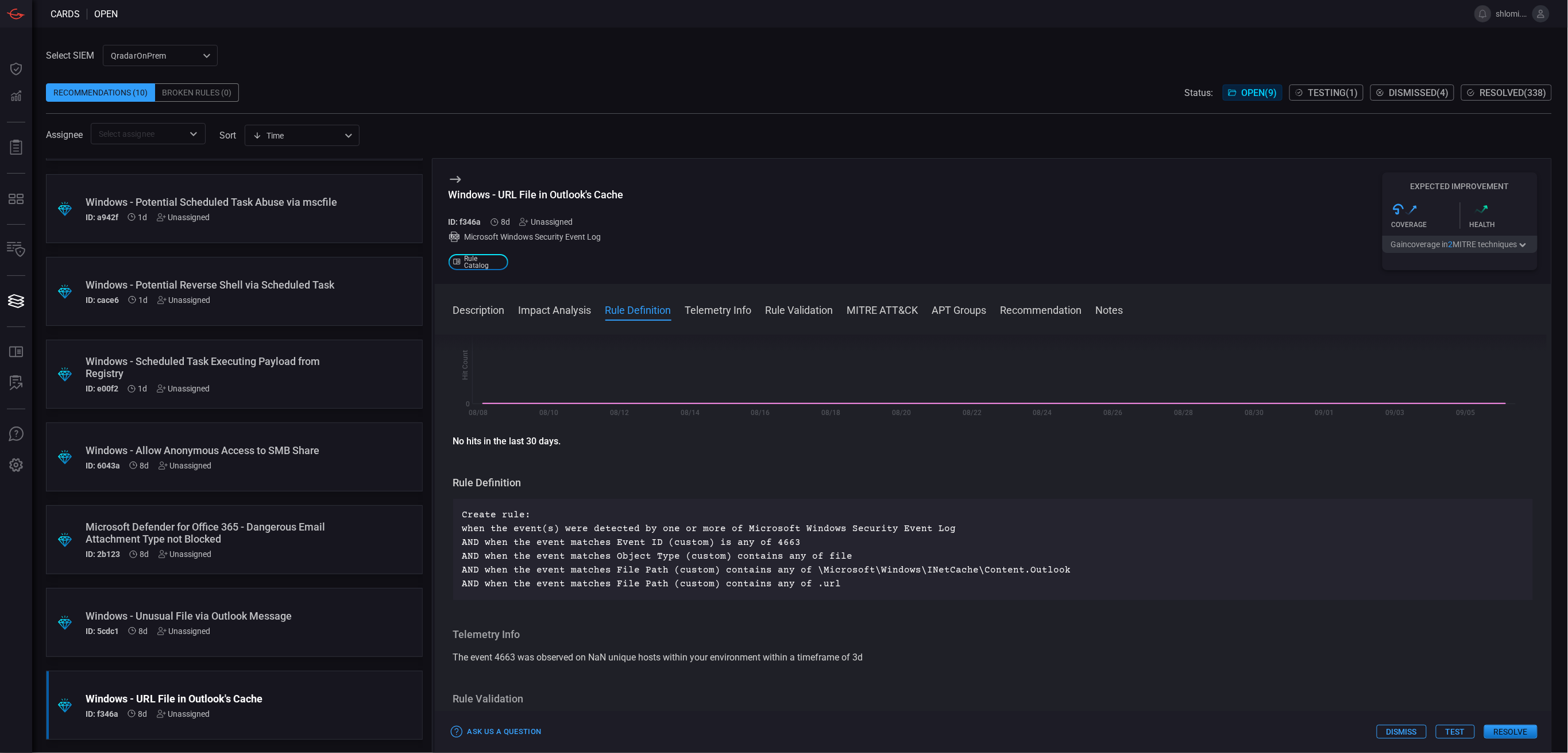
click at [1508, 733] on button "Resolve" at bounding box center [1510, 732] width 53 height 14
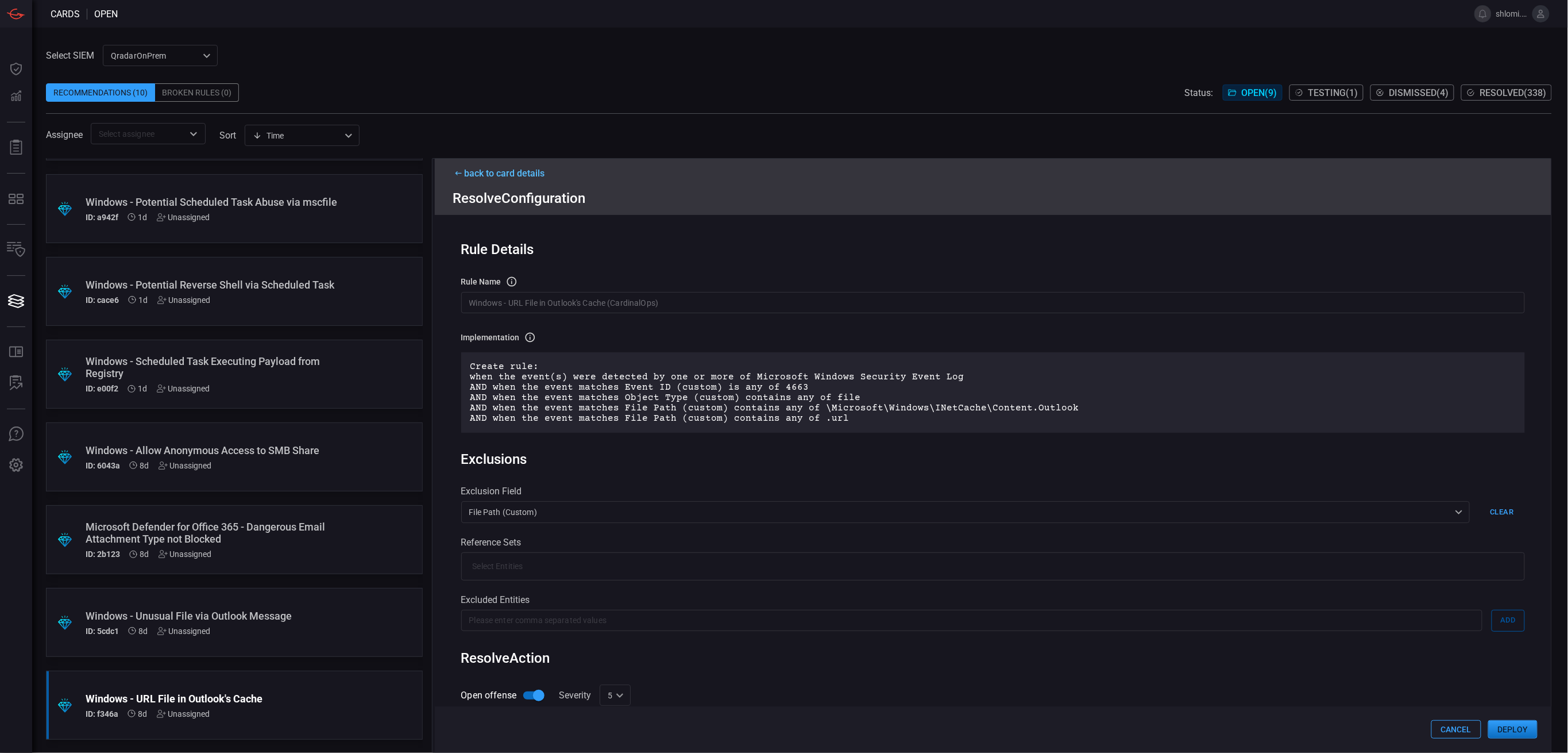
scroll to position [77, 0]
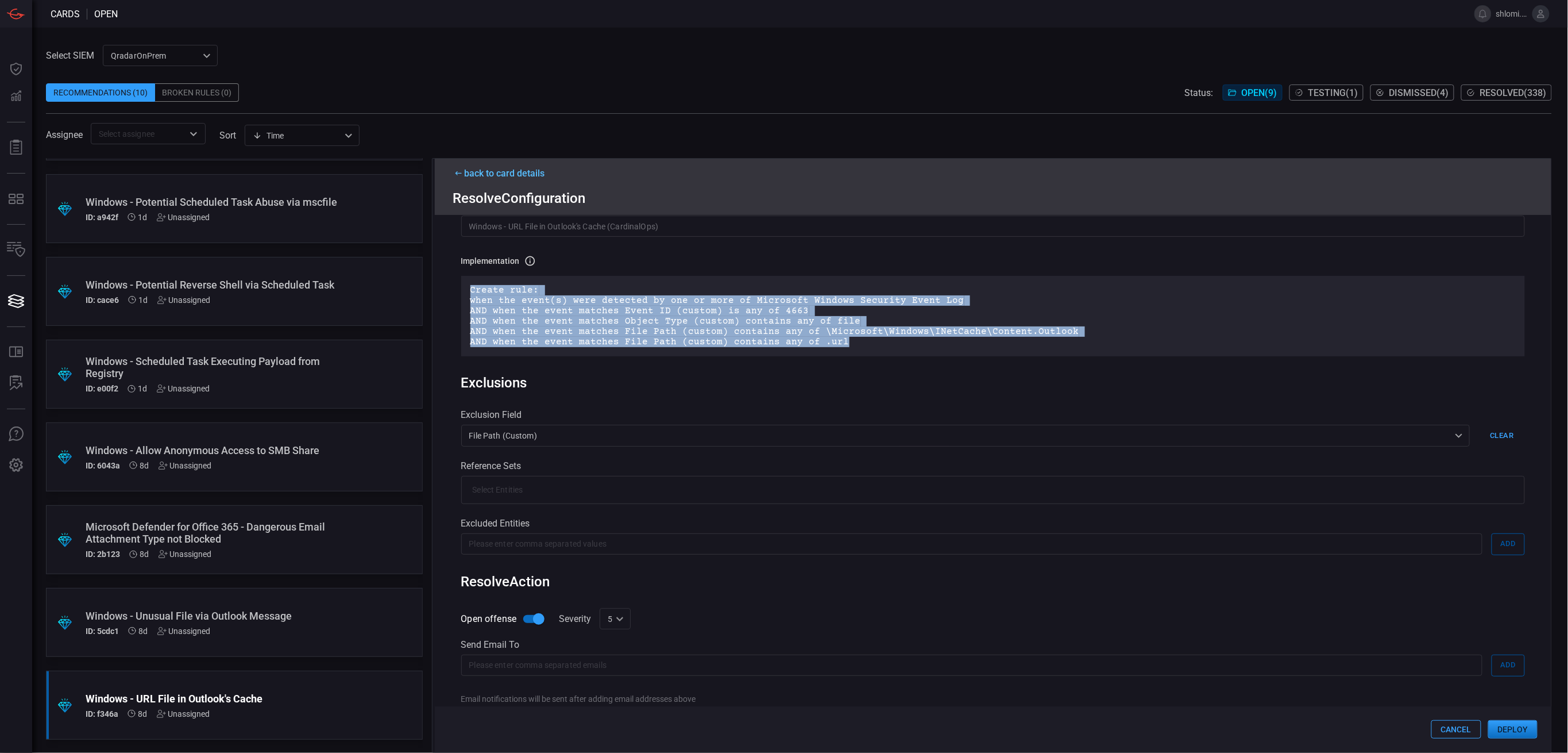
drag, startPoint x: 471, startPoint y: 289, endPoint x: 850, endPoint y: 353, distance: 384.4
click at [850, 353] on div "Create rule: when the event(s) were detected by one or more of Microsoft Window…" at bounding box center [993, 316] width 1064 height 80
click at [850, 352] on div "Create rule: when the event(s) were detected by one or more of Microsoft Window…" at bounding box center [993, 316] width 1064 height 80
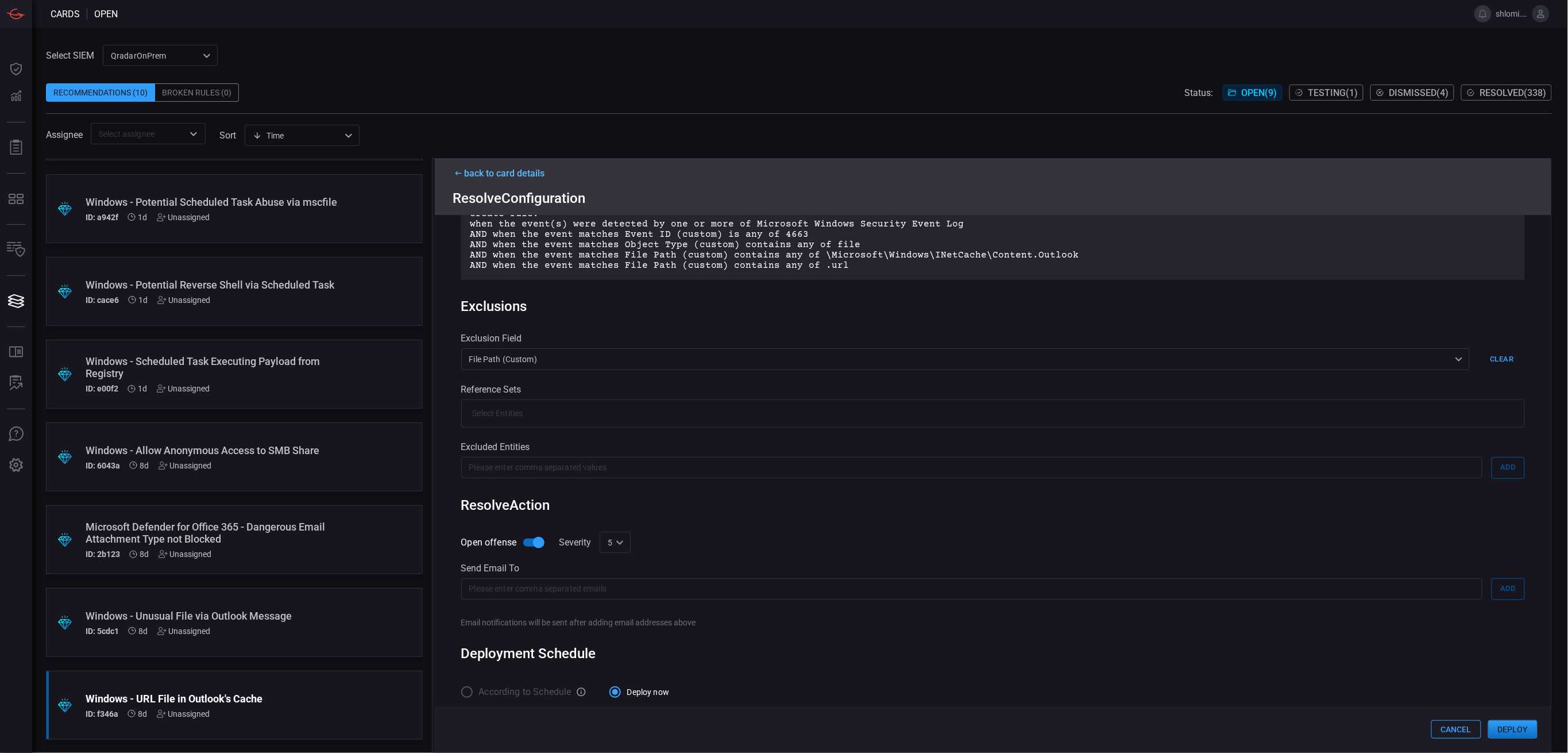
scroll to position [165, 0]
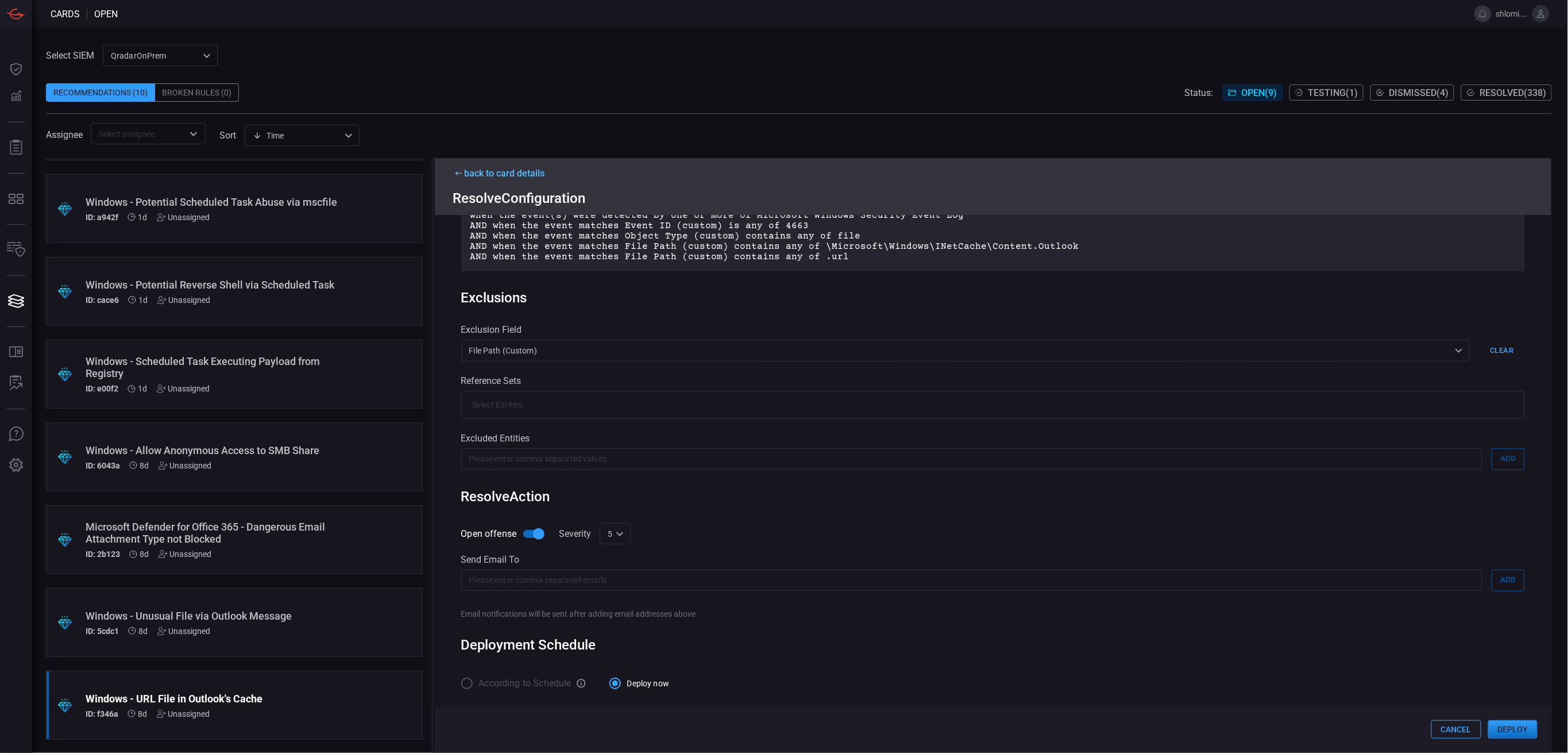
click at [511, 591] on div "​ ​" at bounding box center [971, 587] width 1021 height 35
click at [507, 582] on input "text" at bounding box center [971, 580] width 1021 height 21
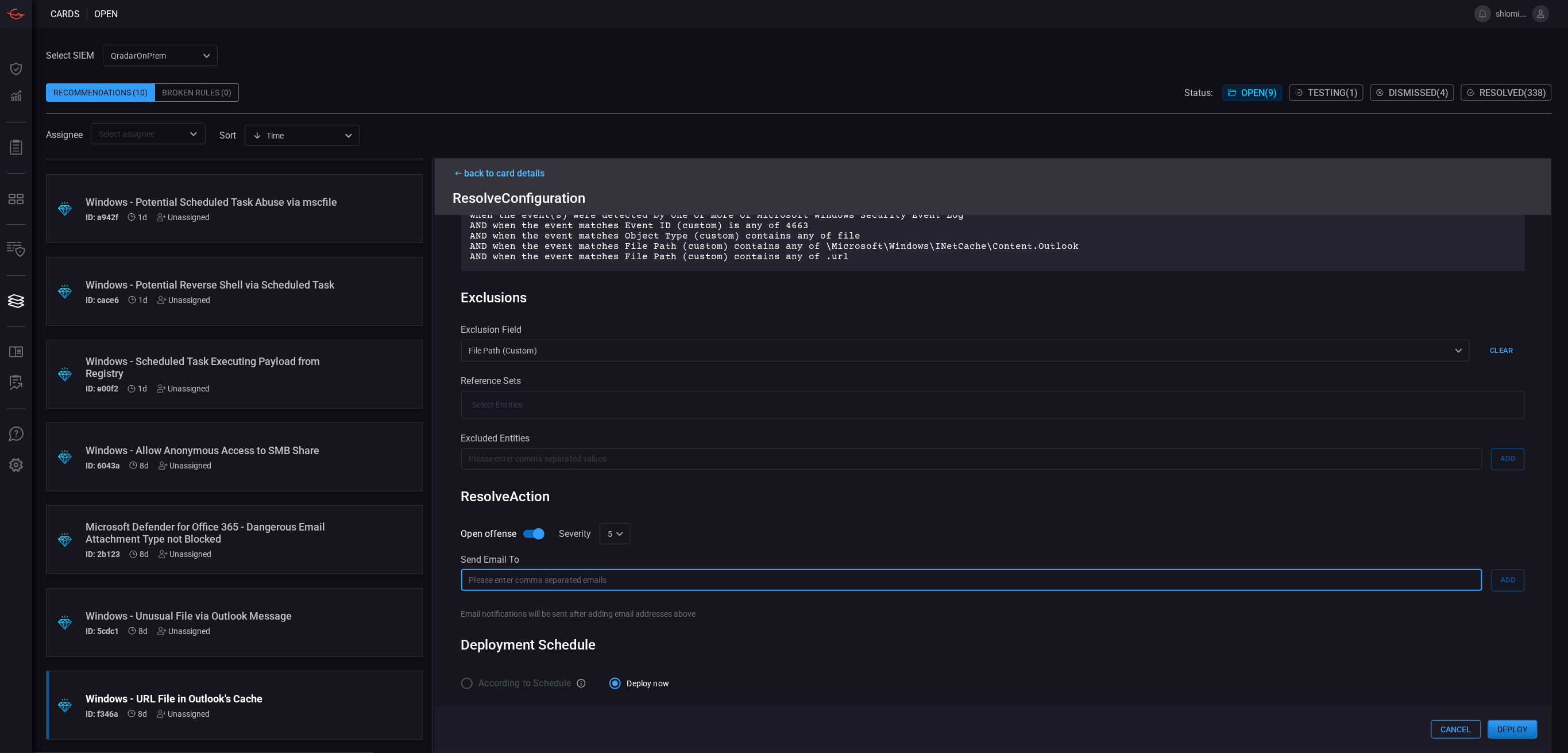
click at [444, 552] on div "Rule Details rule Name Name of the rule that will be created in the SIEM. Windo…" at bounding box center [993, 484] width 1117 height 538
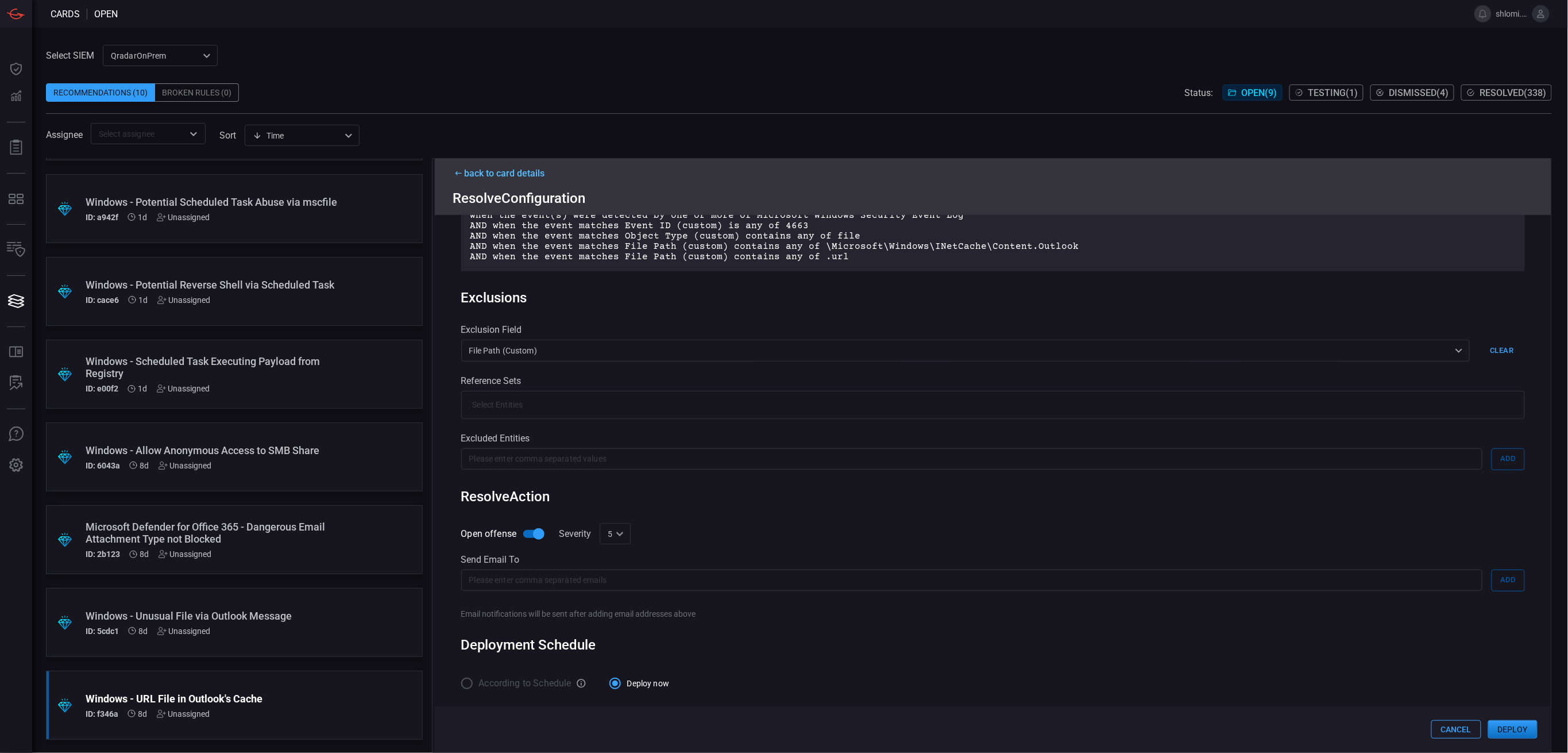
click at [550, 403] on input "text" at bounding box center [984, 405] width 1038 height 21
click at [455, 433] on div "Rule Details rule Name Name of the rule that will be created in the SIEM. Windo…" at bounding box center [993, 484] width 1117 height 538
click at [1460, 731] on button "Cancel" at bounding box center [1457, 729] width 50 height 18
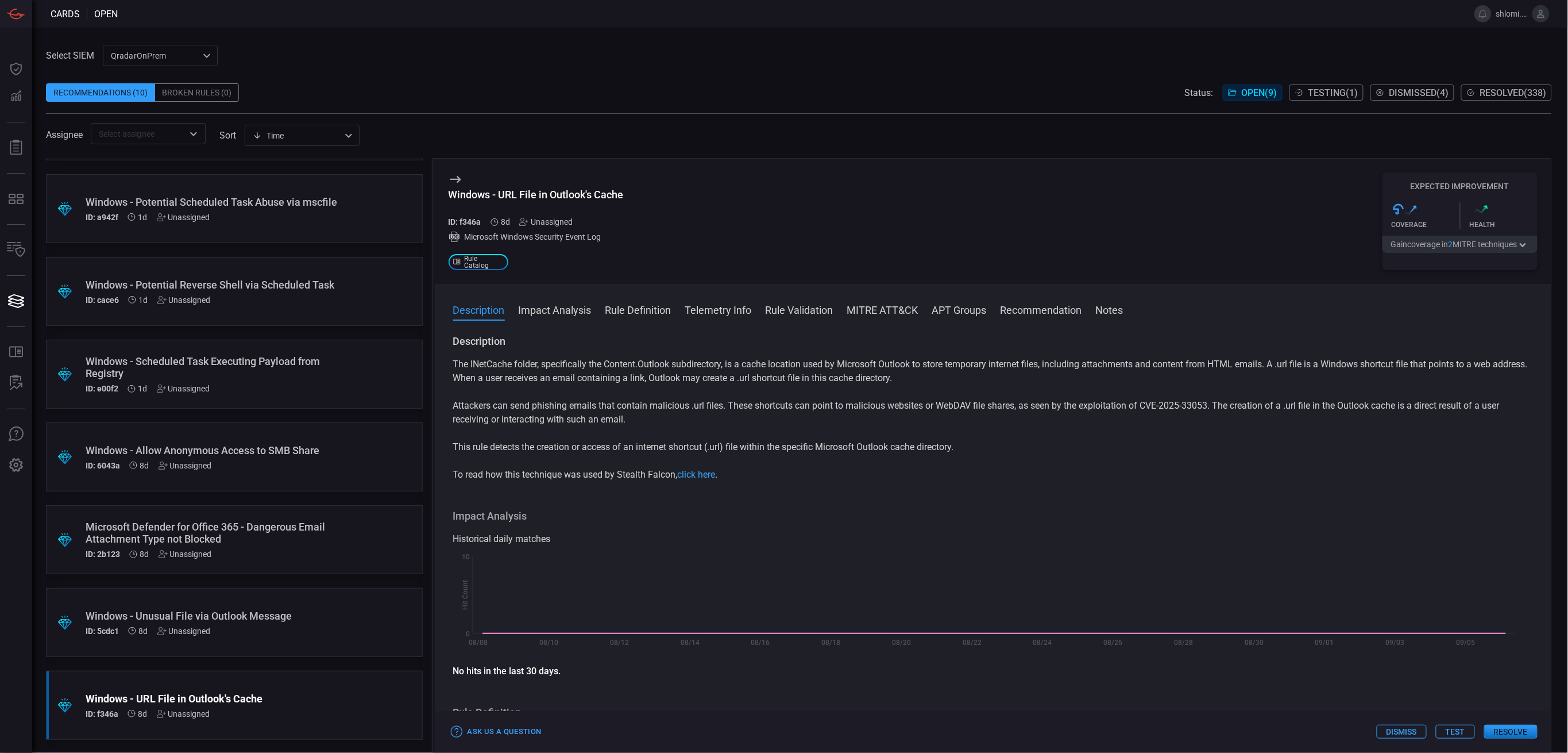
click at [456, 174] on icon at bounding box center [455, 179] width 14 height 14
